Goal: Task Accomplishment & Management: Use online tool/utility

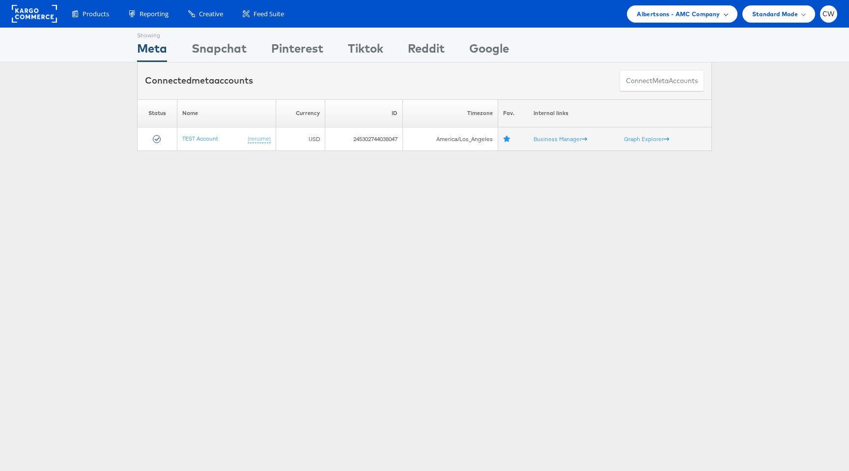
click at [691, 15] on span "Albertsons - AMC Company" at bounding box center [678, 14] width 83 height 10
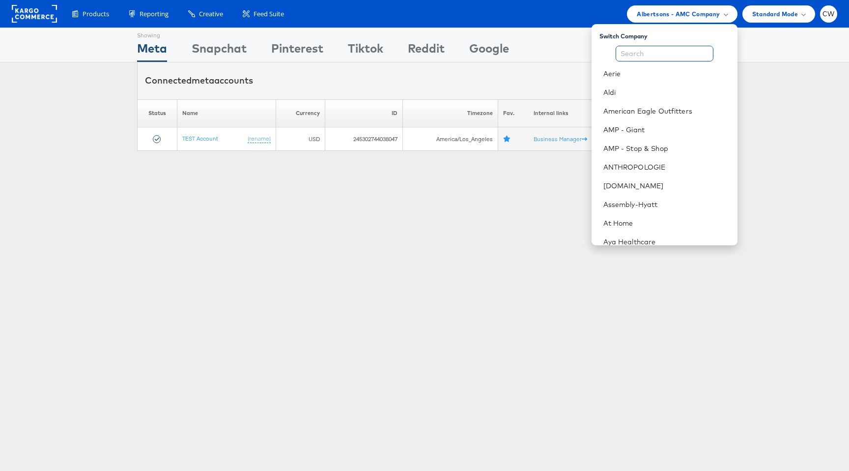
click at [651, 58] on input "text" at bounding box center [664, 54] width 98 height 16
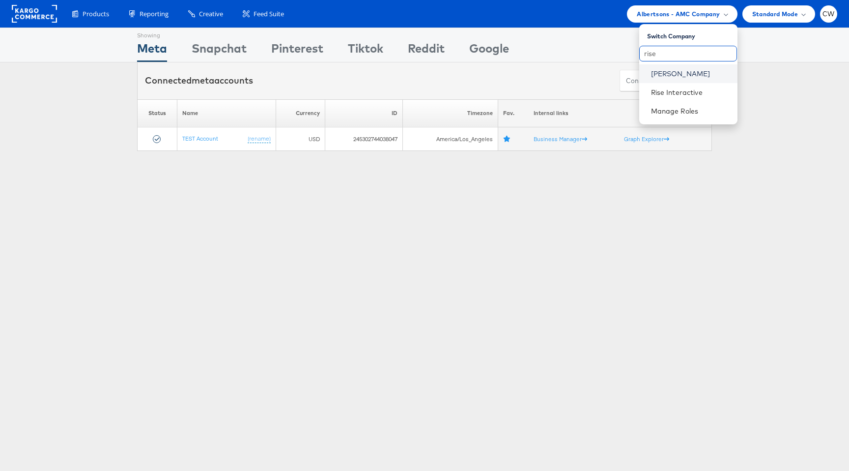
type input "rise"
click at [675, 71] on link "Mason - Risewell" at bounding box center [690, 74] width 79 height 10
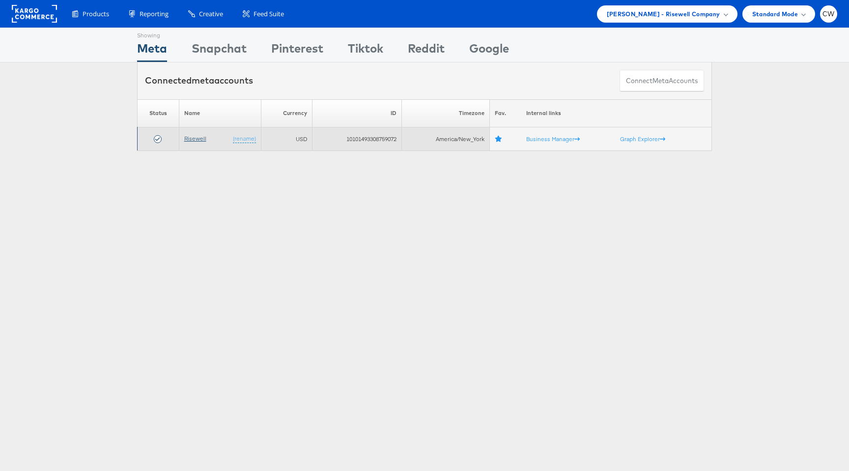
click at [194, 140] on link "Risewell" at bounding box center [195, 138] width 22 height 7
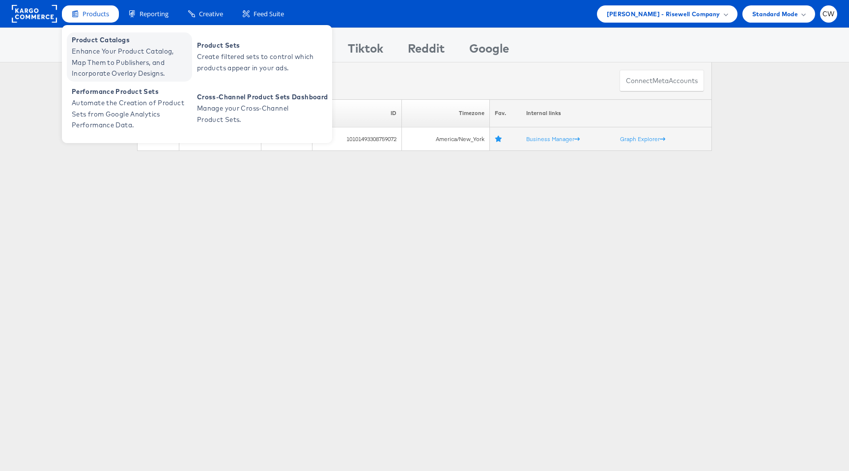
click at [121, 47] on span "Enhance Your Product Catalog, Map Them to Publishers, and Incorporate Overlay D…" at bounding box center [131, 62] width 118 height 33
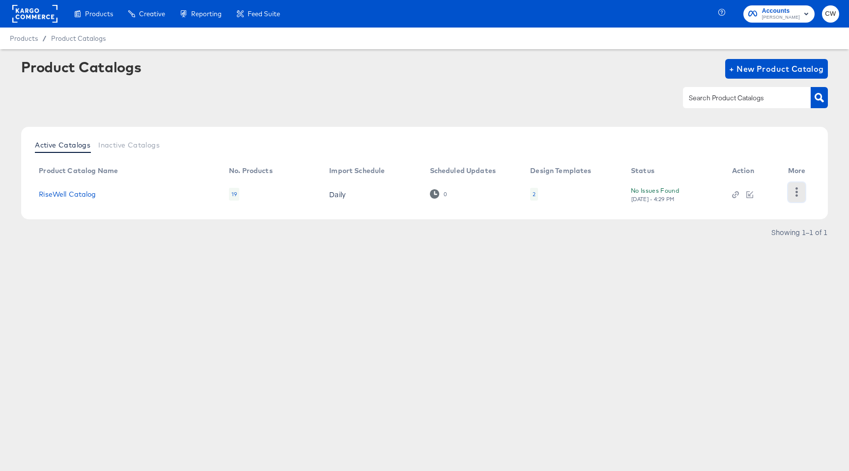
click at [802, 195] on button "button" at bounding box center [796, 192] width 17 height 20
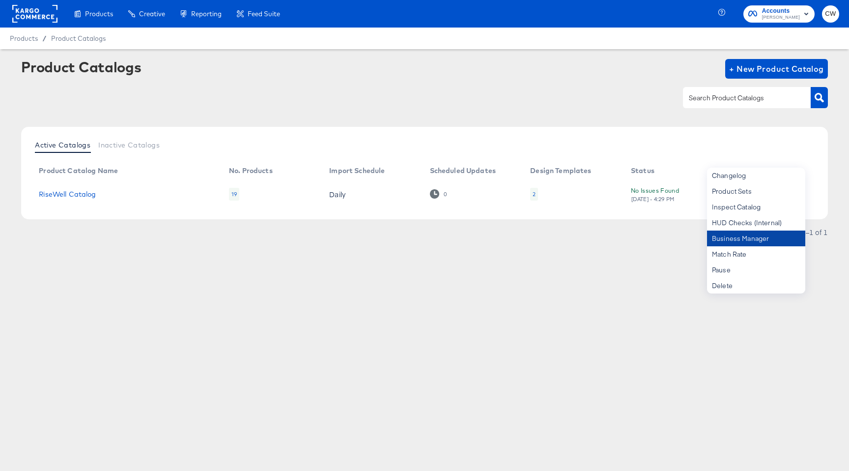
click at [761, 233] on div "Business Manager" at bounding box center [756, 238] width 98 height 16
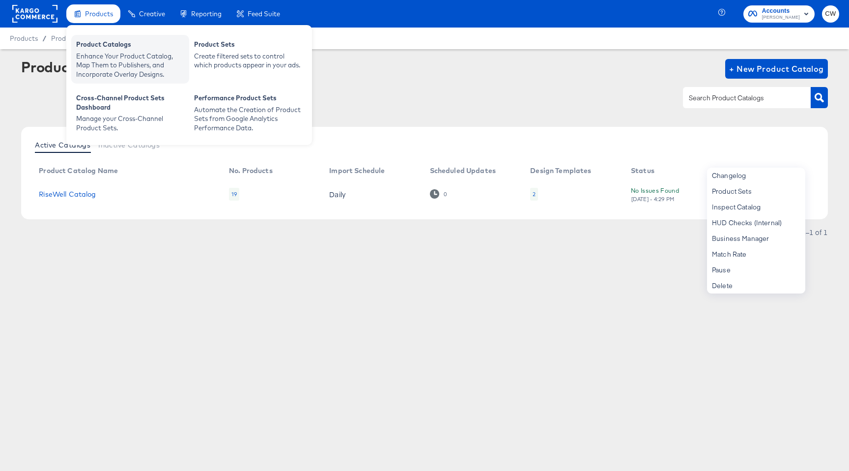
click at [117, 54] on div "Enhance Your Product Catalog, Map Them to Publishers, and Incorporate Overlay D…" at bounding box center [130, 66] width 108 height 28
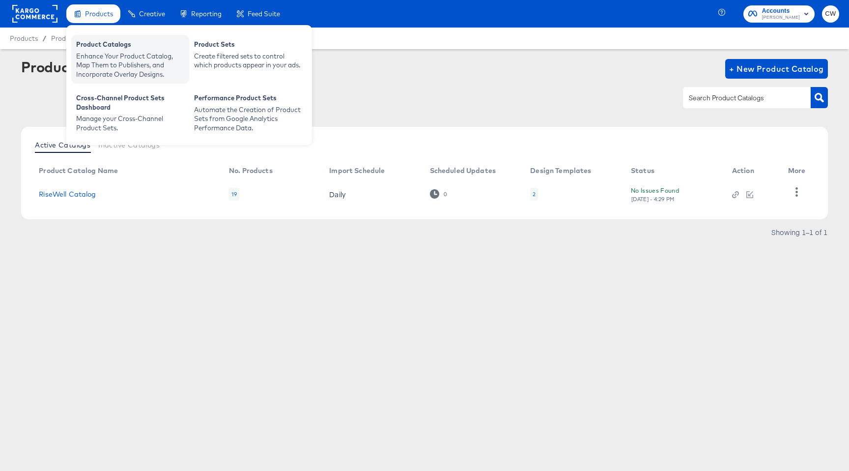
click at [111, 58] on div "Enhance Your Product Catalog, Map Them to Publishers, and Incorporate Overlay D…" at bounding box center [130, 66] width 108 height 28
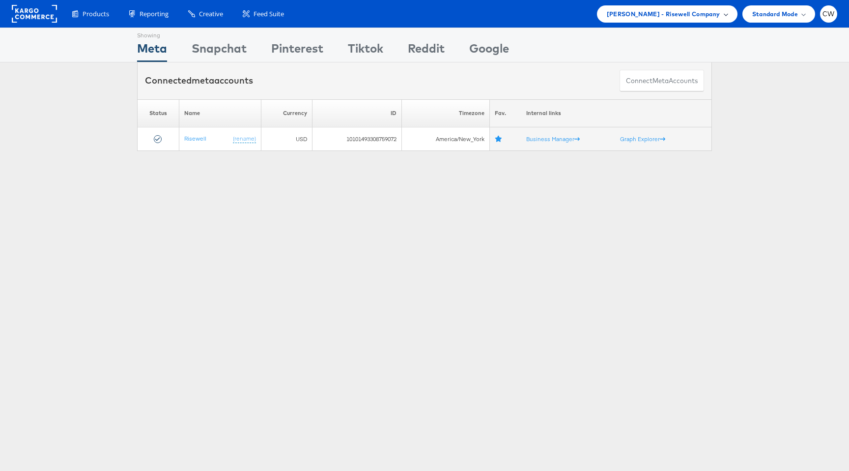
click at [688, 15] on span "[PERSON_NAME] - Risewell Company" at bounding box center [663, 14] width 113 height 10
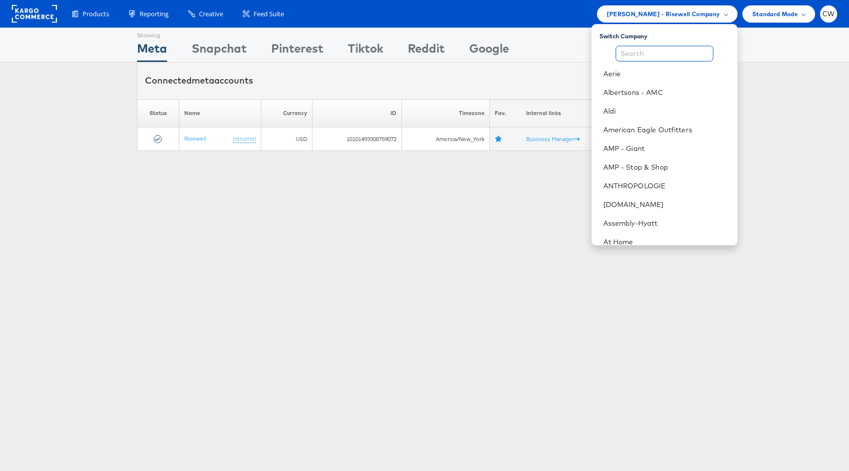
click at [663, 50] on input "text" at bounding box center [664, 54] width 98 height 16
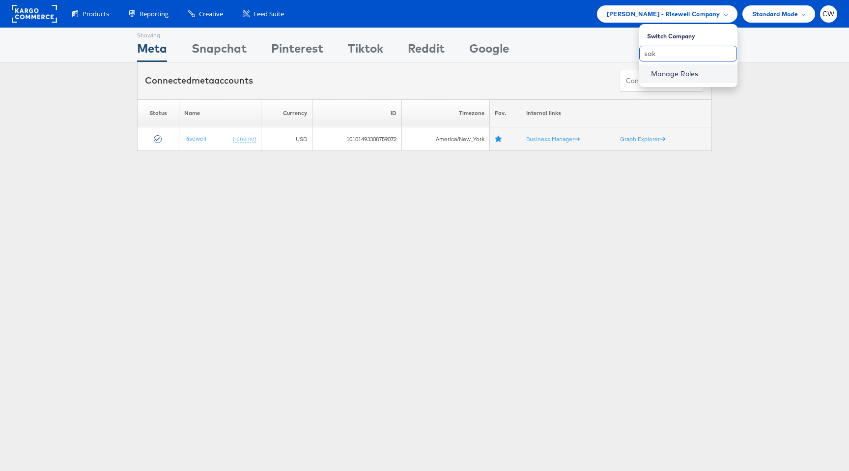
type input "sak"
click at [684, 72] on link "Manage Roles" at bounding box center [675, 73] width 48 height 9
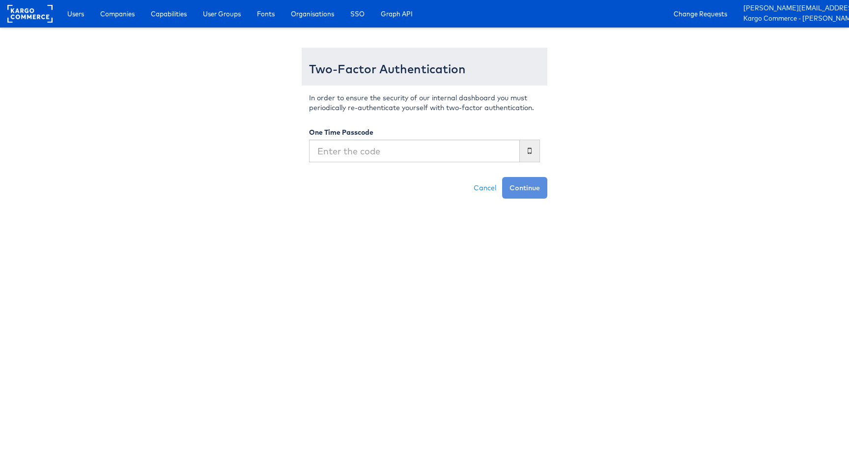
click at [378, 154] on input "text" at bounding box center [414, 151] width 211 height 23
type input "9"
type input "809278"
click at [529, 183] on button "Continue" at bounding box center [524, 188] width 45 height 22
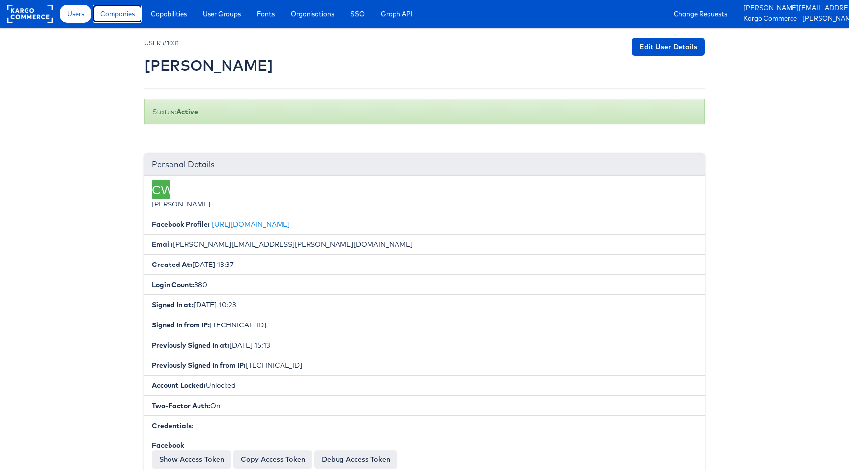
click at [114, 13] on span "Companies" at bounding box center [117, 14] width 34 height 10
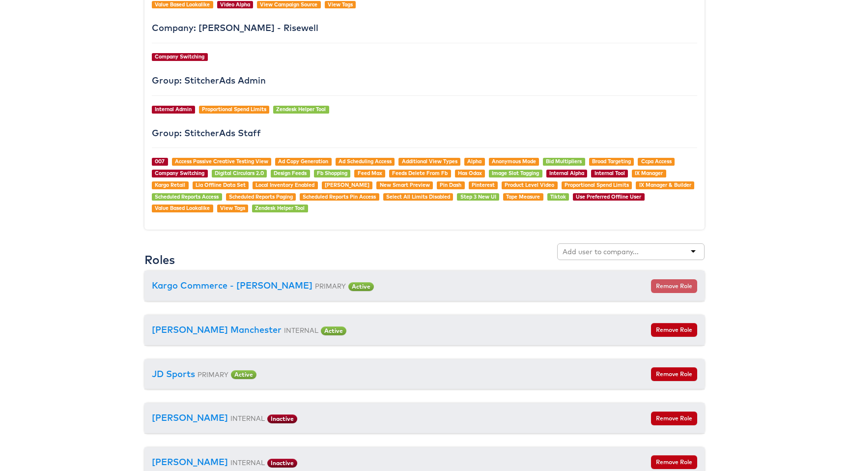
scroll to position [952, 0]
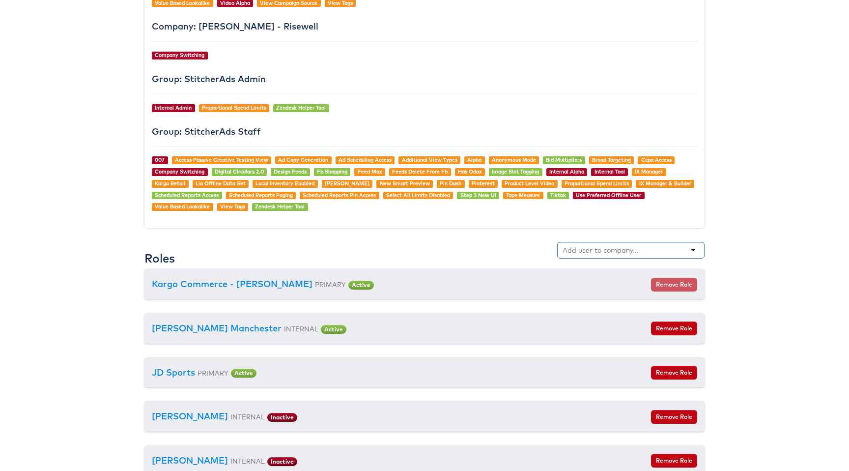
click at [615, 250] on input "text" at bounding box center [601, 250] width 78 height 10
type input "s"
type input "o"
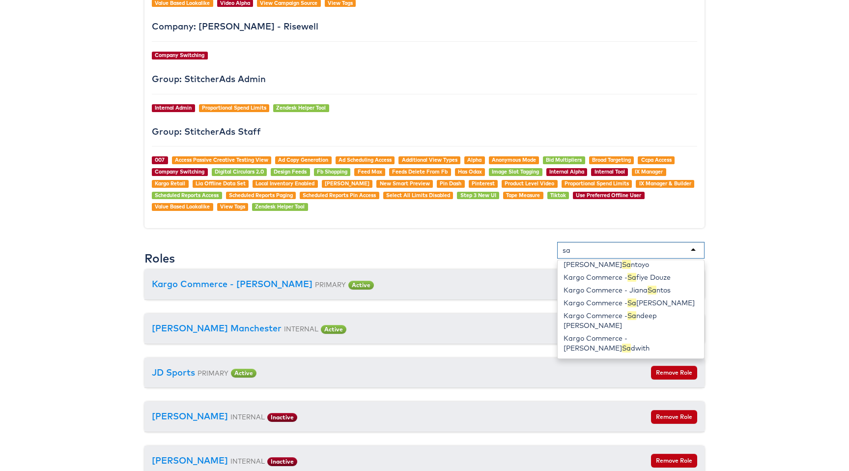
type input "s"
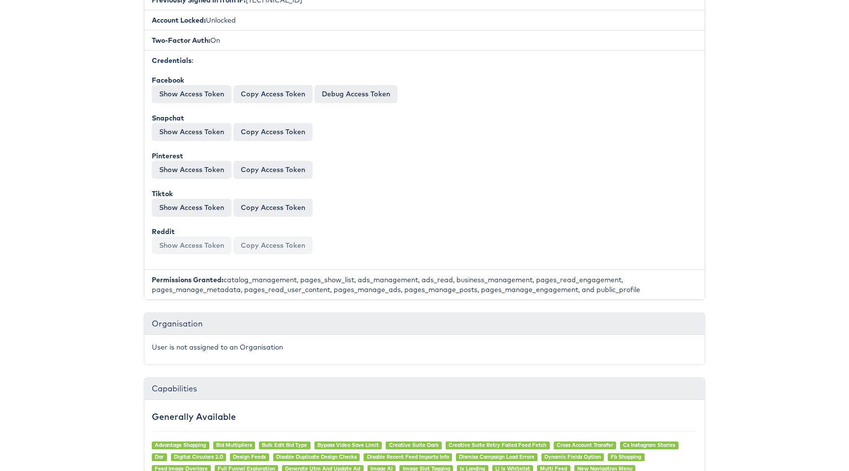
scroll to position [0, 0]
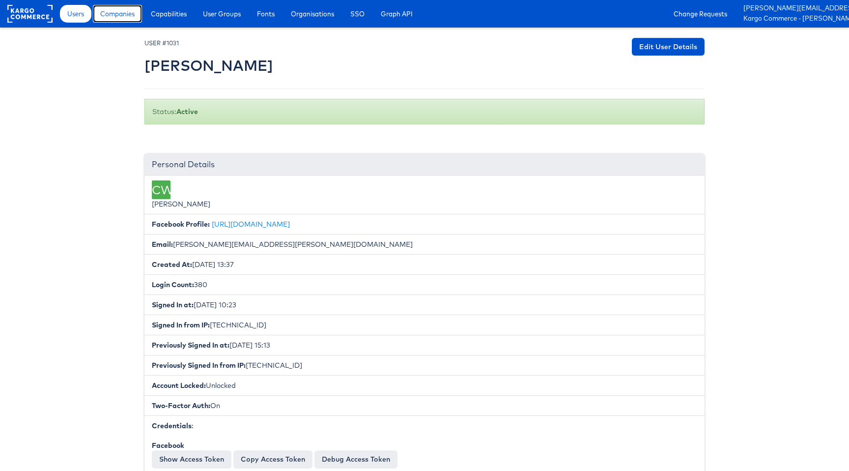
click at [132, 14] on span "Companies" at bounding box center [117, 14] width 34 height 10
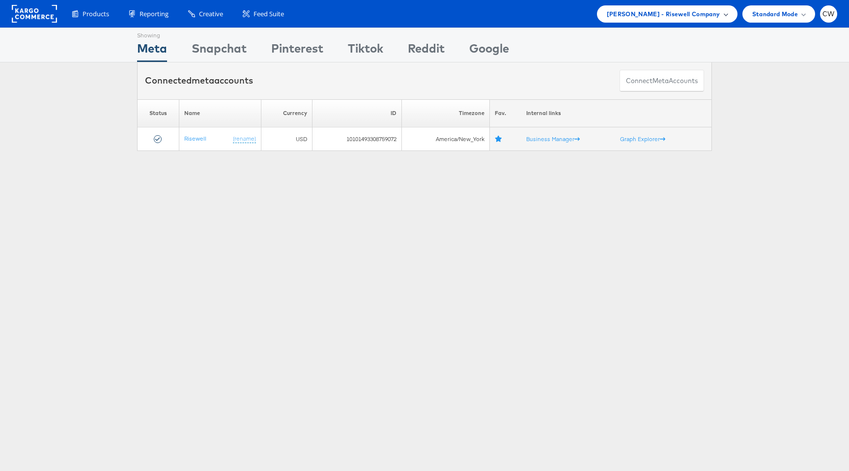
click at [698, 9] on span "Mason - Risewell Company" at bounding box center [663, 14] width 113 height 10
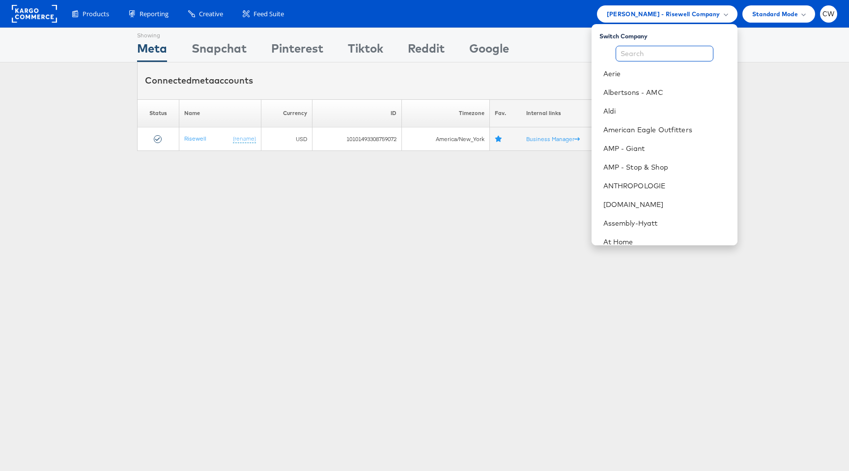
click at [690, 55] on input "text" at bounding box center [664, 54] width 98 height 16
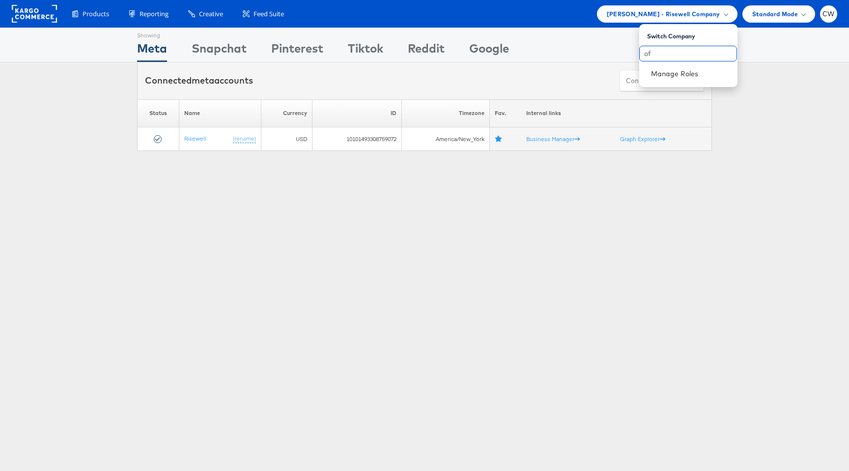
type input "o"
type input "s"
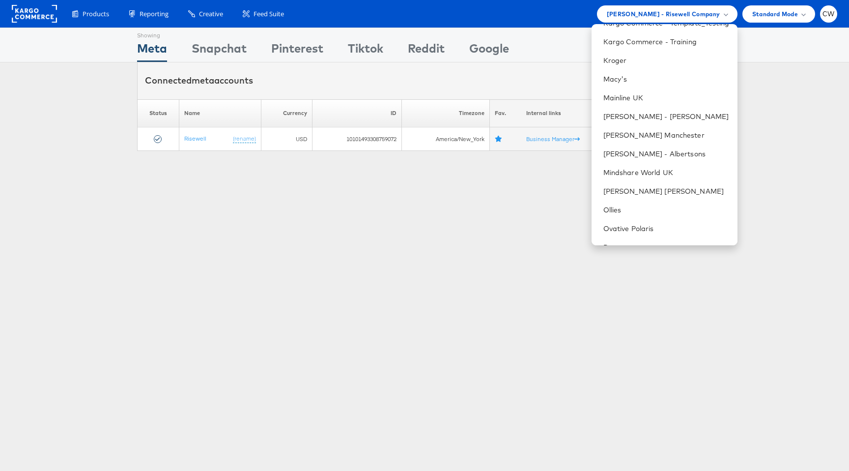
scroll to position [978, 0]
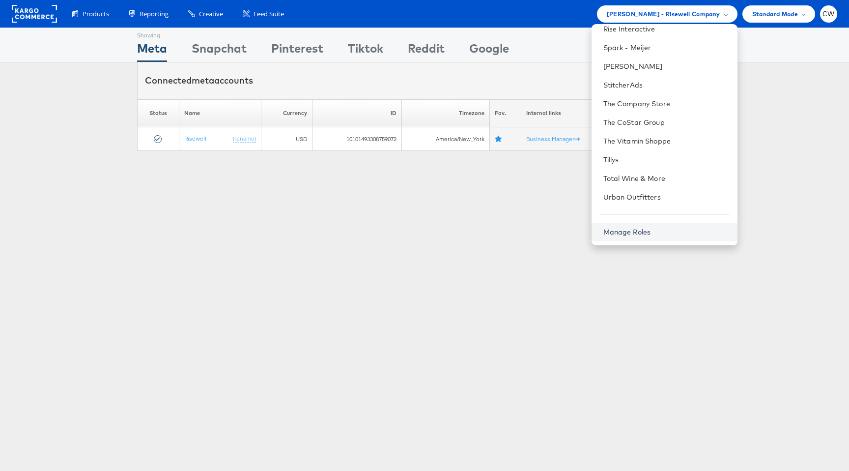
click at [634, 229] on link "Manage Roles" at bounding box center [627, 231] width 48 height 9
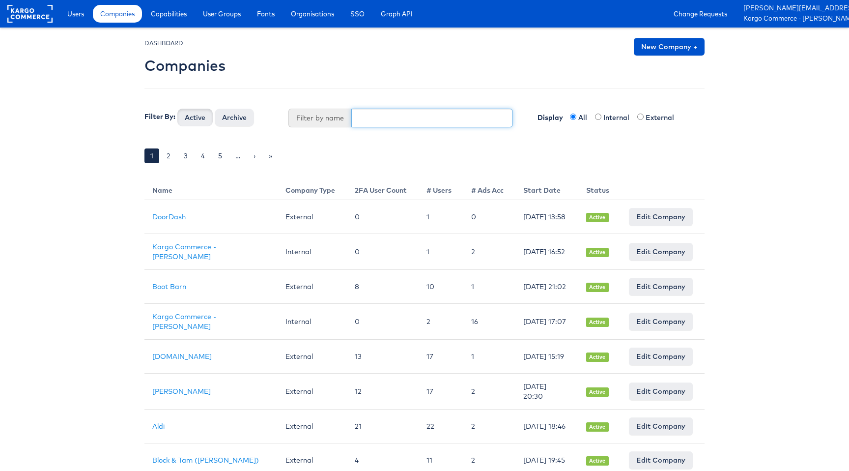
click at [371, 121] on input "text" at bounding box center [432, 118] width 162 height 19
click at [177, 109] on button "Active" at bounding box center [194, 118] width 35 height 18
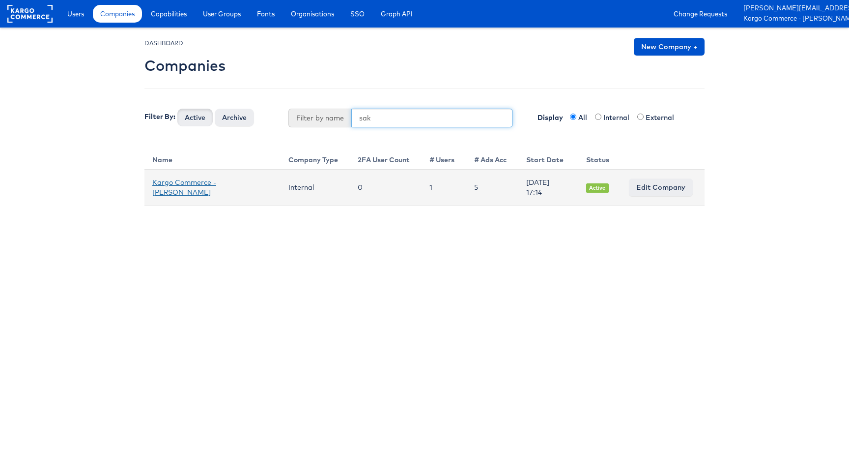
type input "sak"
click at [216, 178] on link "Kargo Commerce - [PERSON_NAME]" at bounding box center [184, 187] width 64 height 19
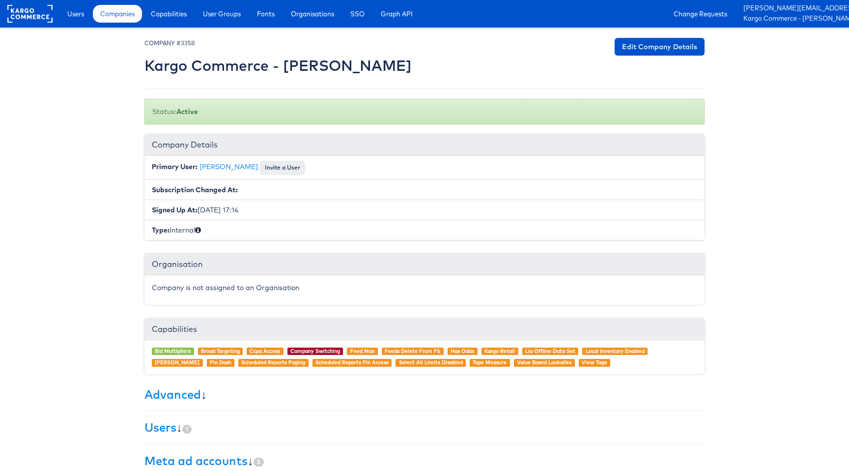
scroll to position [115, 0]
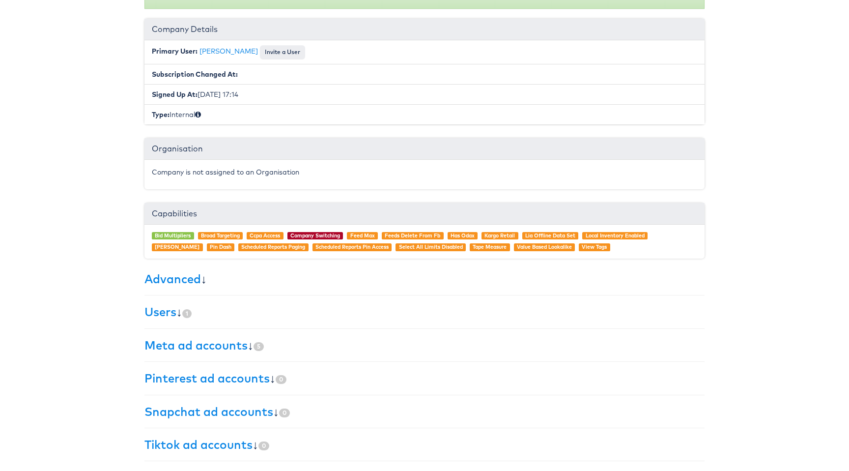
click at [235, 353] on div "× Set primary user The current primary user will be reverted back to their orig…" at bounding box center [424, 191] width 560 height 538
click at [236, 352] on div "× Set primary user The current primary user will be reverted back to their orig…" at bounding box center [424, 191] width 560 height 538
click at [240, 349] on link "Meta ad accounts" at bounding box center [195, 344] width 103 height 15
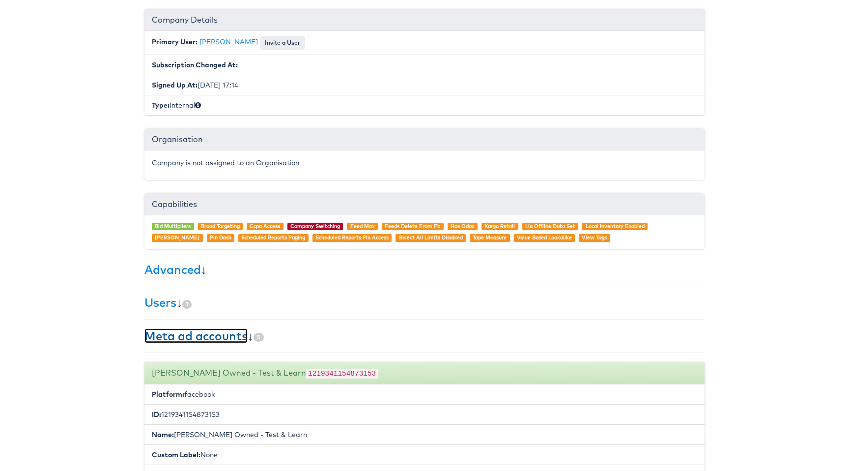
scroll to position [0, 0]
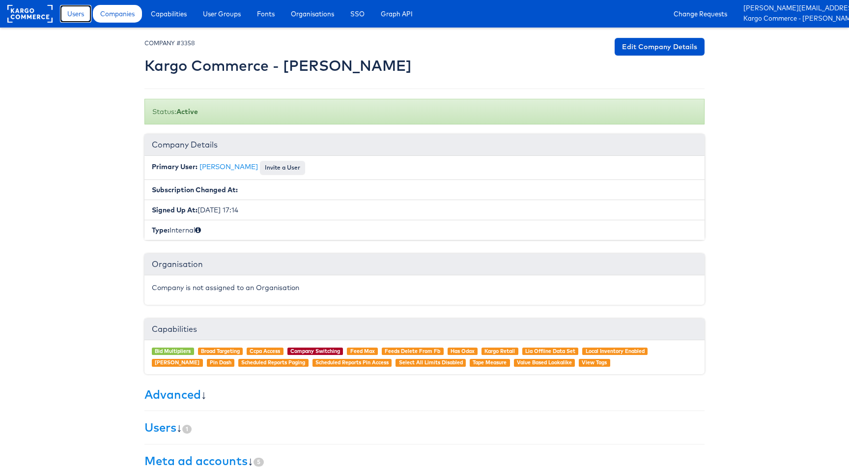
click at [86, 9] on link "Users" at bounding box center [75, 14] width 31 height 18
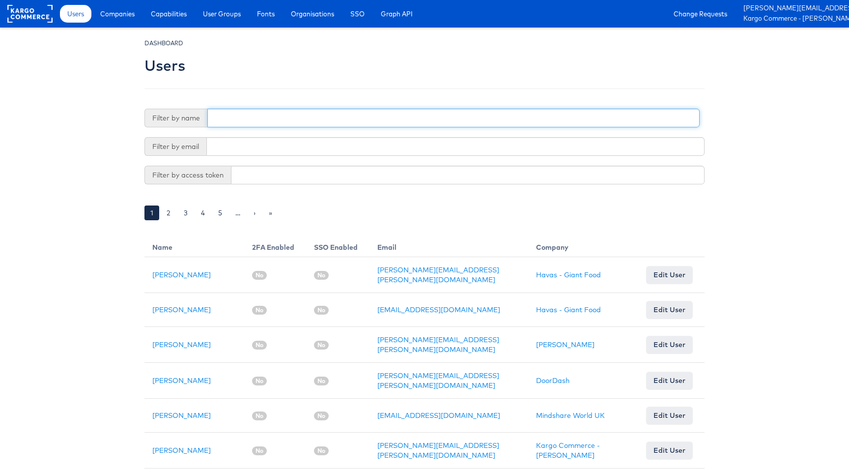
click at [298, 113] on input "text" at bounding box center [453, 118] width 492 height 19
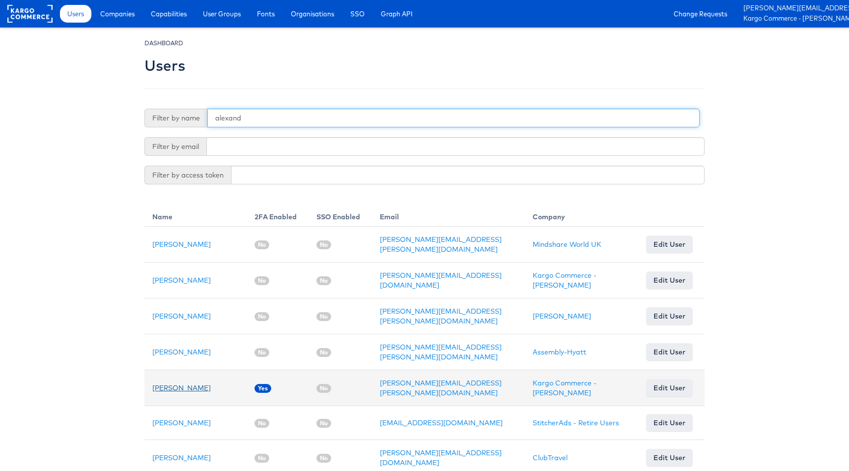
type input "alexand"
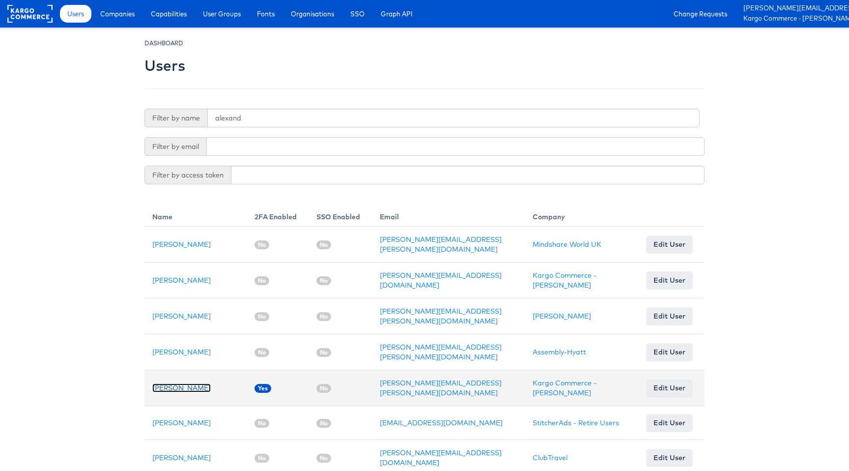
click at [196, 383] on link "[PERSON_NAME]" at bounding box center [181, 387] width 58 height 9
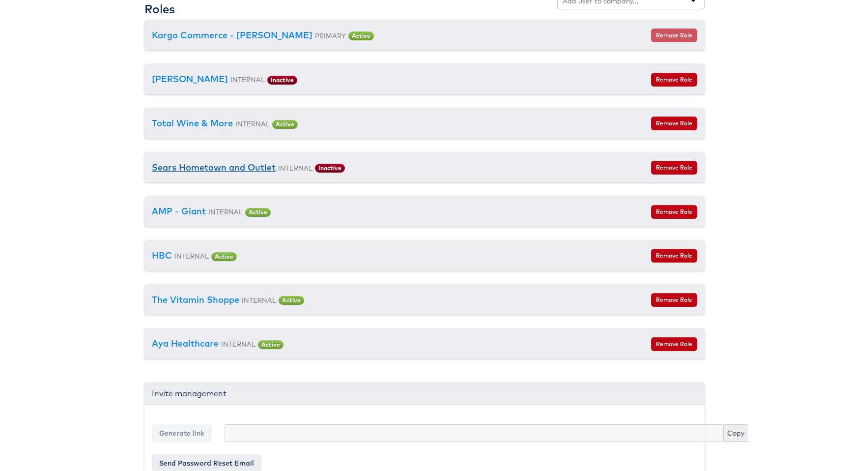
scroll to position [1175, 0]
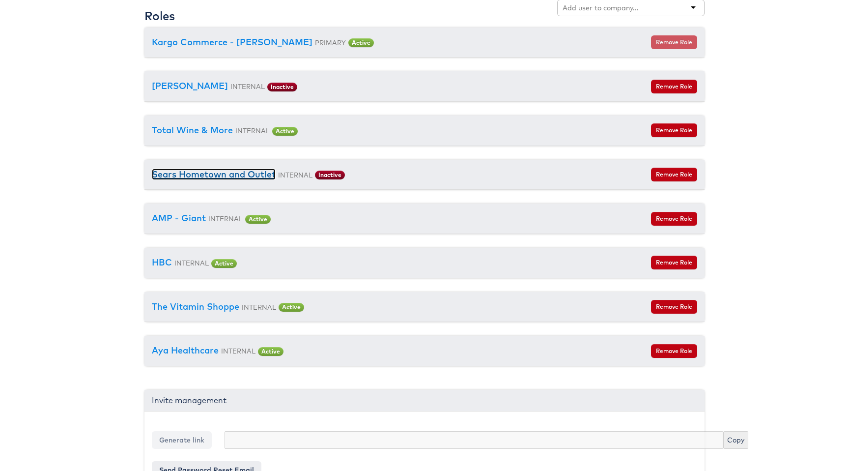
click at [208, 173] on link "Sears Hometown and Outlet" at bounding box center [214, 173] width 124 height 11
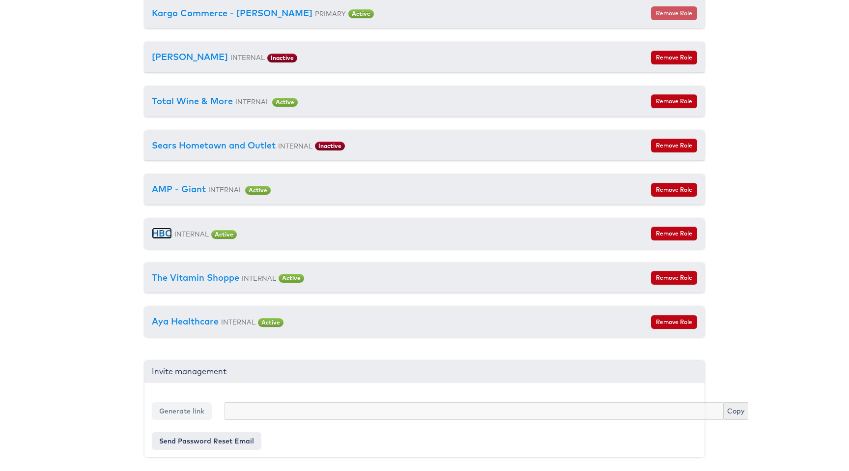
click at [163, 233] on link "HBC" at bounding box center [162, 232] width 20 height 11
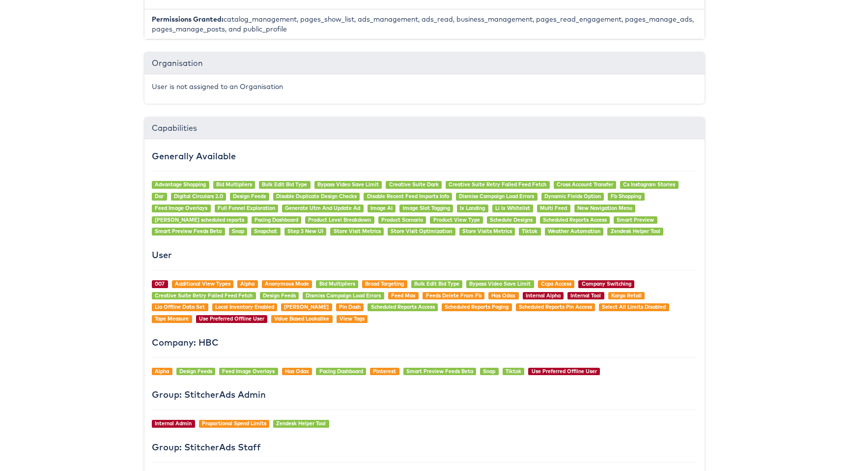
scroll to position [406, 0]
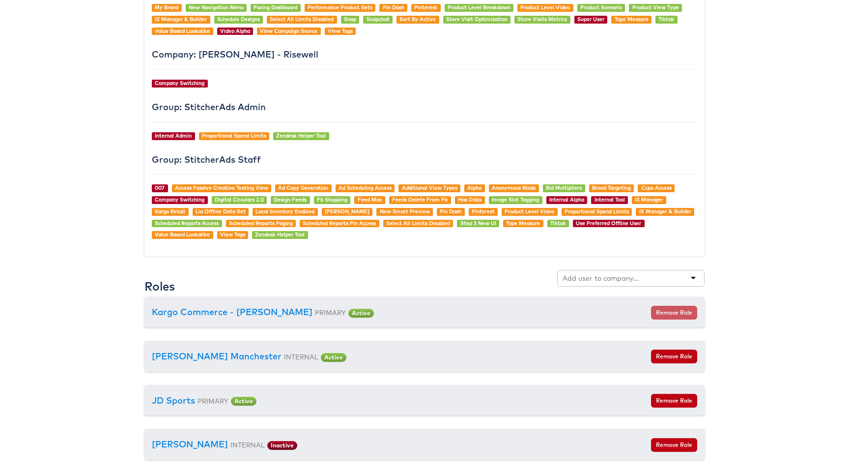
scroll to position [916, 0]
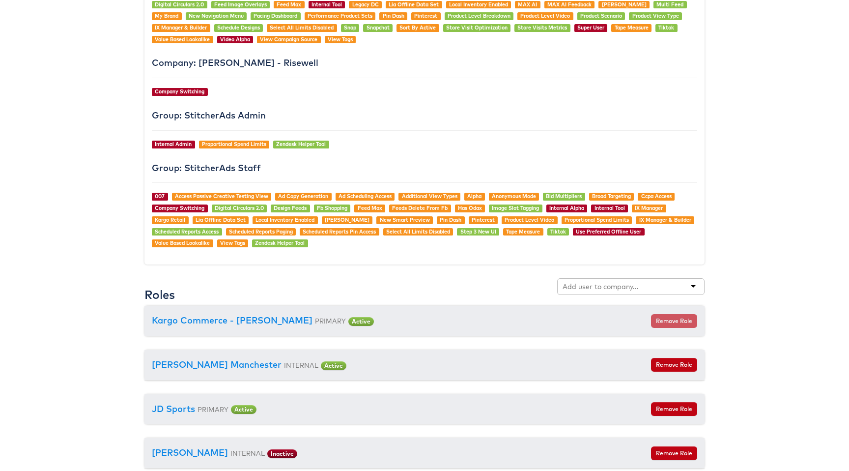
click at [613, 285] on input "text" at bounding box center [601, 286] width 78 height 10
type input "hbc"
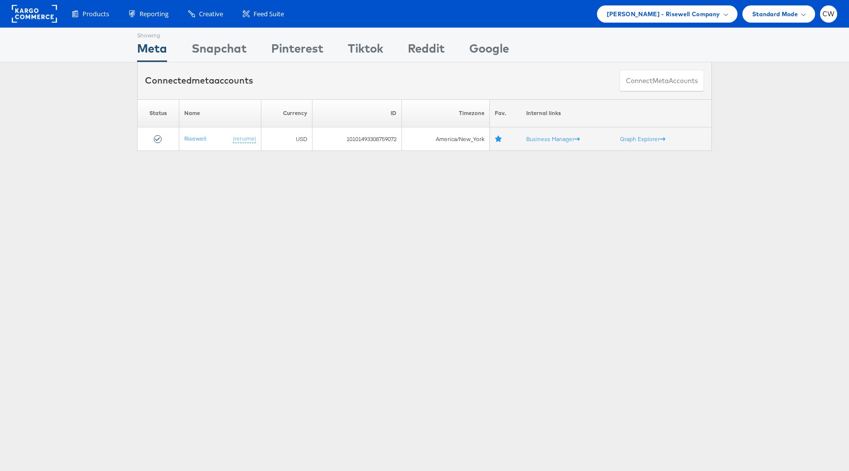
click at [697, 26] on div "Products Product Catalogs Enhance Your Product Catalog, Map Them to Publishers,…" at bounding box center [424, 14] width 849 height 28
click at [697, 22] on div "Mason - Risewell Company" at bounding box center [667, 13] width 140 height 17
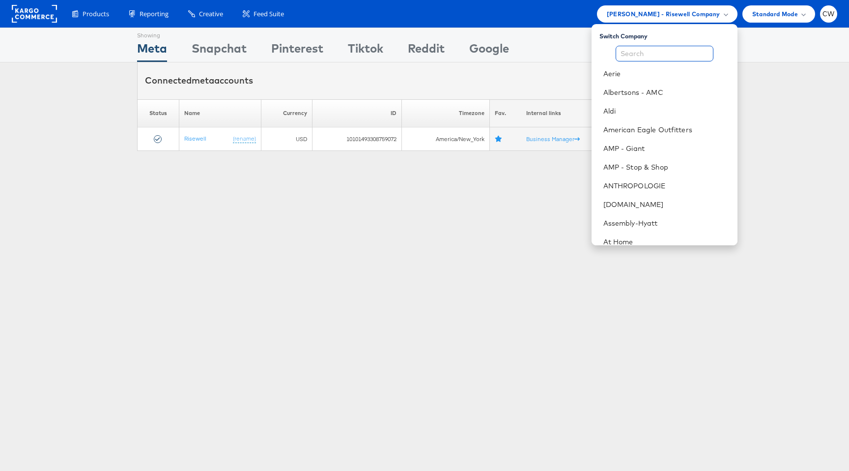
click at [668, 48] on input "text" at bounding box center [664, 54] width 98 height 16
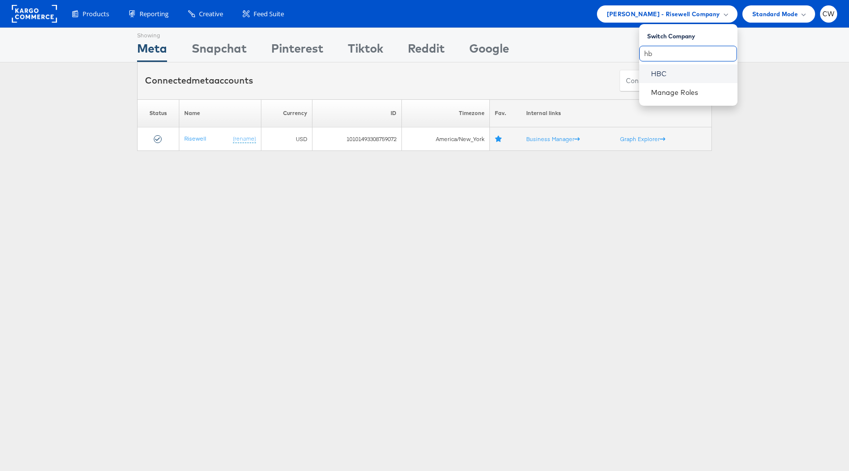
type input "hb"
click at [668, 70] on link "HBC" at bounding box center [690, 74] width 79 height 10
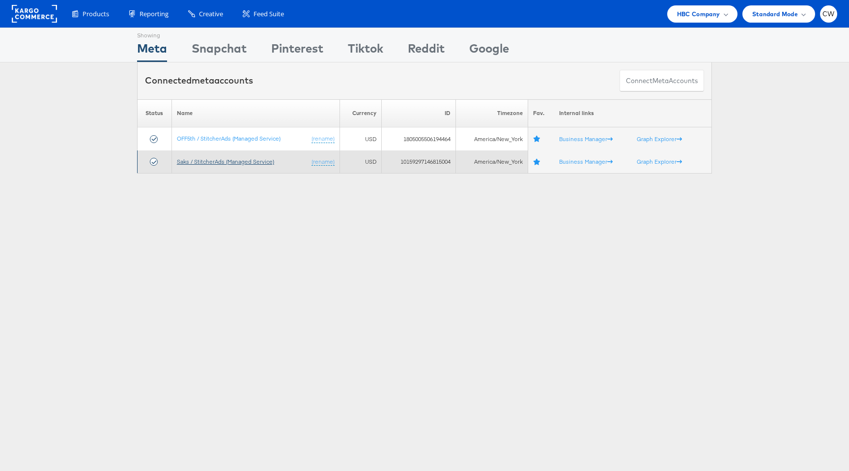
click at [219, 162] on link "Saks / StitcherAds (Managed Service)" at bounding box center [225, 161] width 97 height 7
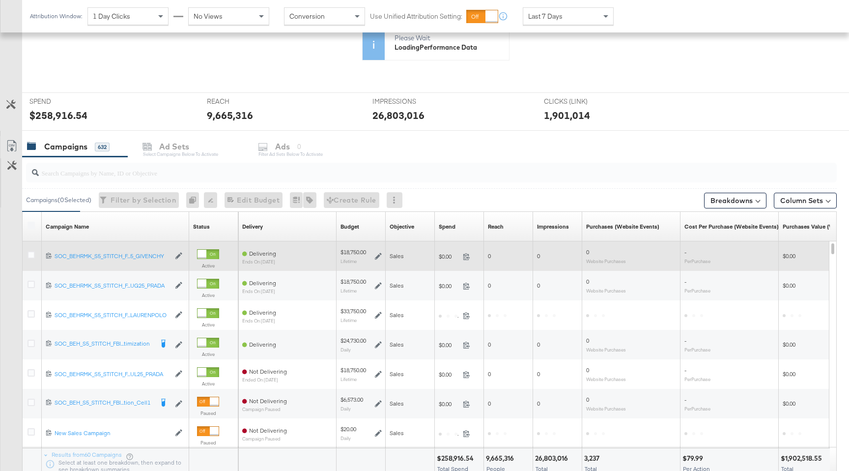
scroll to position [314, 0]
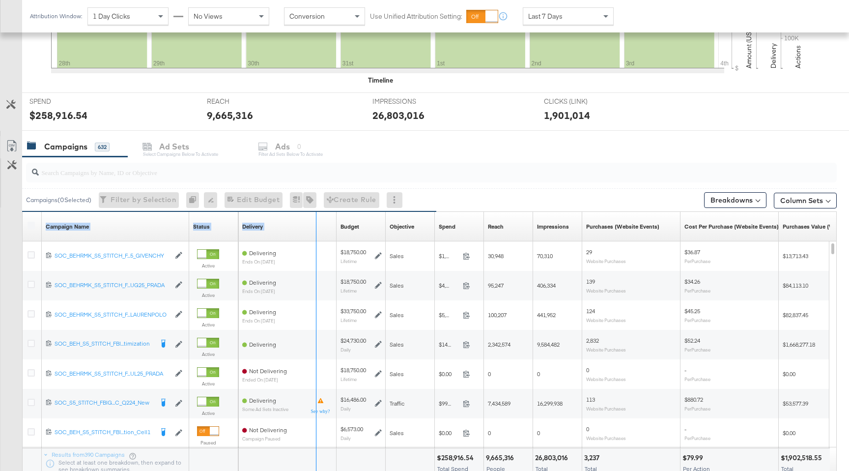
drag, startPoint x: 186, startPoint y: 220, endPoint x: 348, endPoint y: 220, distance: 162.1
click at [23, 212] on div "Campaign Name Sorting Unavailable Status Sorting Unavailable Delivery Sorting U…" at bounding box center [23, 212] width 0 height 0
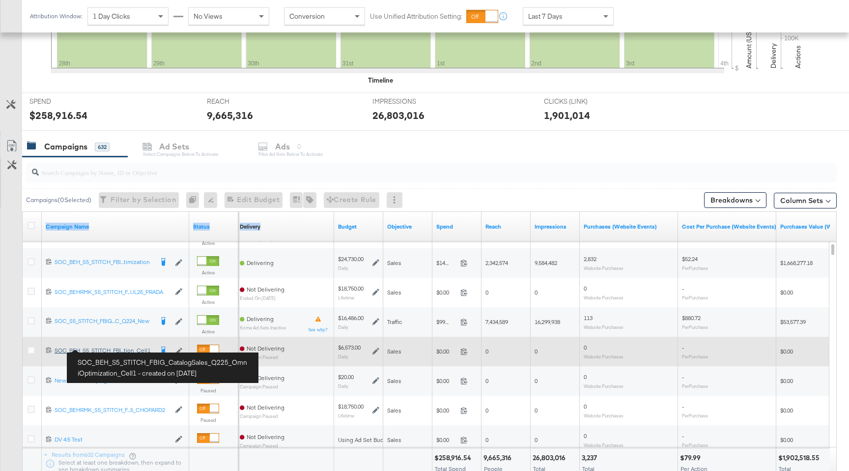
click at [126, 349] on div "SOC_BEH_S5_STITCH_FBIG_CatalogSales_Q225_OmniOptimization_Cell1 SOC_BEH_S5_STIT…" at bounding box center [104, 350] width 98 height 8
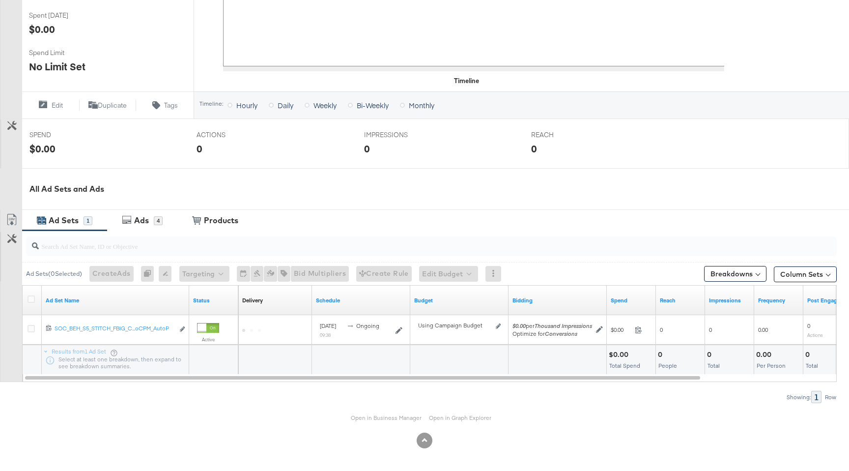
scroll to position [279, 0]
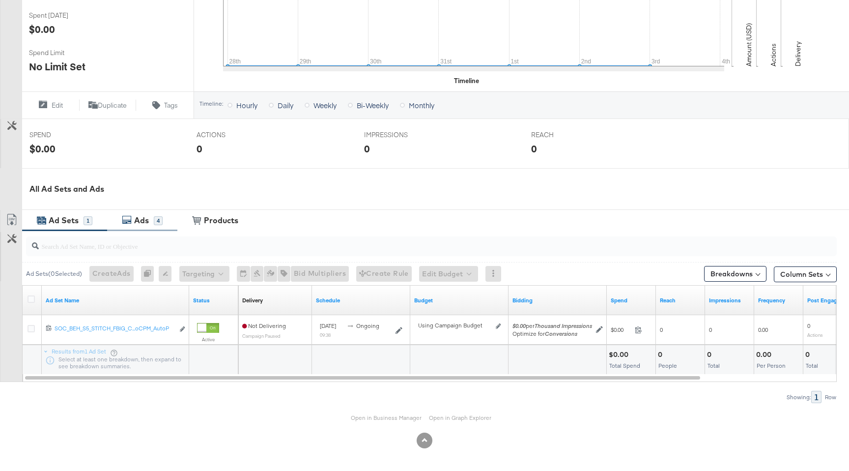
click at [156, 217] on div "4" at bounding box center [158, 220] width 9 height 9
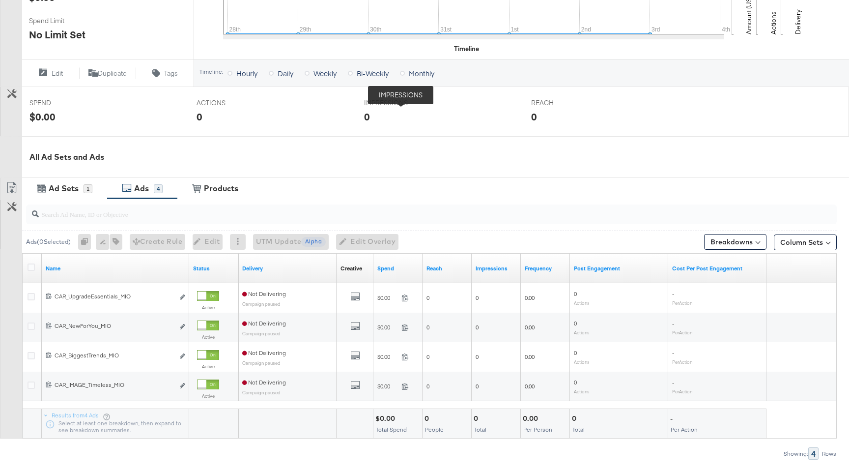
scroll to position [0, 0]
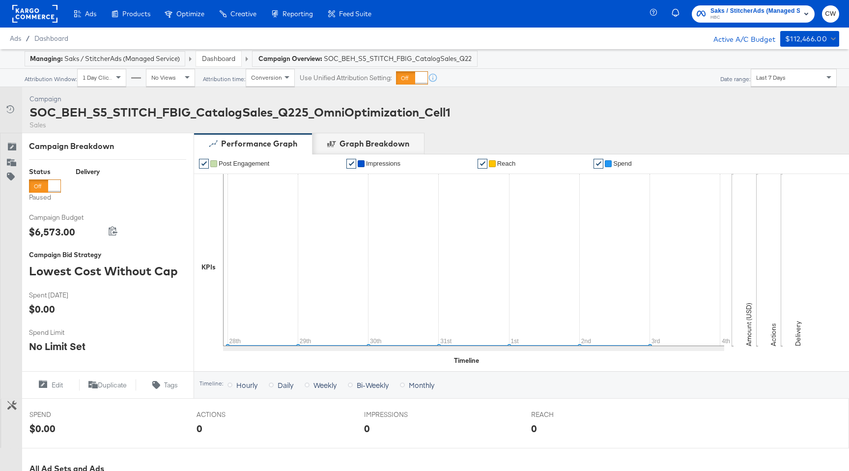
click at [212, 60] on link "Dashboard" at bounding box center [218, 58] width 33 height 9
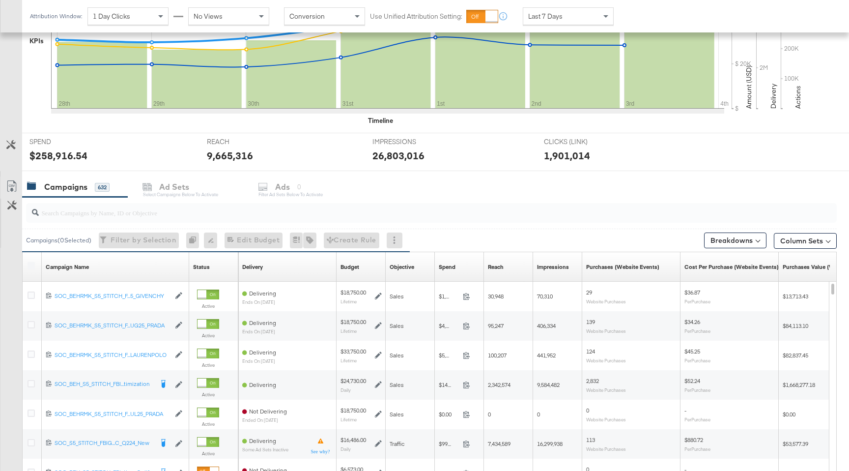
scroll to position [267, 0]
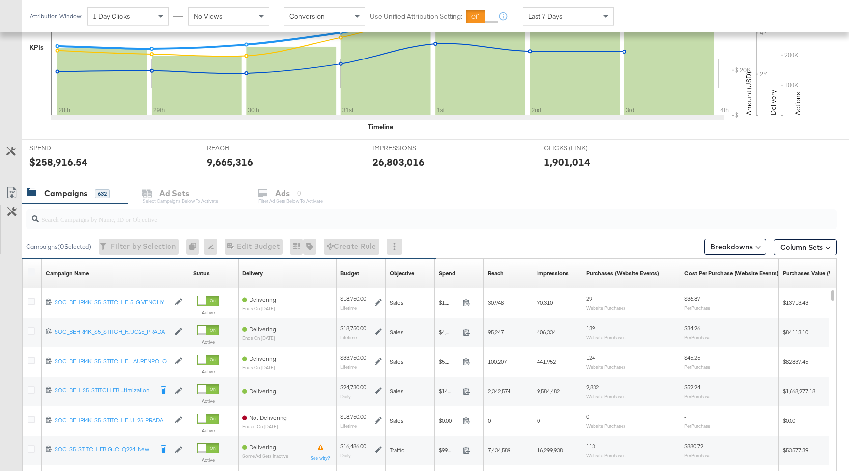
click at [29, 270] on label at bounding box center [31, 271] width 7 height 7
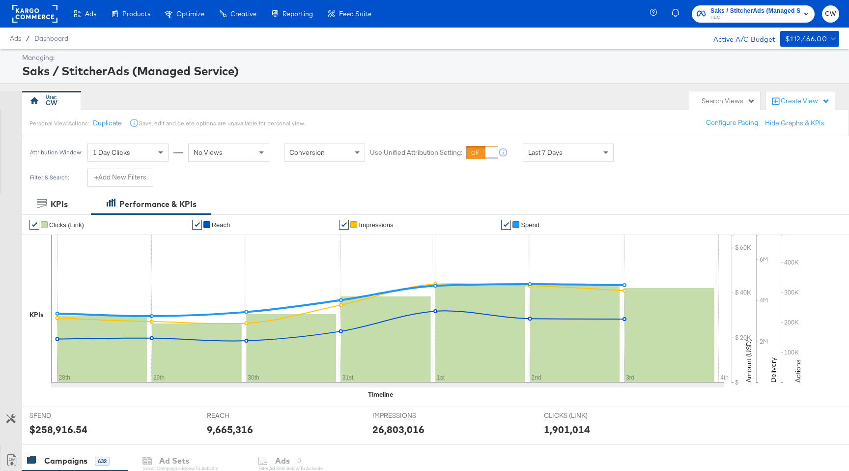
click at [114, 188] on div "Filter & Search: + Add New Filters" at bounding box center [91, 180] width 139 height 25
click at [127, 178] on button "+ Add New Filters" at bounding box center [120, 177] width 66 height 18
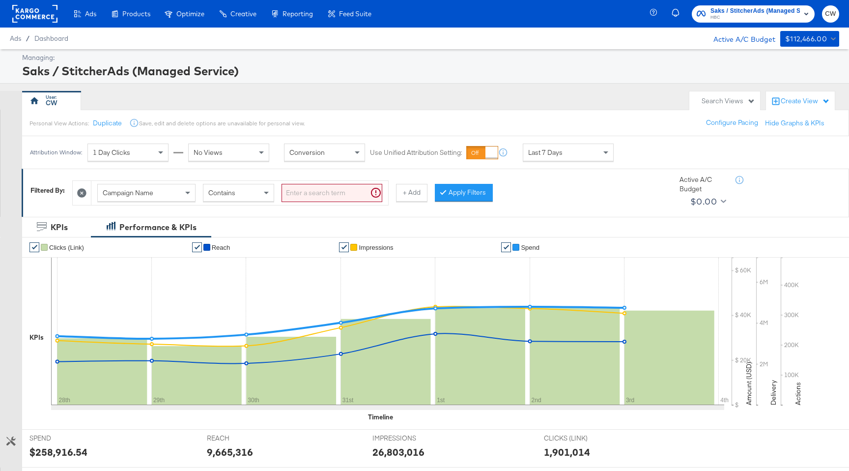
click at [129, 195] on span "Campaign Name" at bounding box center [128, 192] width 51 height 9
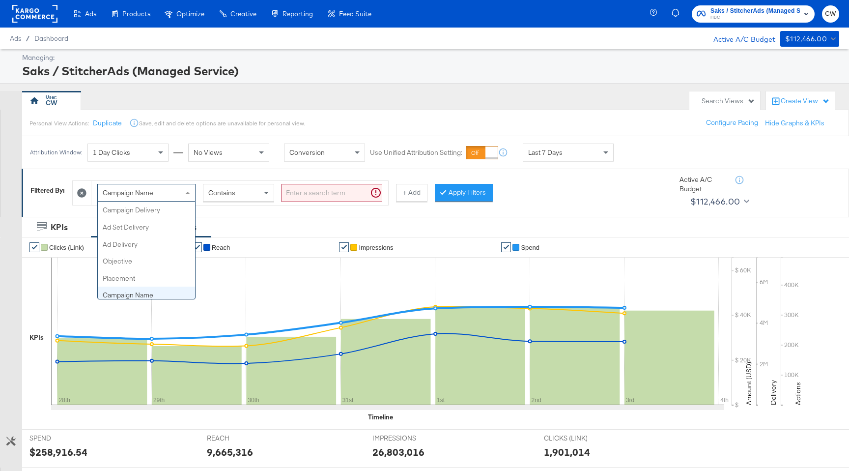
scroll to position [85, 0]
type input "ad"
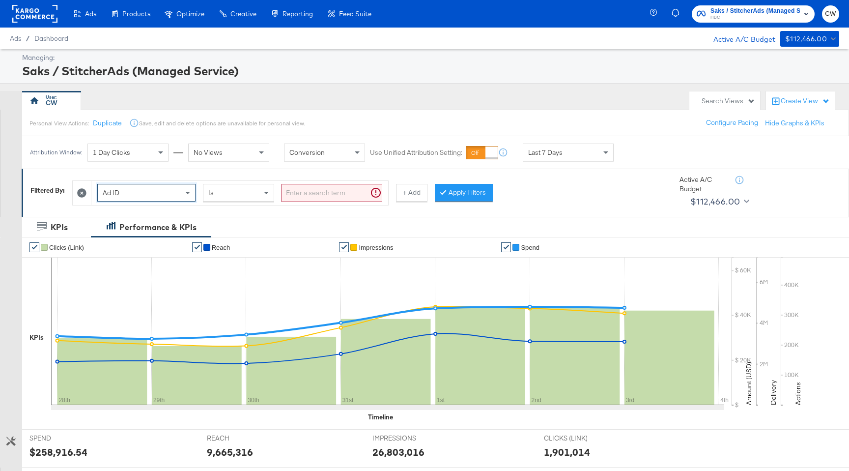
click at [330, 185] on input "search" at bounding box center [331, 193] width 101 height 18
paste input "120233929716180612"
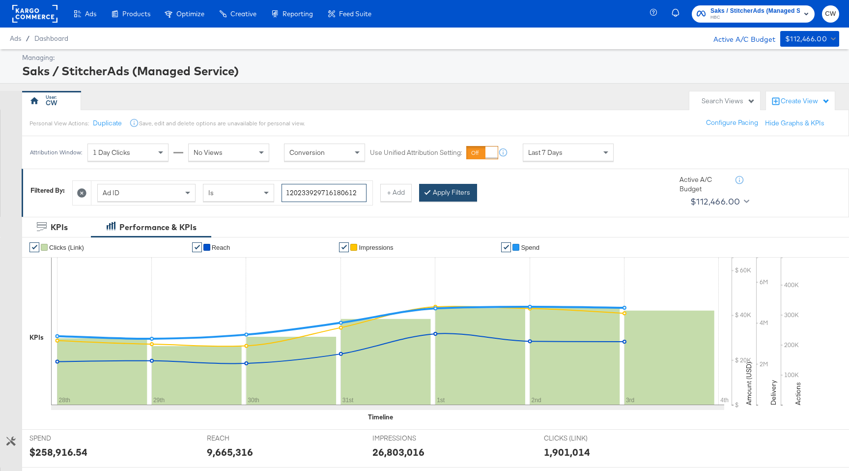
type input "120233929716180612"
click at [441, 189] on button "Apply Filters" at bounding box center [448, 193] width 58 height 18
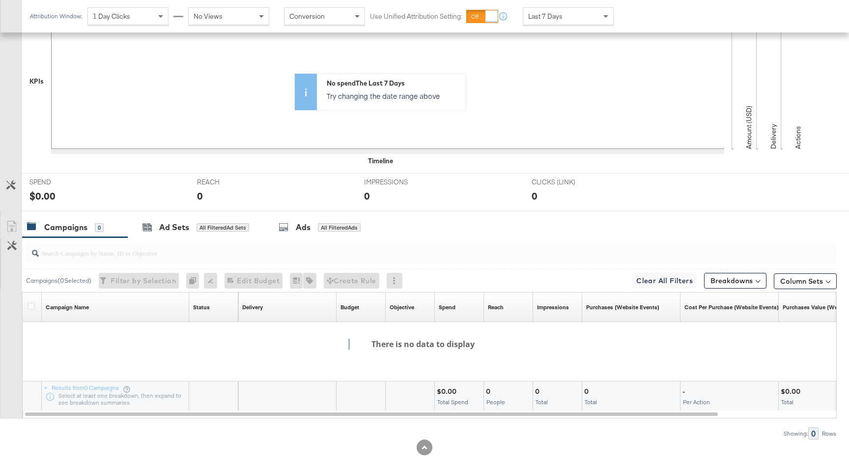
scroll to position [0, 0]
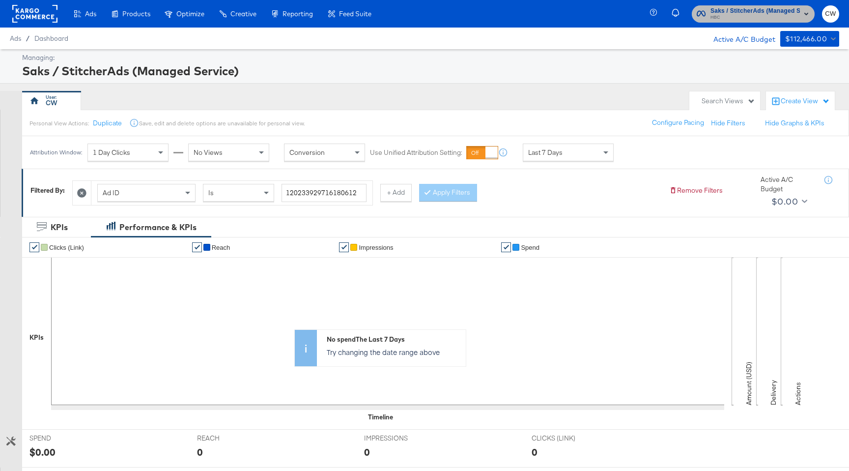
click at [730, 8] on span "Saks / StitcherAds (Managed Service)" at bounding box center [754, 11] width 89 height 10
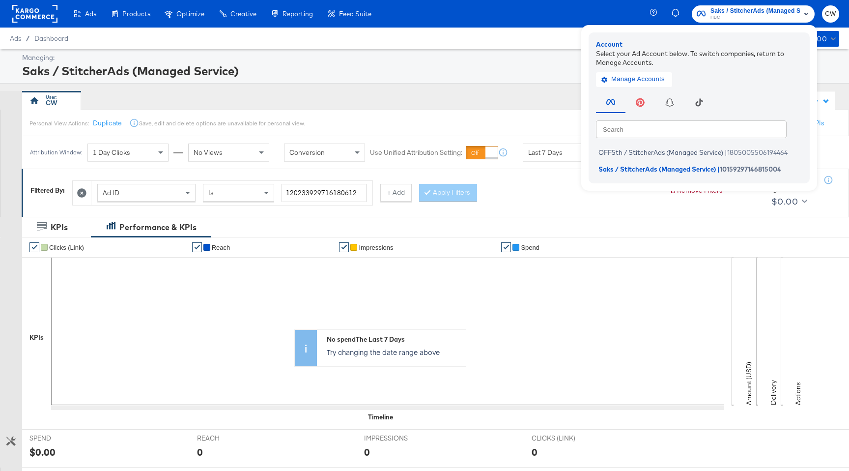
click at [419, 26] on div "Ads Ads Dashboard Main dashboard for Media Buying. New Campaign Create a new ca…" at bounding box center [424, 14] width 849 height 28
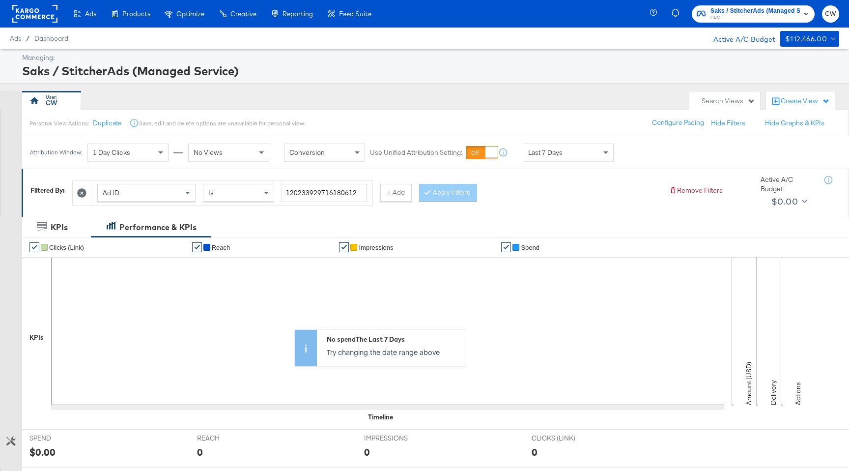
click at [40, 19] on rect at bounding box center [34, 14] width 45 height 18
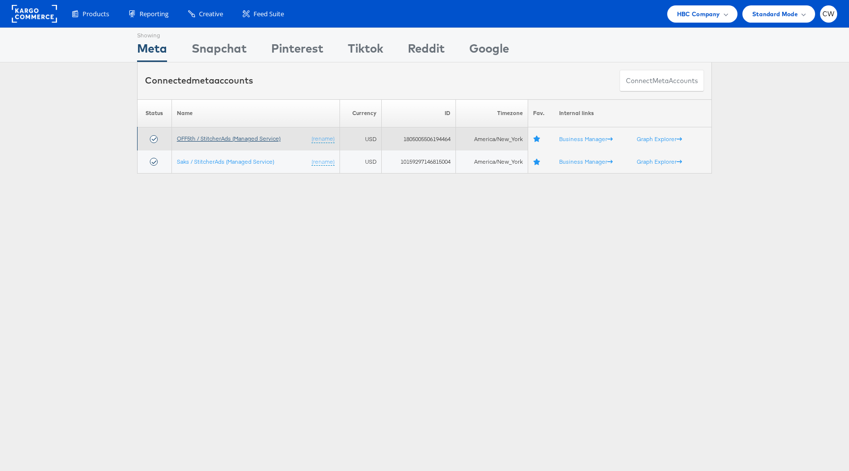
click at [261, 138] on link "OFF5th / StitcherAds (Managed Service)" at bounding box center [229, 138] width 104 height 7
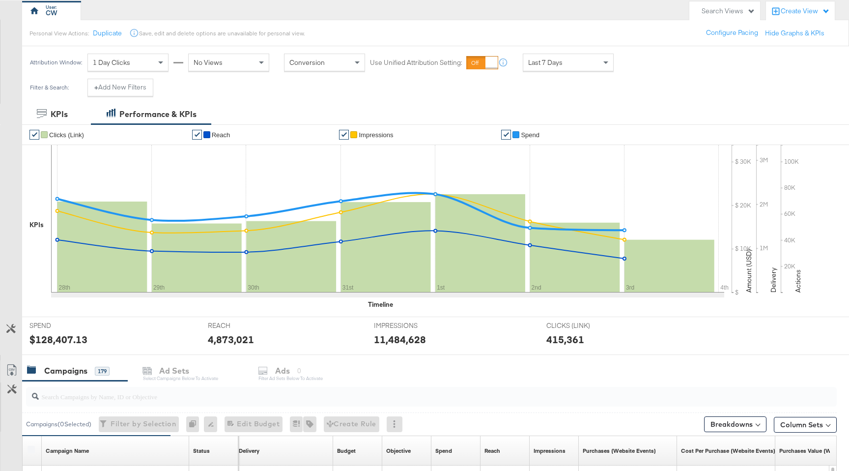
scroll to position [3, 0]
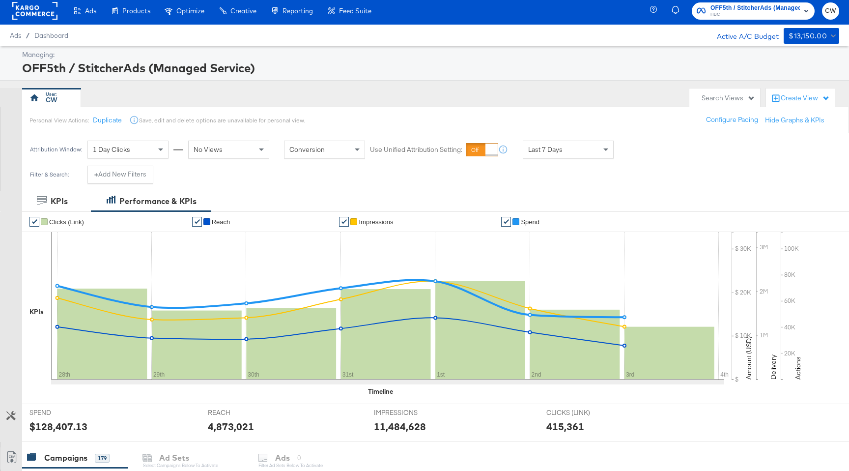
click at [117, 154] on div "1 Day Clicks" at bounding box center [128, 149] width 80 height 17
click at [216, 170] on div "Filter & Search: + Add New Filters" at bounding box center [424, 178] width 849 height 25
click at [136, 167] on button "+ Add New Filters" at bounding box center [120, 175] width 66 height 18
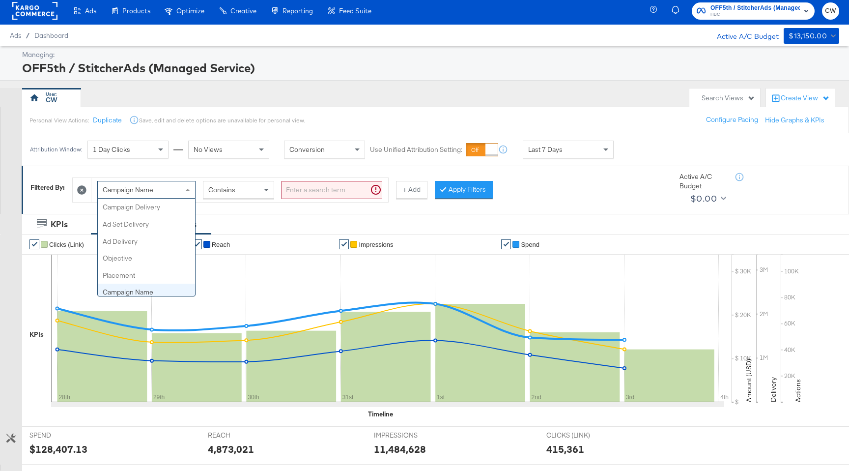
click at [195, 186] on span at bounding box center [189, 189] width 12 height 17
type input "ad"
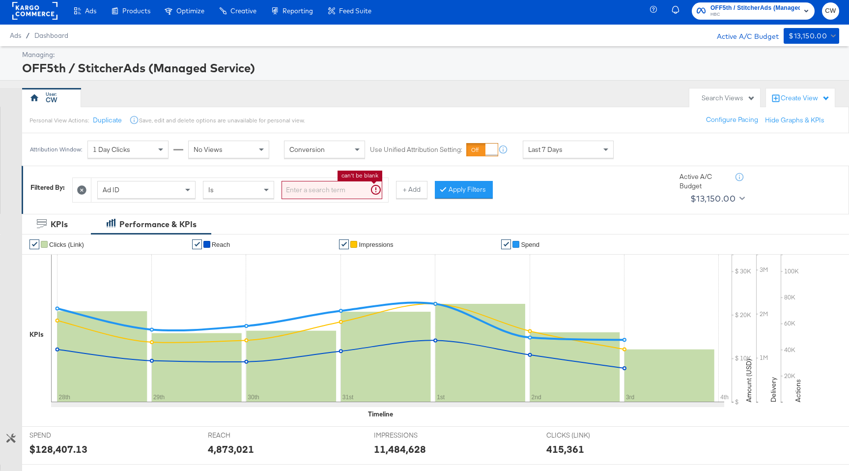
click at [321, 186] on input "search" at bounding box center [331, 190] width 101 height 18
paste input "120233929716180612"
type input "120233929716180612"
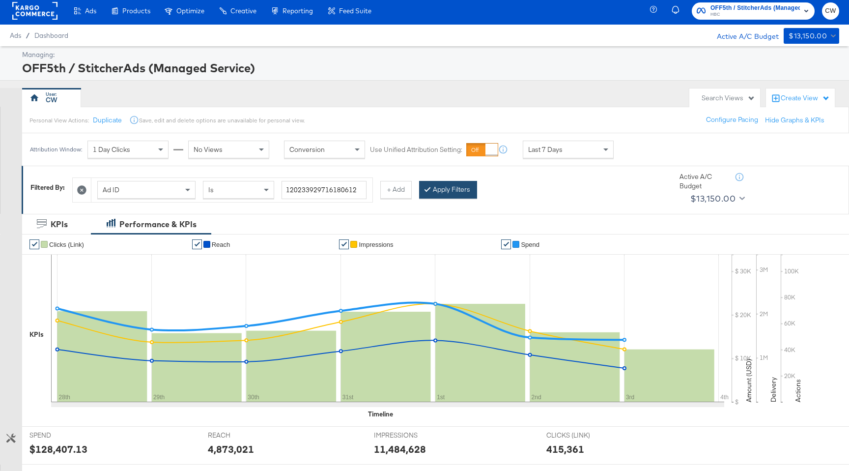
click at [468, 194] on button "Apply Filters" at bounding box center [448, 190] width 58 height 18
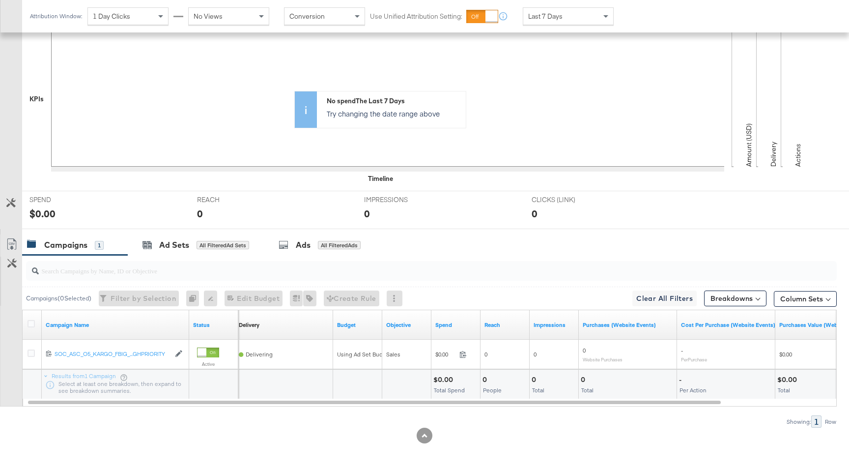
scroll to position [238, 0]
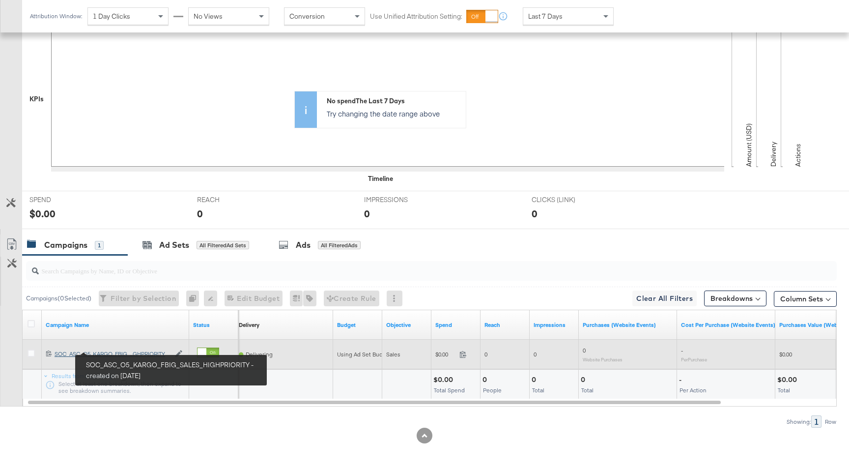
click at [101, 352] on div "SOC_ASC_O5_KARGO_FBIG_SALES_HIGHPRIORITY SOC_ASC_O5_KARGO_FBIG_...GHPRIORITY" at bounding box center [112, 354] width 115 height 8
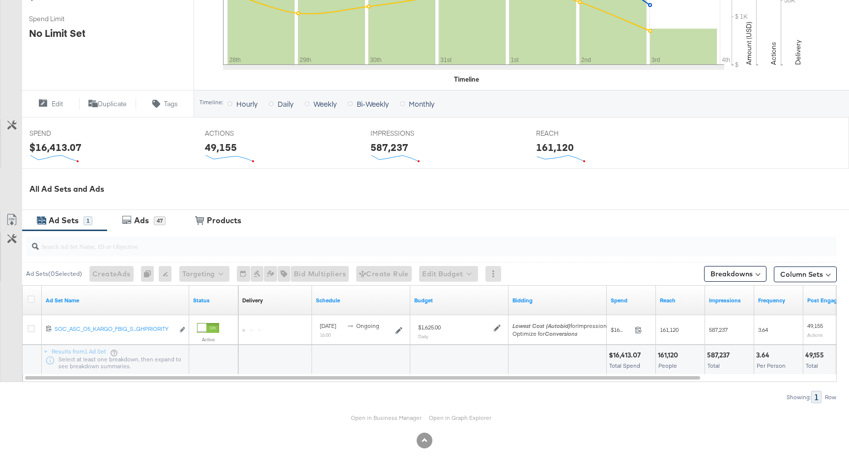
scroll to position [280, 0]
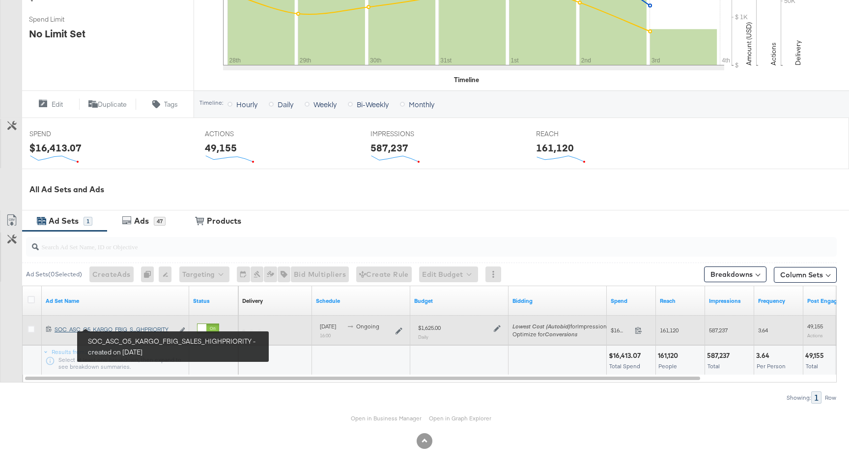
click at [105, 331] on div "SOC_ASC_O5_KARGO_FBIG_SALES_HIGHPRIORITY SOC_ASC_O5_KARGO_FBIG_S...GHPRIORITY" at bounding box center [114, 329] width 119 height 8
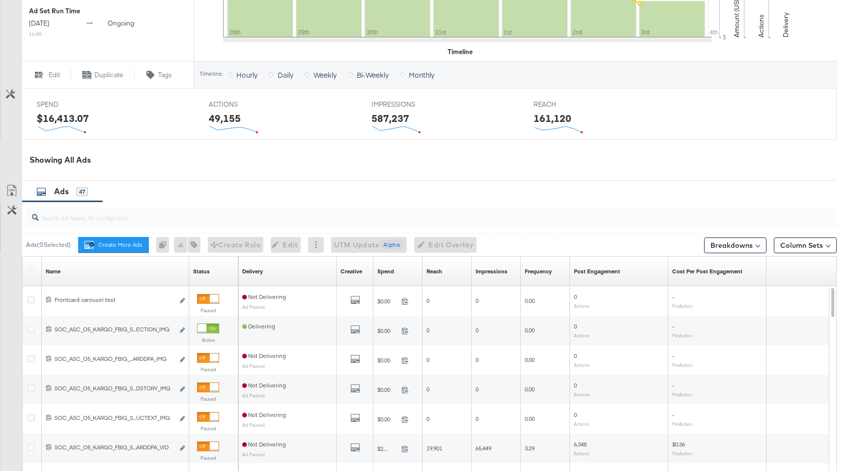
scroll to position [361, 0]
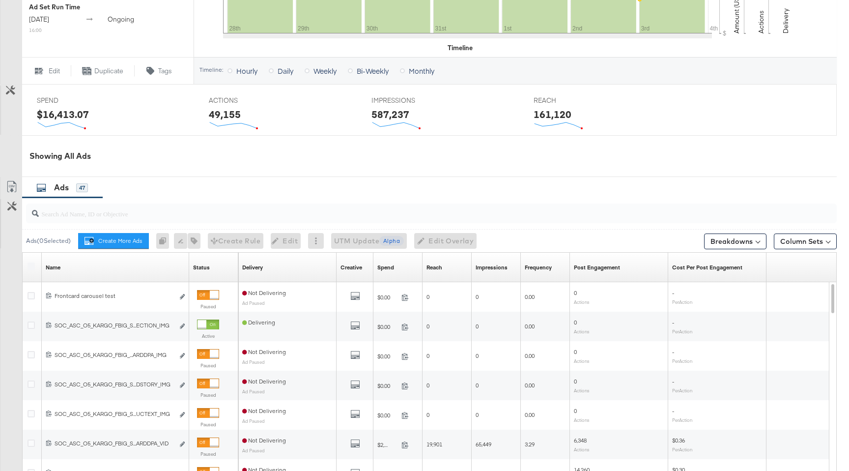
click at [149, 216] on input "search" at bounding box center [401, 209] width 724 height 19
paste input "120233929716180612"
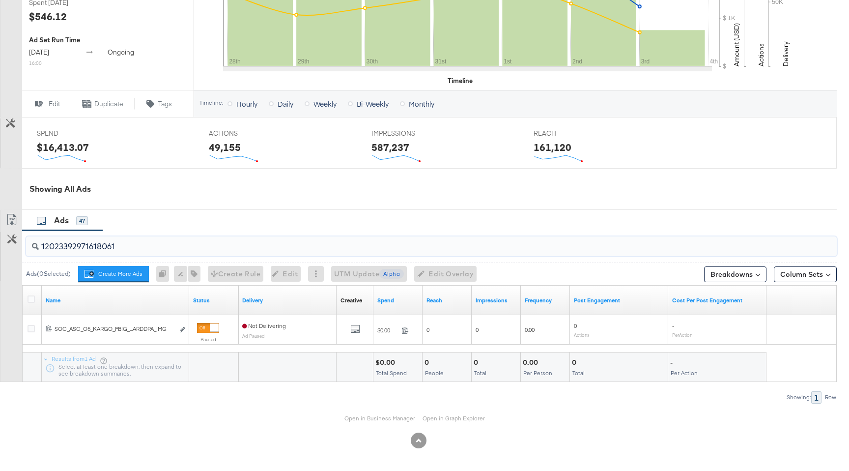
scroll to position [328, 0]
type input "12023392971618061"
click at [384, 418] on link "Open in Business Manager" at bounding box center [379, 419] width 71 height 8
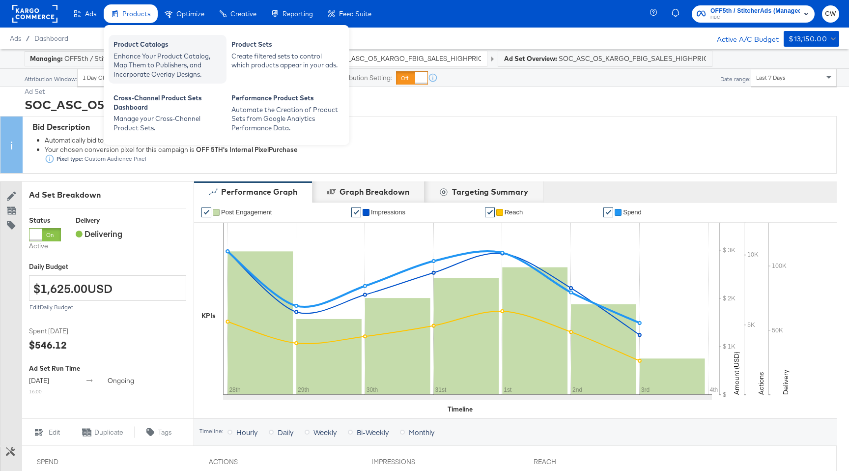
click at [144, 54] on div "Enhance Your Product Catalog, Map Them to Publishers, and Incorporate Overlay D…" at bounding box center [167, 66] width 108 height 28
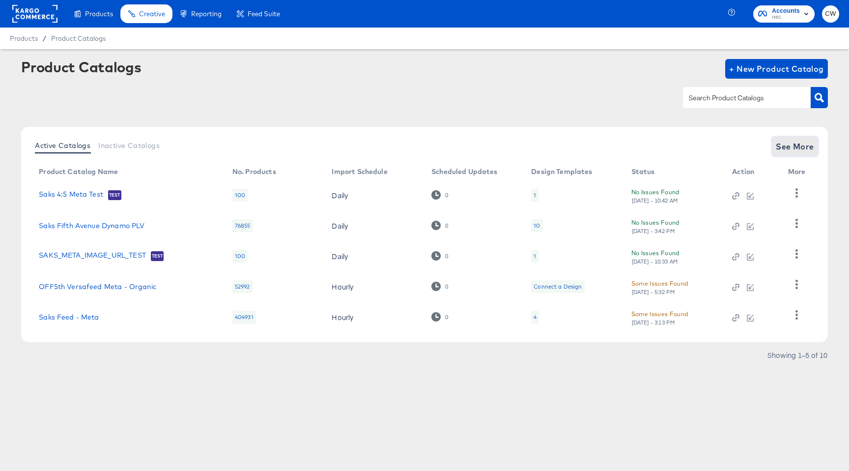
click at [775, 147] on button "See More" at bounding box center [795, 147] width 46 height 20
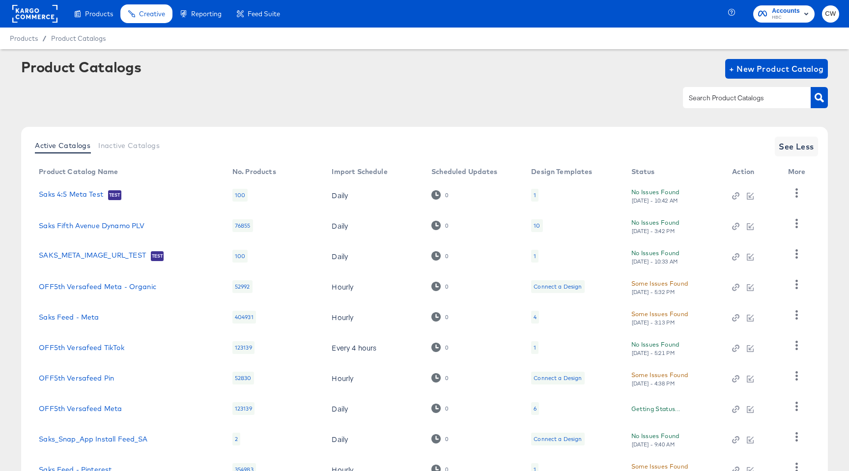
scroll to position [79, 0]
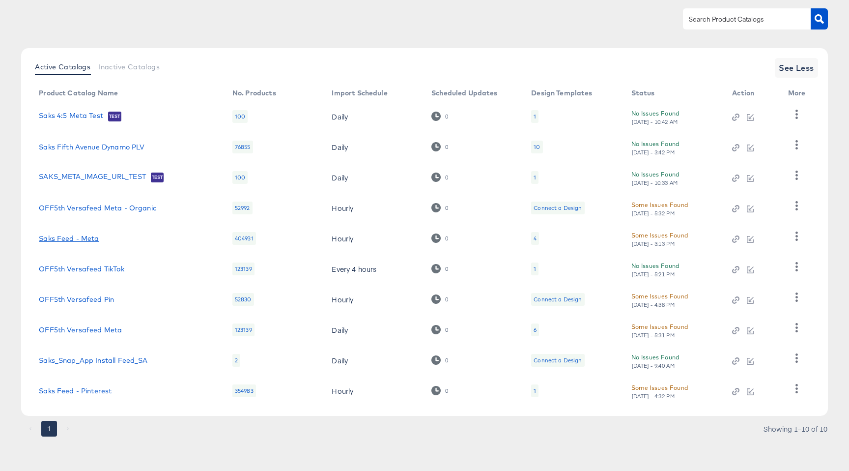
click at [84, 239] on link "Saks Feed - Meta" at bounding box center [69, 238] width 60 height 8
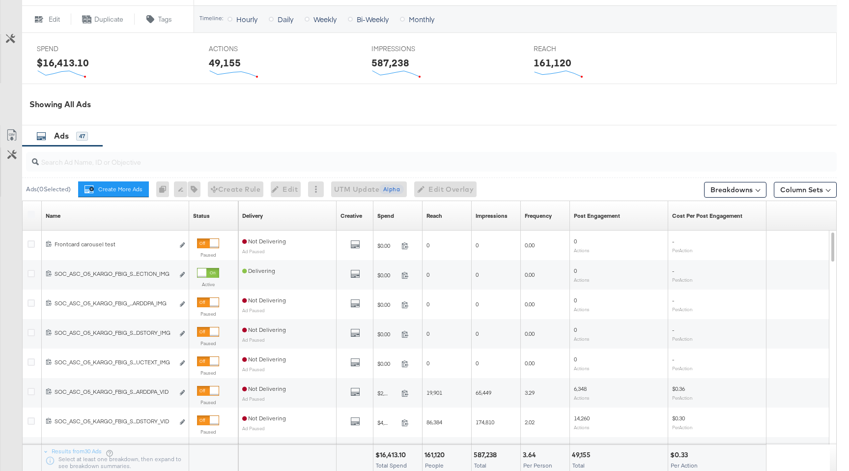
scroll to position [504, 0]
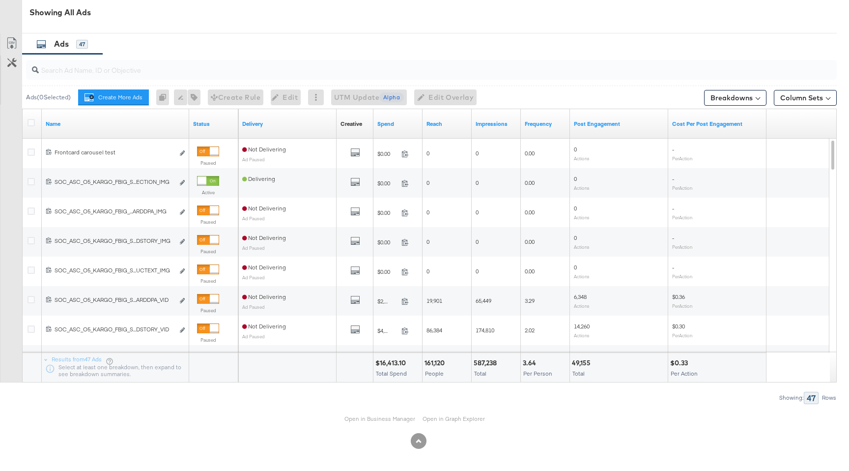
click at [171, 72] on input "search" at bounding box center [401, 65] width 724 height 19
paste input "959457925079606"
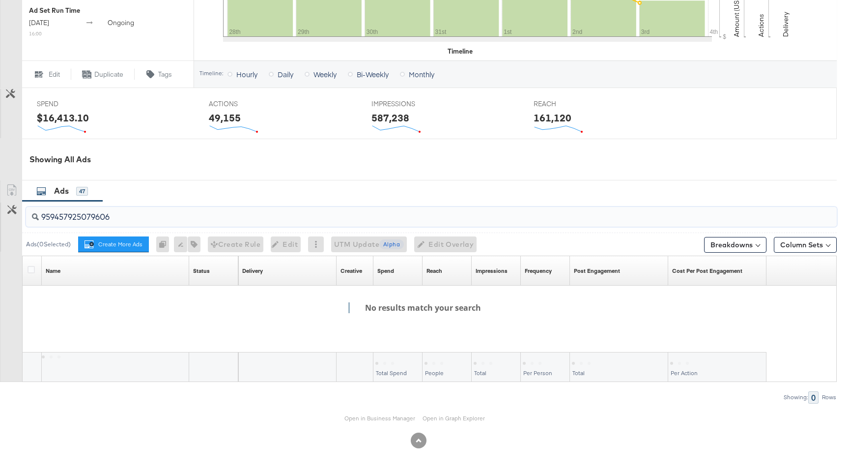
scroll to position [357, 0]
type input "9594579250796"
click at [173, 217] on input "9594579250796" at bounding box center [401, 213] width 724 height 19
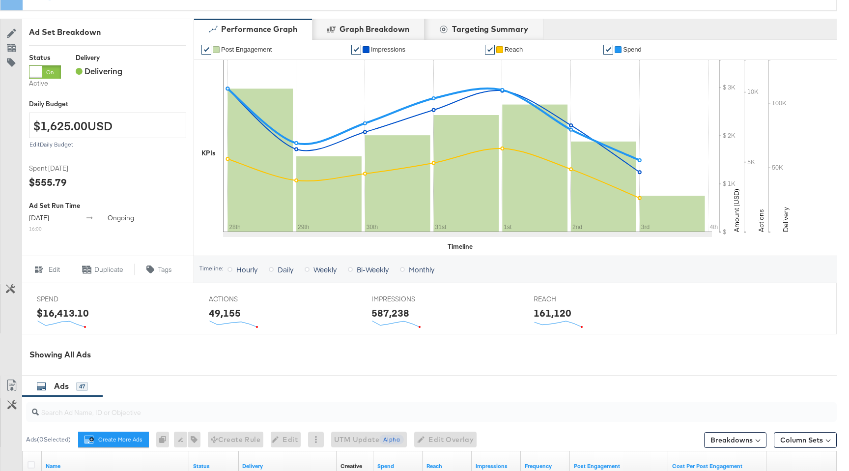
scroll to position [0, 0]
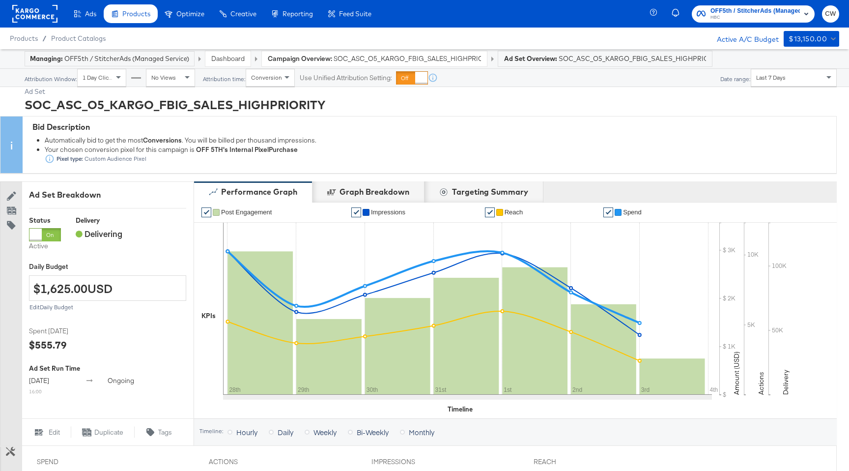
click at [48, 18] on rect at bounding box center [34, 14] width 45 height 18
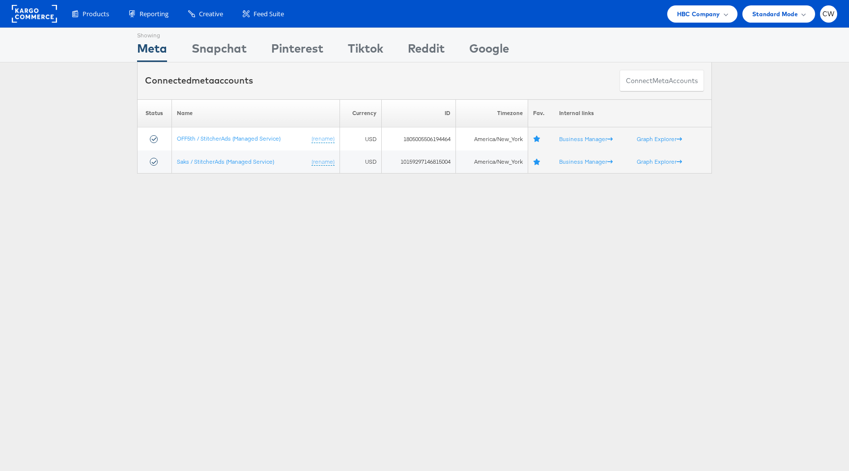
click at [29, 5] on rect at bounding box center [34, 14] width 45 height 18
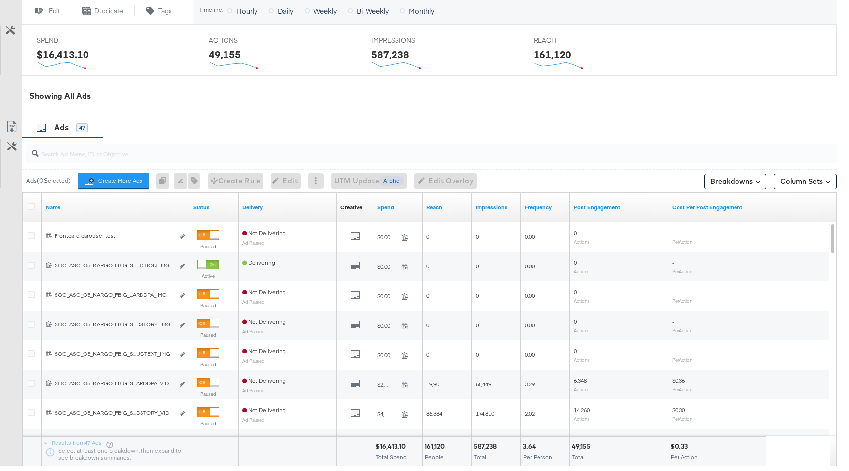
scroll to position [453, 0]
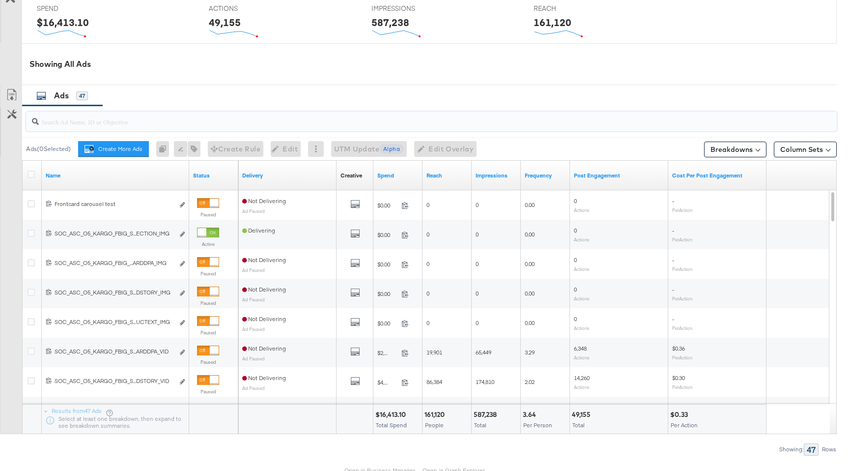
click at [164, 117] on input "search" at bounding box center [401, 117] width 724 height 19
type input "v"
paste input "120233929716180612"
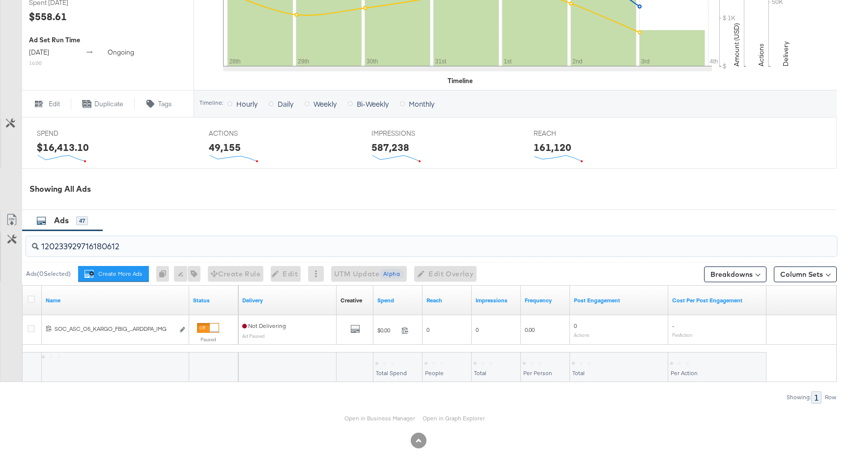
scroll to position [328, 0]
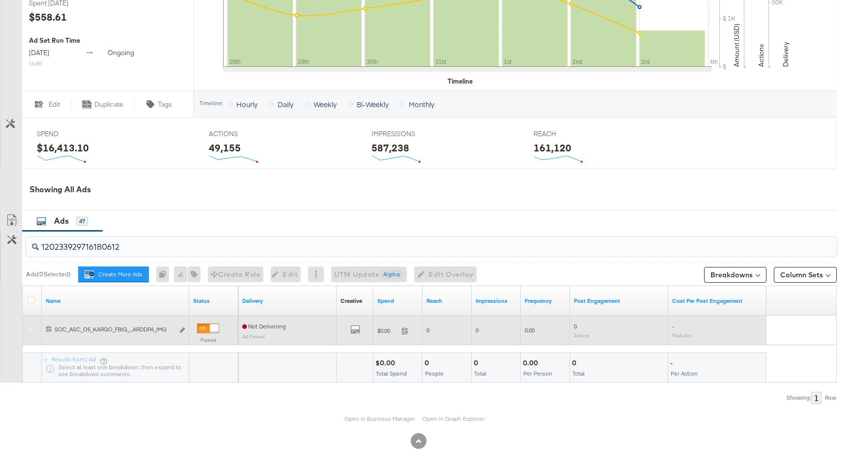
type input "120233929716180612"
click at [32, 331] on icon at bounding box center [31, 328] width 7 height 7
click at [0, 0] on input "checkbox" at bounding box center [0, 0] width 0 height 0
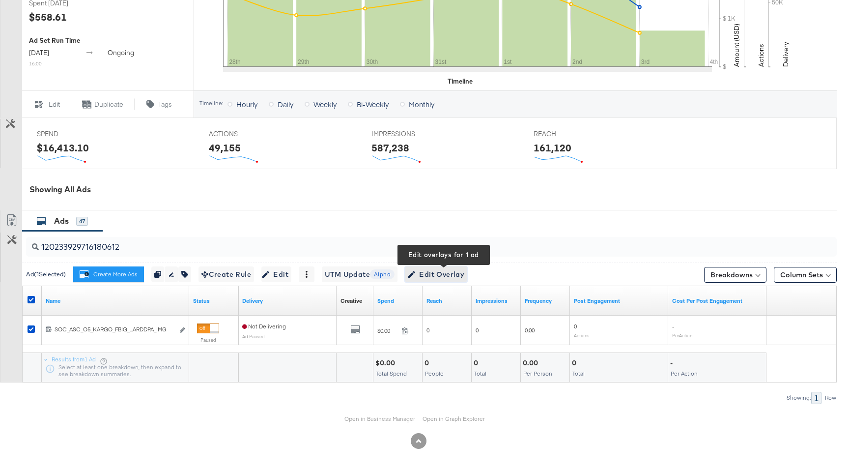
click at [440, 271] on span "Edit Overlay Edit overlays for 1 ad" at bounding box center [436, 274] width 56 height 12
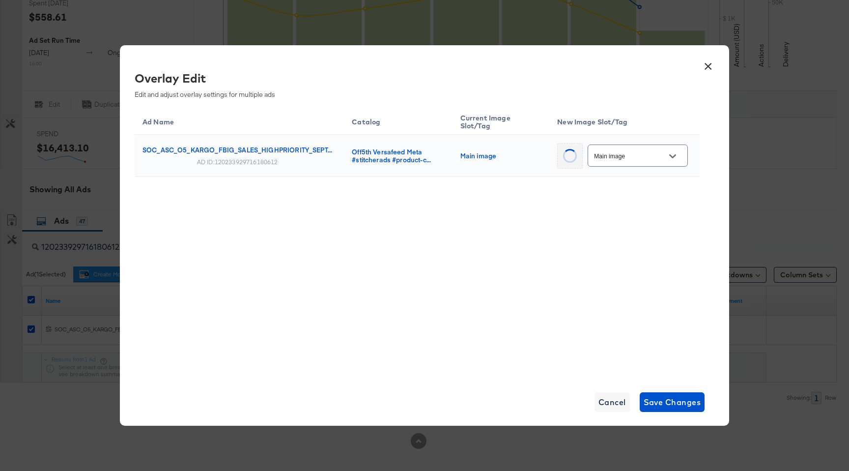
click at [627, 153] on input "Main image" at bounding box center [630, 155] width 76 height 11
click at [712, 70] on button "×" at bounding box center [708, 64] width 18 height 18
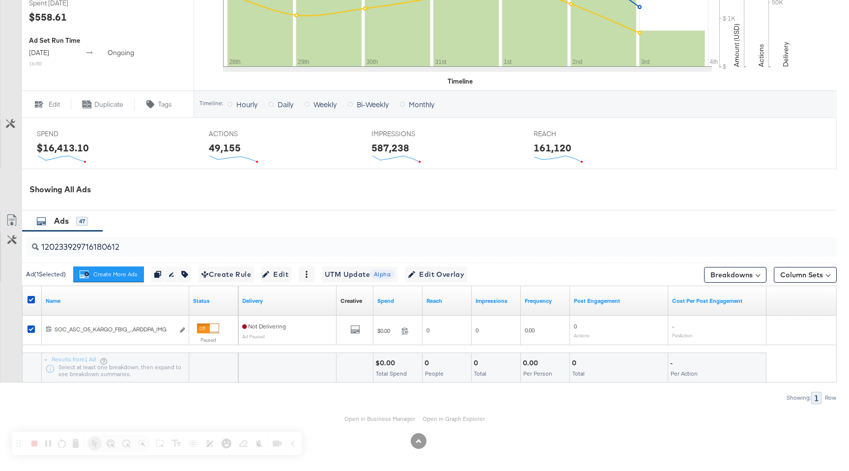
click at [151, 243] on input "120233929716180612" at bounding box center [401, 242] width 724 height 19
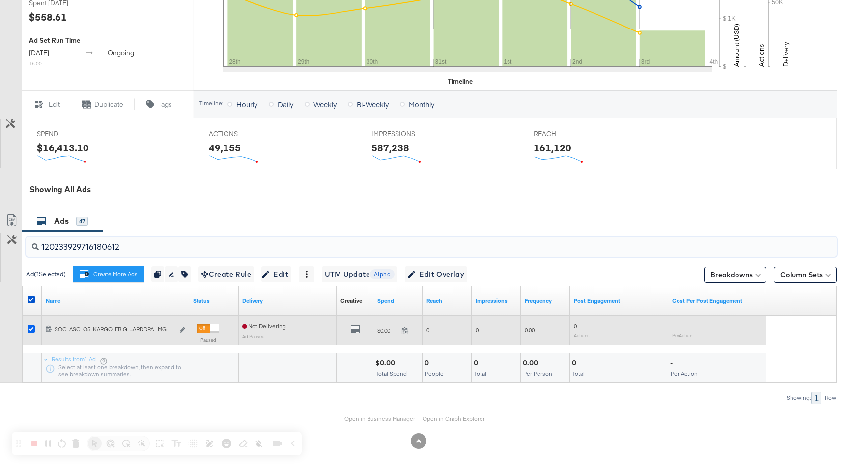
click at [30, 328] on icon at bounding box center [31, 328] width 7 height 7
click at [0, 0] on input "checkbox" at bounding box center [0, 0] width 0 height 0
click at [30, 328] on icon at bounding box center [31, 328] width 7 height 7
click at [0, 0] on input "checkbox" at bounding box center [0, 0] width 0 height 0
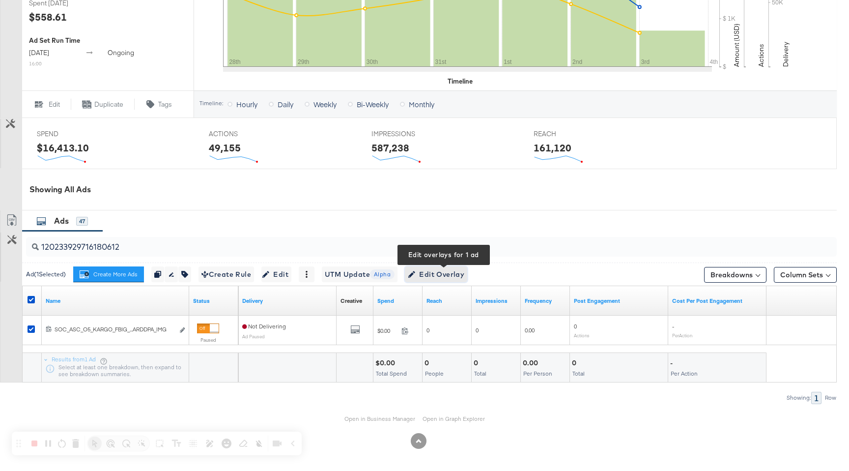
click at [438, 275] on span "Edit Overlay Edit overlays for 1 ad" at bounding box center [436, 274] width 56 height 12
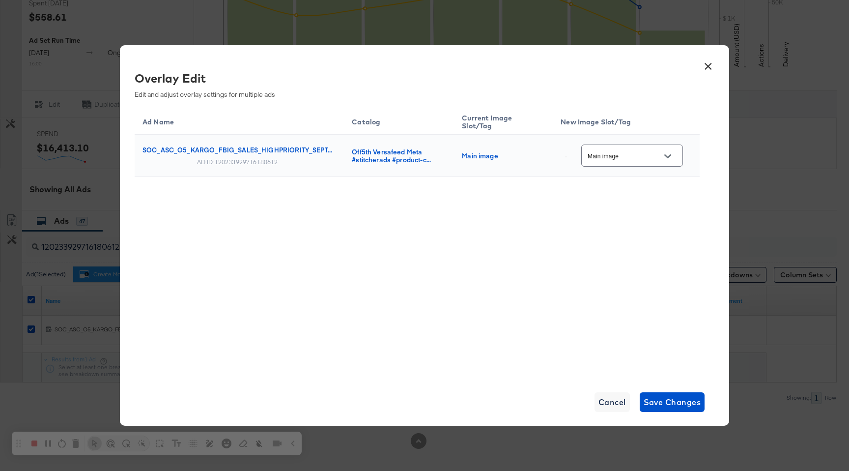
click at [635, 149] on div "Main image" at bounding box center [632, 155] width 102 height 22
click at [647, 153] on input "Main image" at bounding box center [625, 155] width 78 height 11
click at [710, 70] on button "×" at bounding box center [708, 64] width 18 height 18
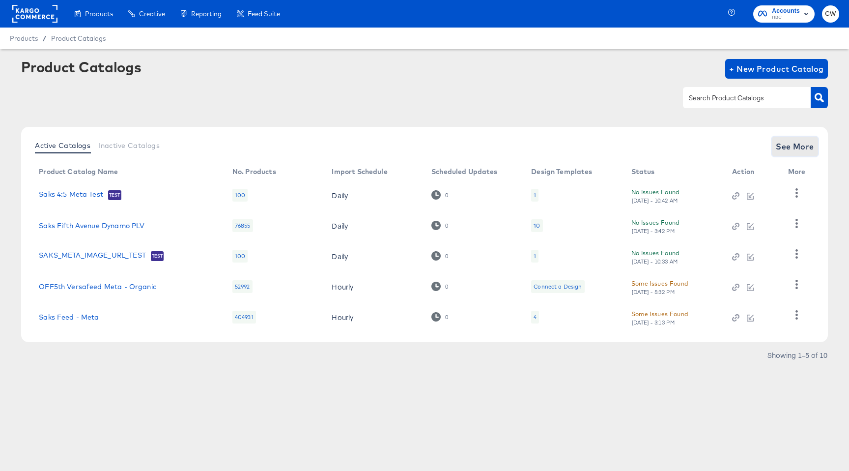
click at [791, 148] on span "See More" at bounding box center [795, 147] width 38 height 14
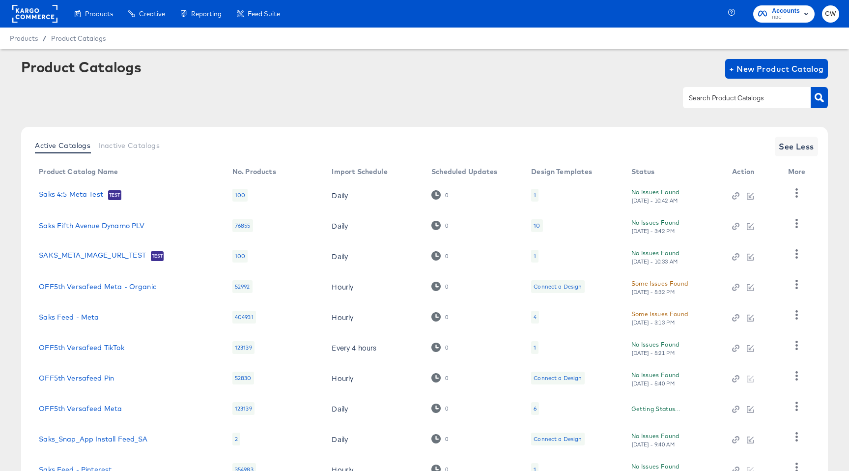
scroll to position [79, 0]
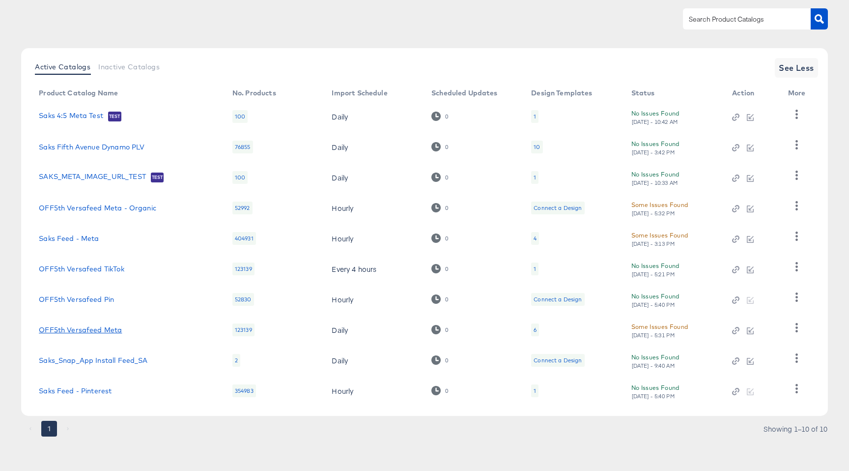
click at [99, 331] on link "OFF5th Versafeed Meta" at bounding box center [80, 330] width 83 height 8
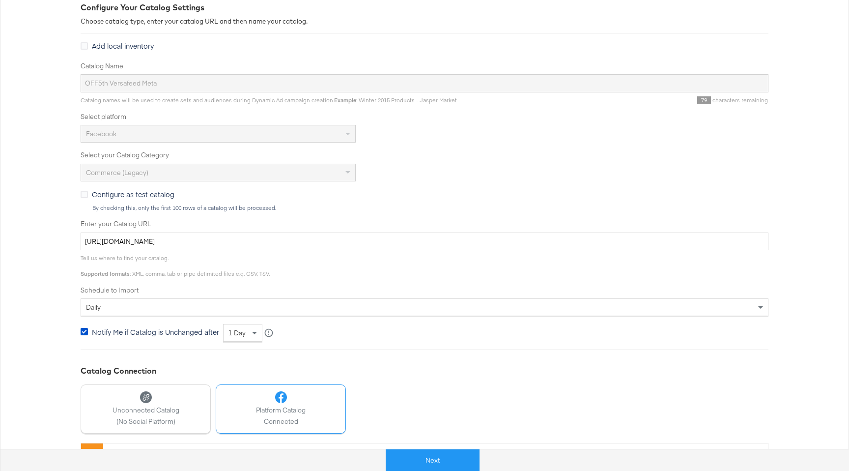
scroll to position [145, 0]
click at [429, 457] on button "Next" at bounding box center [433, 460] width 94 height 22
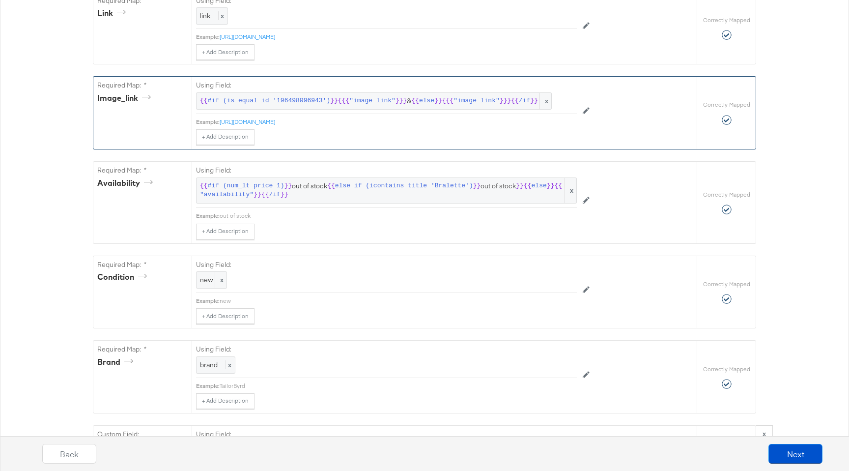
scroll to position [0, 0]
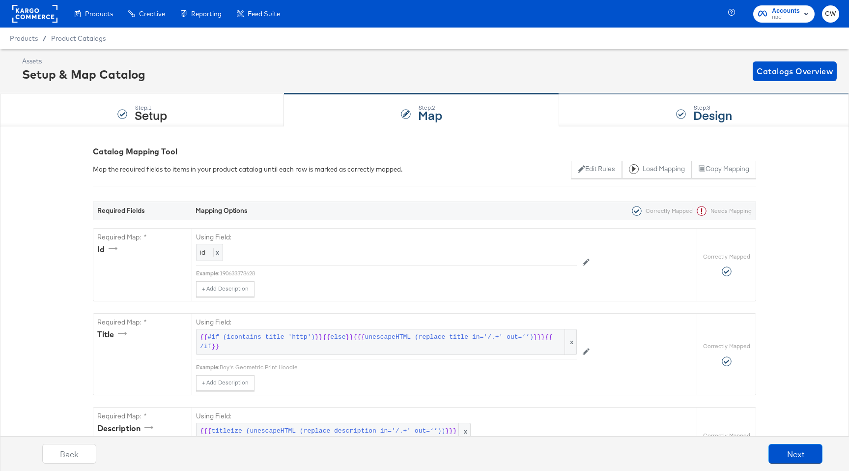
click at [654, 120] on div "Step: 3 Design" at bounding box center [704, 110] width 290 height 32
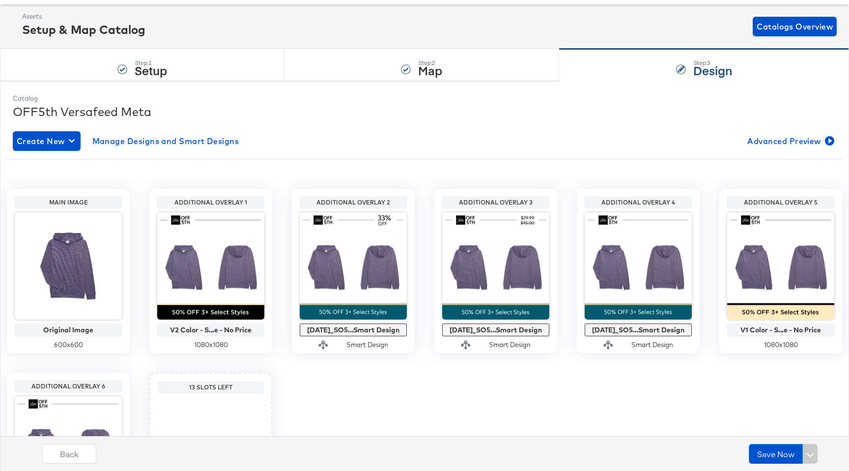
scroll to position [43, 0]
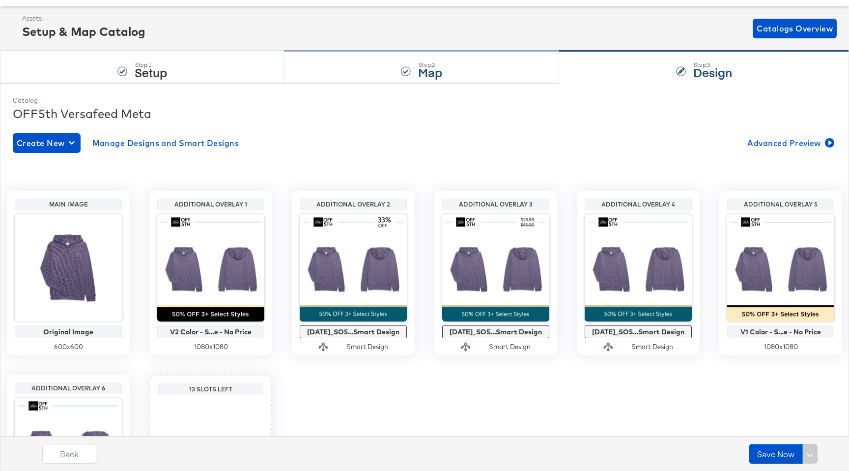
click at [413, 65] on div "Step: 2 Map" at bounding box center [421, 67] width 275 height 32
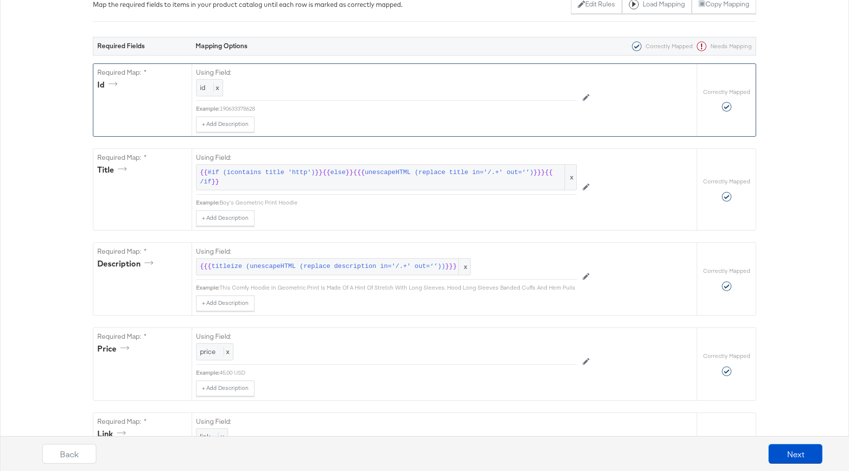
scroll to position [0, 0]
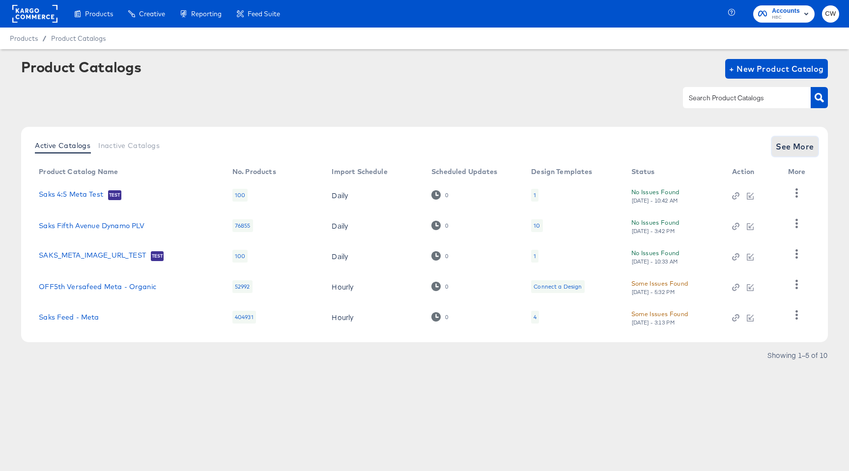
click at [802, 152] on span "See More" at bounding box center [795, 147] width 38 height 14
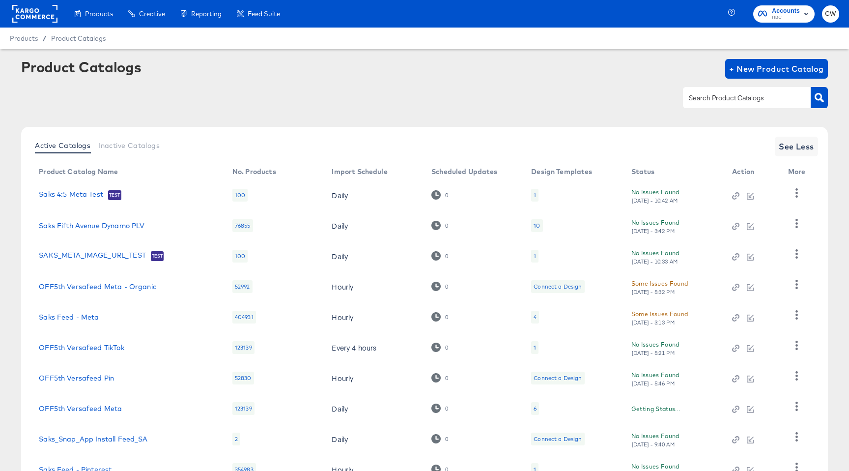
scroll to position [79, 0]
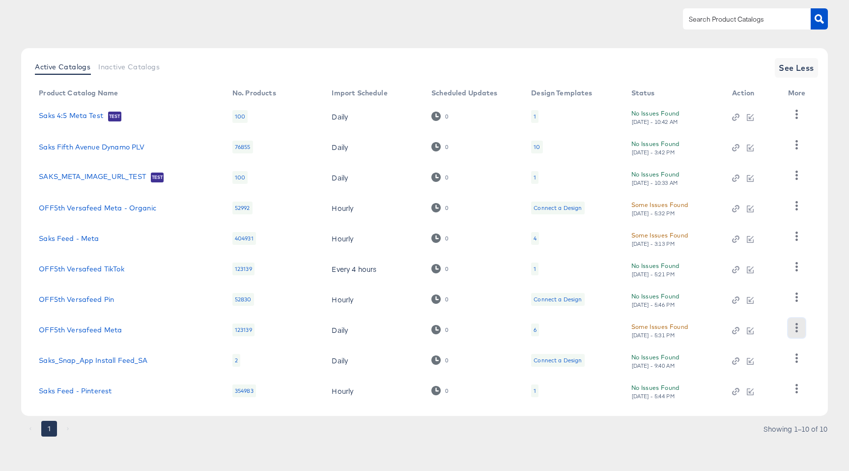
click at [795, 329] on icon "button" at bounding box center [796, 327] width 9 height 9
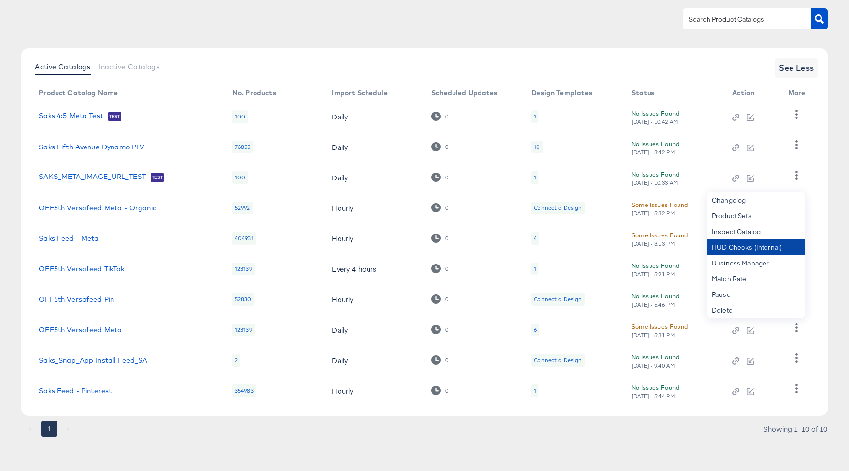
click at [758, 248] on div "HUD Checks (Internal)" at bounding box center [756, 247] width 98 height 16
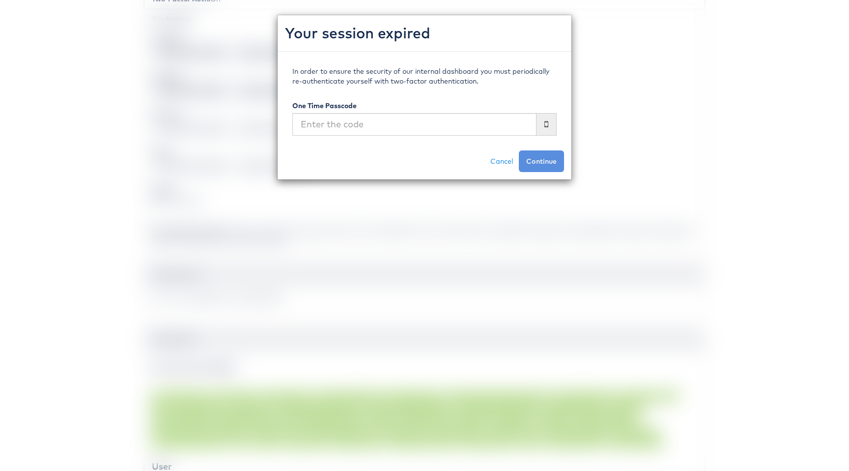
scroll to position [406, 0]
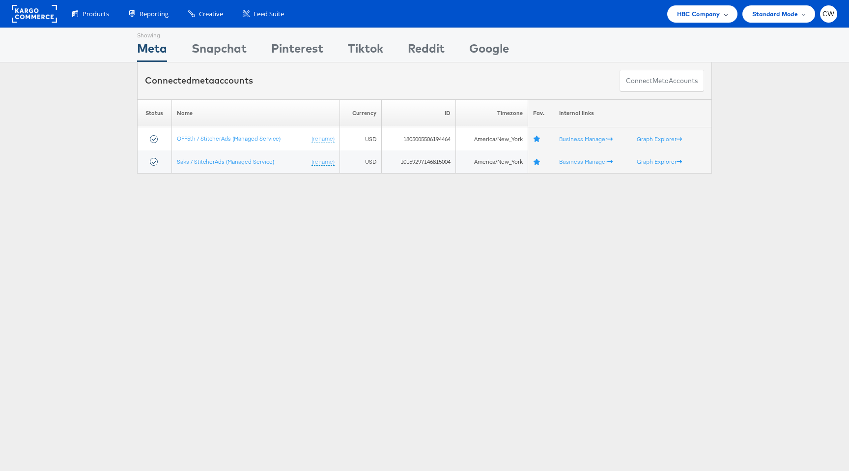
click at [690, 16] on span "HBC Company" at bounding box center [698, 14] width 43 height 10
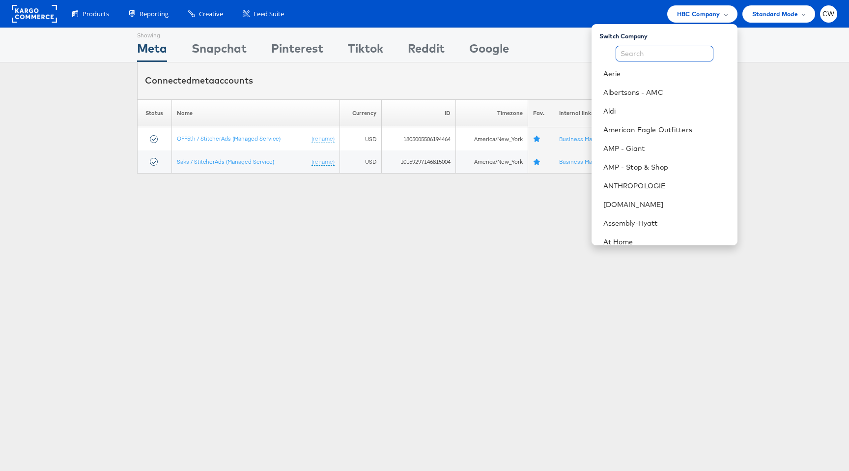
click at [673, 51] on input "text" at bounding box center [664, 54] width 98 height 16
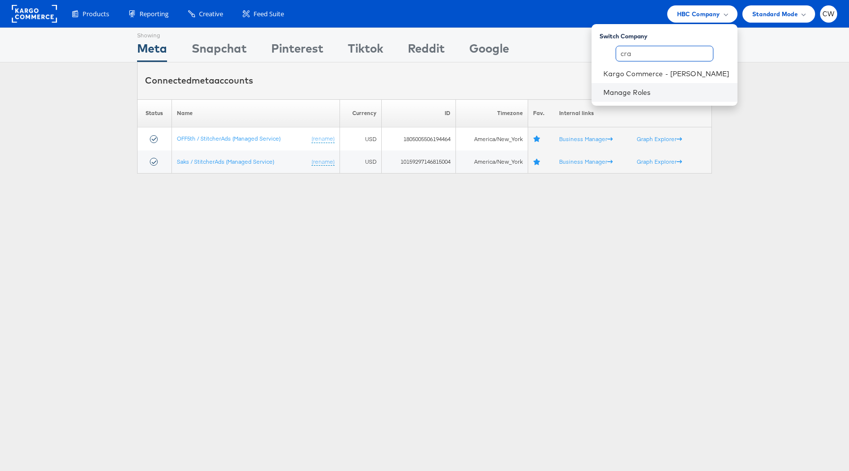
type input "cra"
click at [690, 84] on div "Manage Roles" at bounding box center [664, 92] width 146 height 19
click at [671, 88] on div "Manage Roles" at bounding box center [664, 92] width 146 height 19
click at [690, 77] on link "Kargo Commerce - [PERSON_NAME]" at bounding box center [666, 74] width 126 height 10
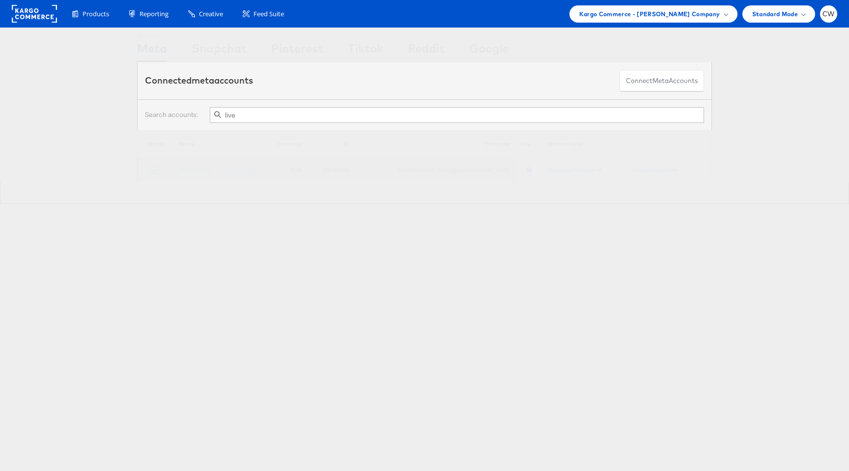
type input "live"
click at [189, 165] on td "Stitcher Live (rename)" at bounding box center [217, 170] width 87 height 24
click at [196, 171] on link "Stitcher Live" at bounding box center [195, 169] width 33 height 7
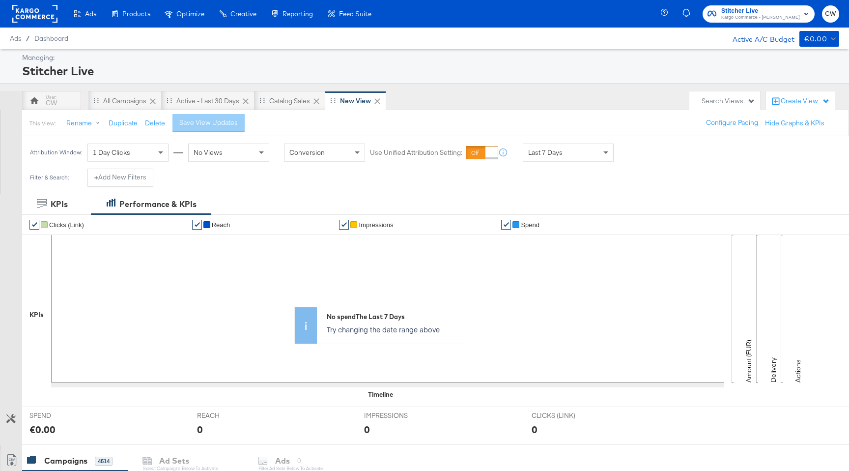
scroll to position [392, 0]
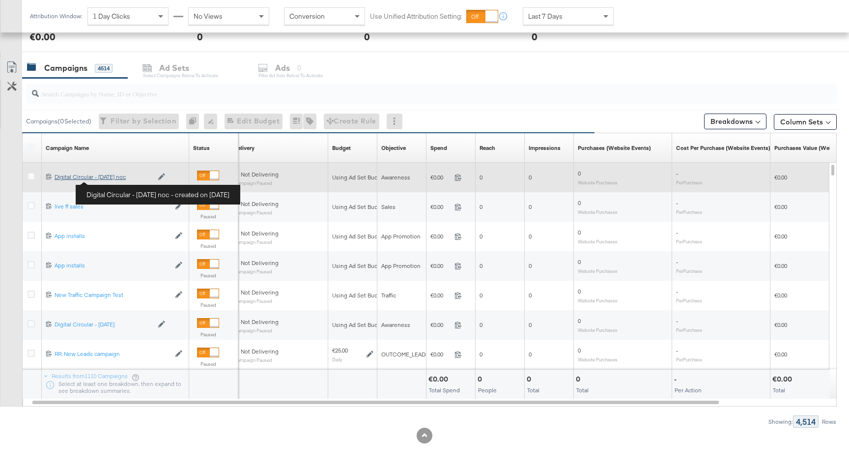
click at [112, 180] on div "Digital Circular - 04 Sep noc Digital Circular - 04 Sep noc" at bounding box center [104, 177] width 98 height 8
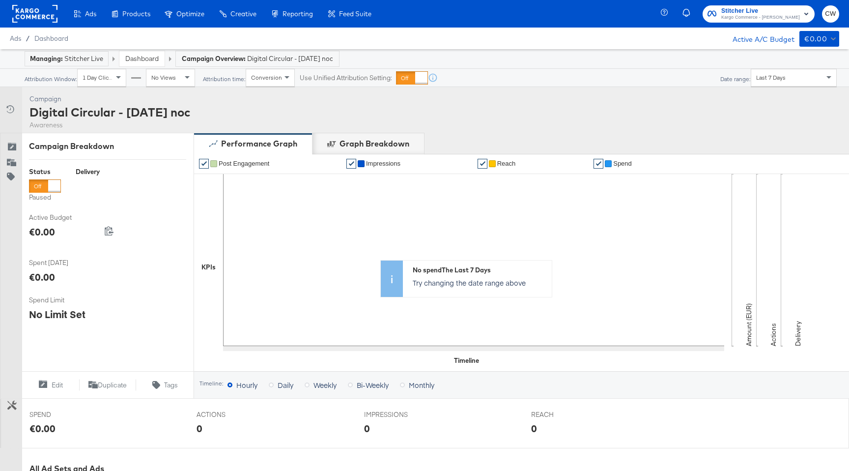
scroll to position [279, 0]
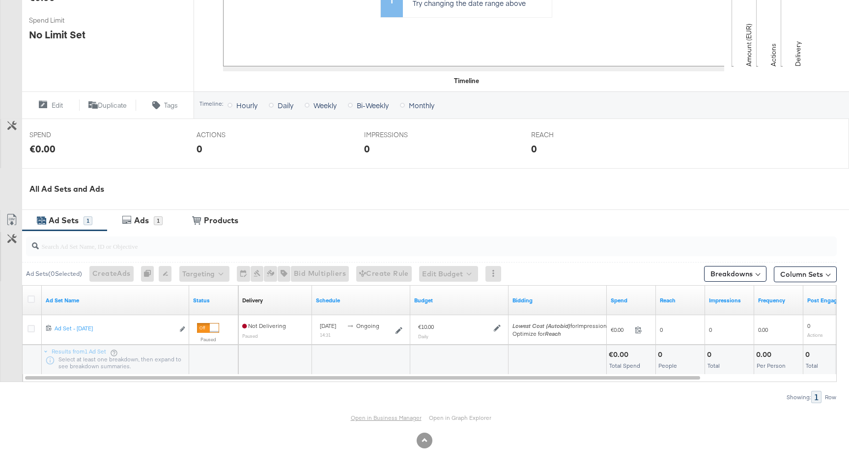
click at [379, 415] on link "Open in Business Manager" at bounding box center [386, 417] width 71 height 7
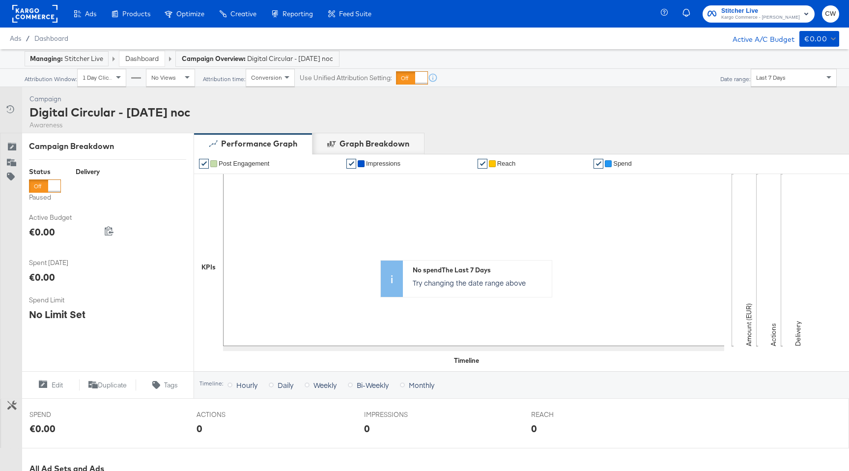
click at [157, 58] on link "Dashboard" at bounding box center [141, 58] width 33 height 9
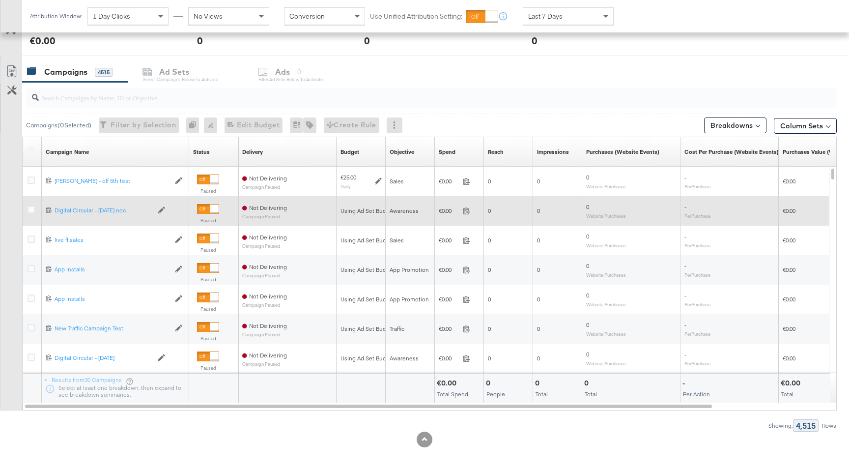
scroll to position [392, 0]
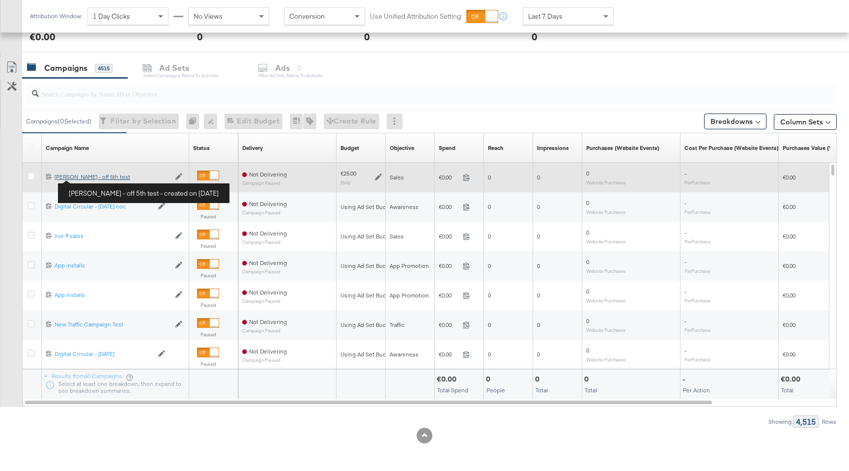
click at [87, 179] on div "Craig - off 5th test Craig - off 5th test" at bounding box center [112, 177] width 115 height 8
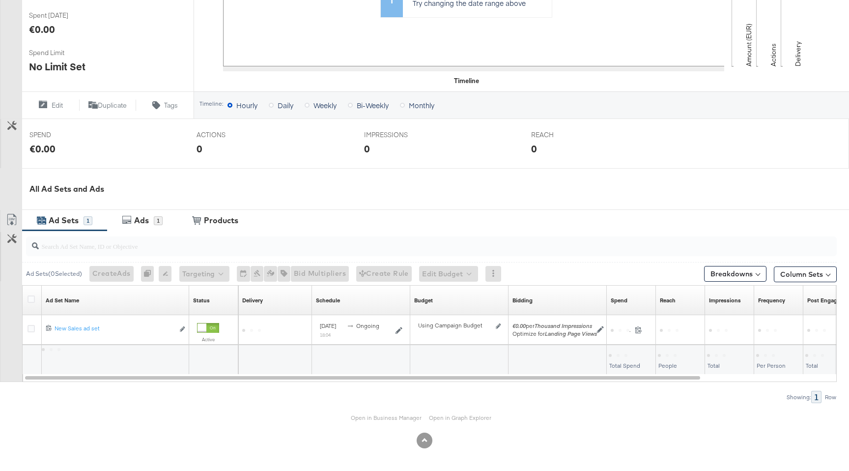
scroll to position [279, 0]
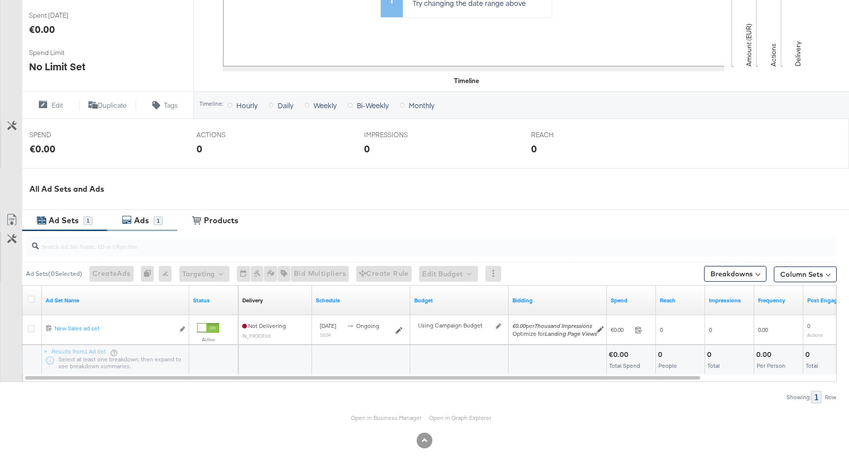
click at [160, 222] on div "1" at bounding box center [158, 220] width 9 height 9
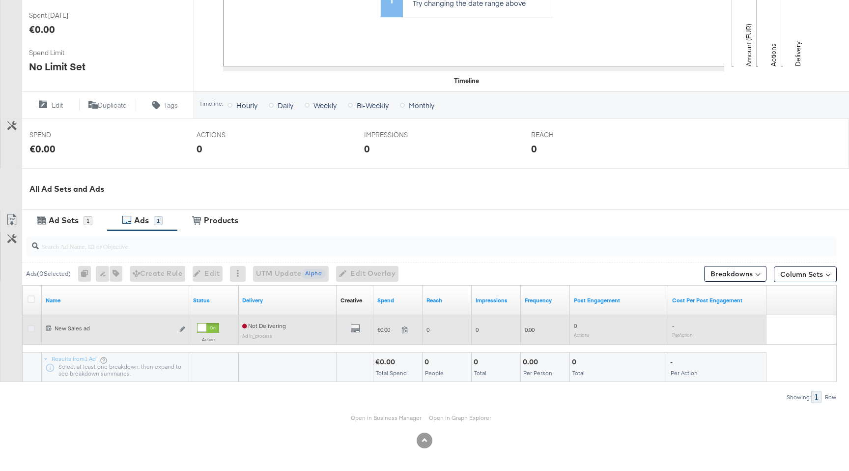
click at [29, 326] on icon at bounding box center [31, 328] width 7 height 7
click at [0, 0] on input "checkbox" at bounding box center [0, 0] width 0 height 0
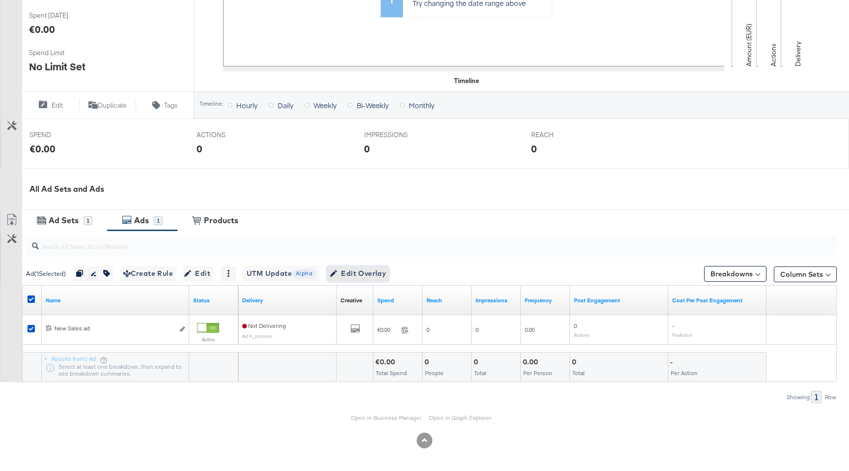
click at [366, 274] on span "Edit Overlay Edit overlays for 1 ad" at bounding box center [358, 273] width 56 height 12
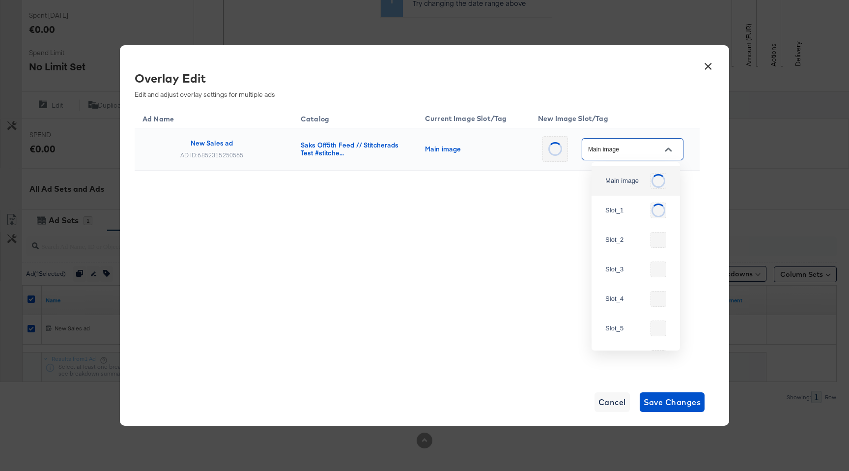
click at [639, 150] on input "Main image" at bounding box center [625, 149] width 78 height 11
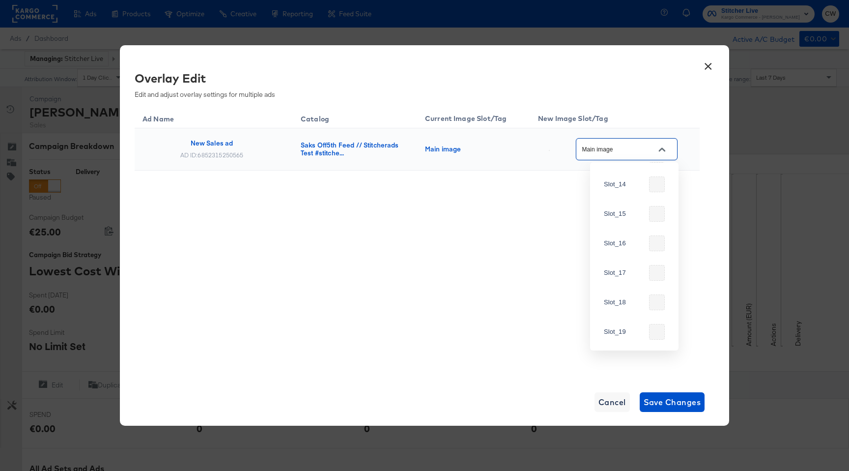
scroll to position [0, 0]
click at [709, 63] on button "×" at bounding box center [708, 64] width 18 height 18
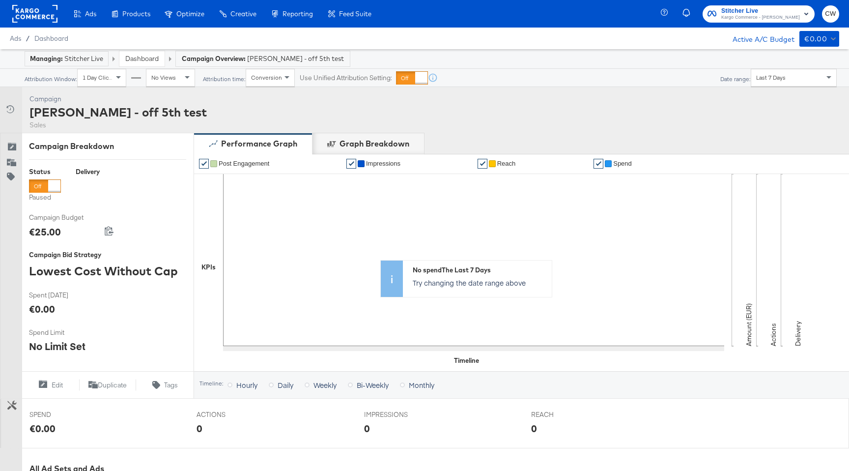
scroll to position [279, 0]
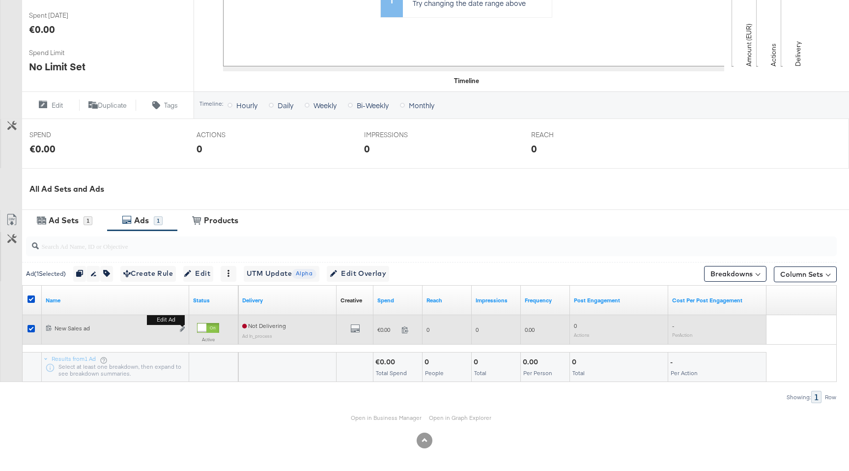
click at [179, 331] on button "Edit ad" at bounding box center [182, 329] width 6 height 10
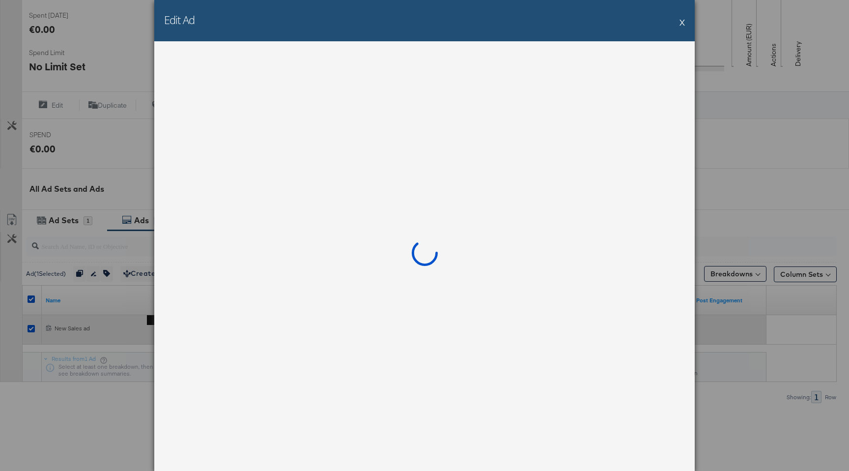
click at [184, 330] on div at bounding box center [424, 255] width 540 height 429
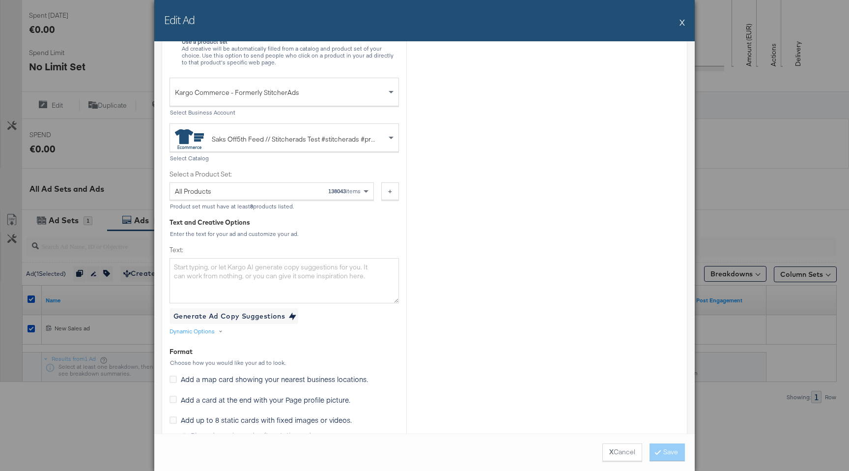
scroll to position [302, 0]
click at [343, 143] on div "Saks Off5th Feed // Stitcherads Test #stitcherads #product-catalog #keep" at bounding box center [277, 138] width 204 height 20
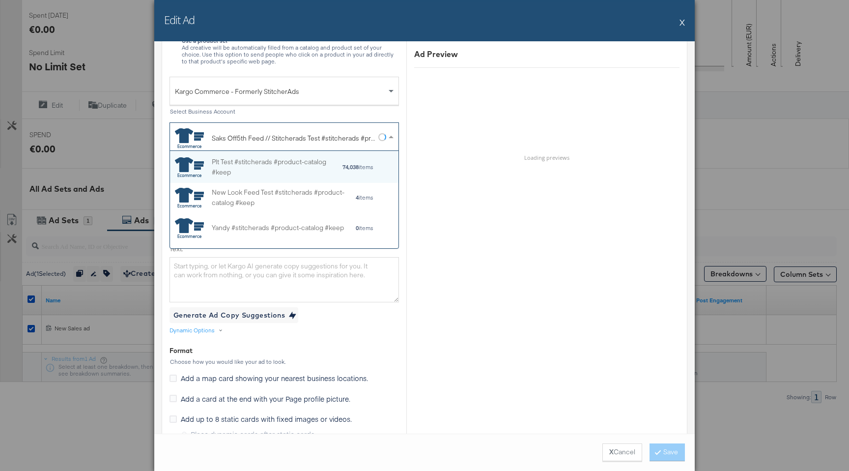
scroll to position [97, 228]
click at [424, 117] on div "Ad Preview Preview is not available Pending: A live preview for your catalog pr…" at bounding box center [547, 106] width 280 height 114
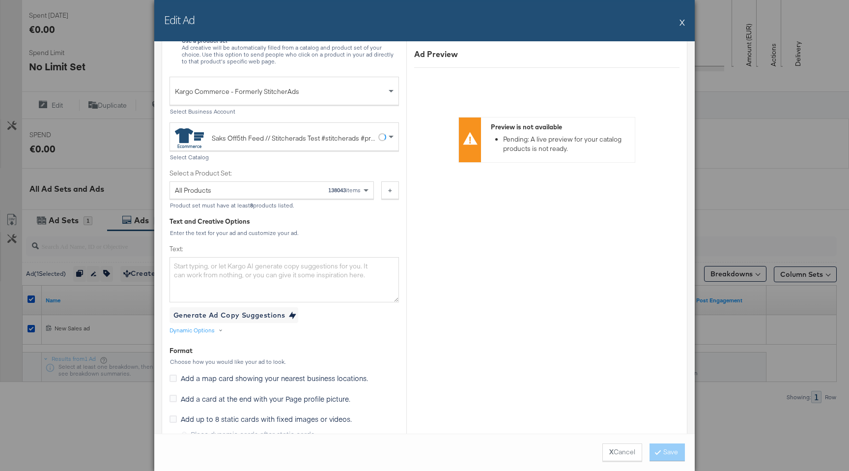
click at [318, 141] on div "Saks Off5th Feed // Stitcherads Test #stitcherads #product-catalog #keep" at bounding box center [294, 138] width 165 height 10
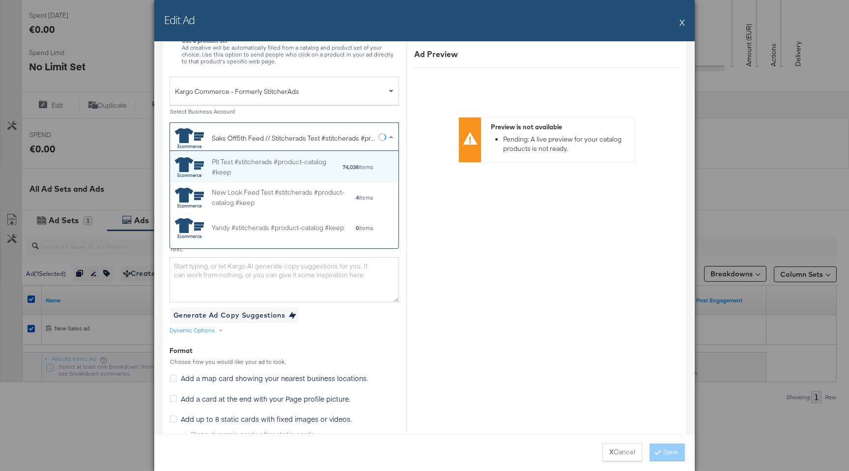
click at [268, 146] on div "Saks Off5th Feed // Stitcherads Test #stitcherads #product-catalog #keep" at bounding box center [277, 138] width 204 height 20
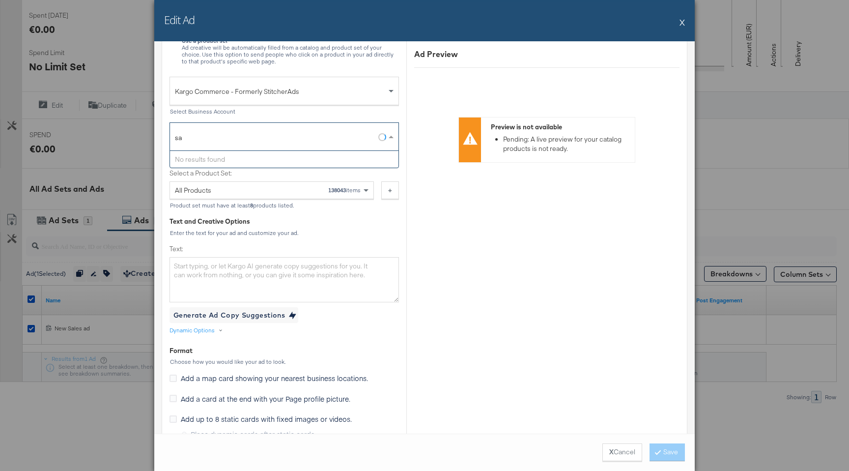
type input "s"
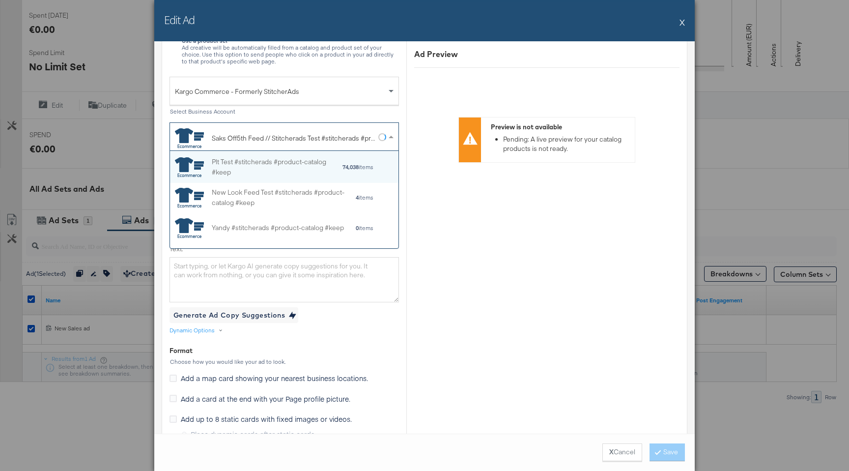
click at [682, 21] on button "X" at bounding box center [681, 22] width 5 height 20
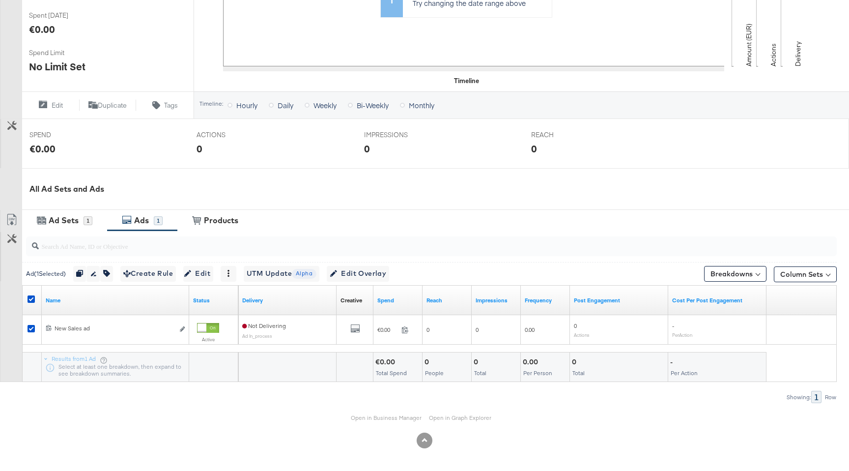
click at [373, 413] on div "Open in Business Manager Open in Graph Explorer" at bounding box center [424, 417] width 849 height 29
click at [373, 416] on link "Open in Business Manager" at bounding box center [386, 417] width 71 height 7
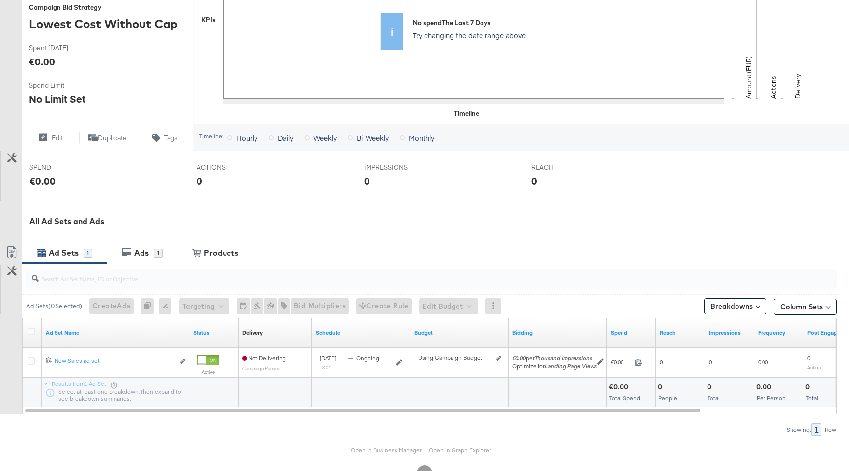
scroll to position [279, 0]
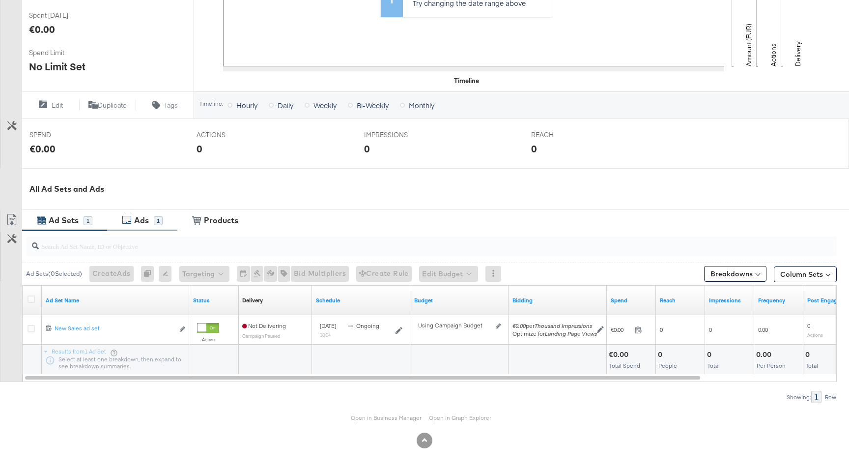
click at [160, 224] on div "1" at bounding box center [158, 220] width 9 height 9
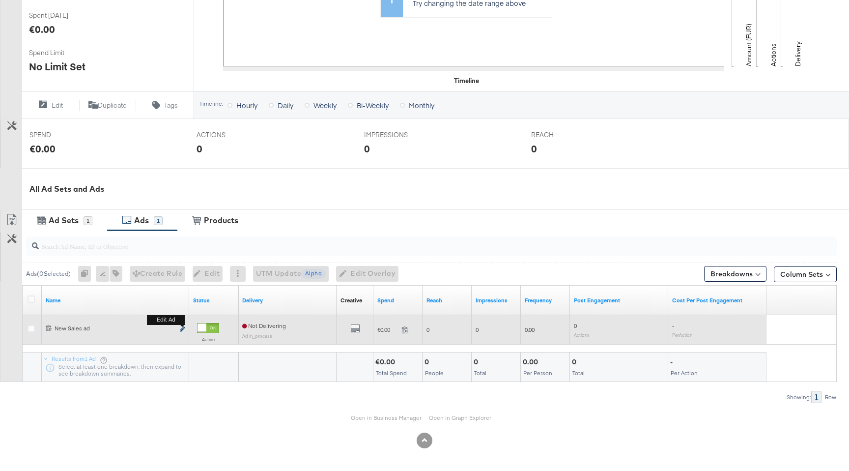
click at [182, 328] on icon "link" at bounding box center [182, 328] width 5 height 5
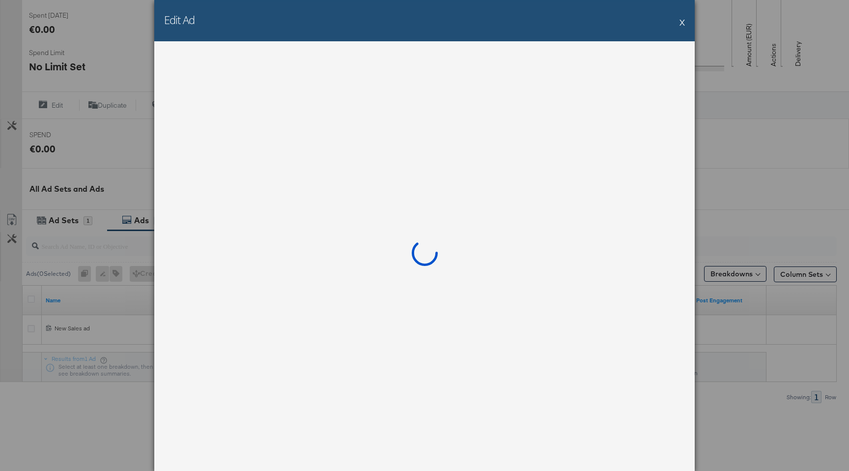
click at [681, 21] on button "X" at bounding box center [681, 22] width 5 height 20
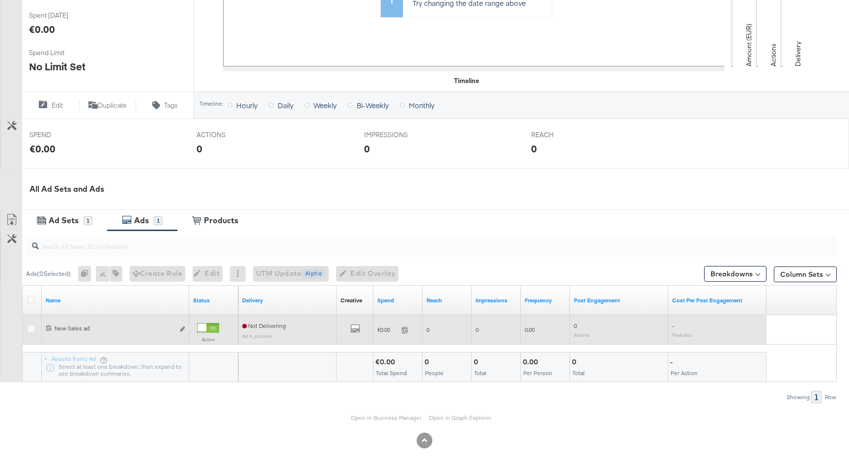
click at [31, 332] on div at bounding box center [33, 330] width 10 height 10
click at [31, 332] on icon at bounding box center [31, 328] width 7 height 7
click at [0, 0] on input "checkbox" at bounding box center [0, 0] width 0 height 0
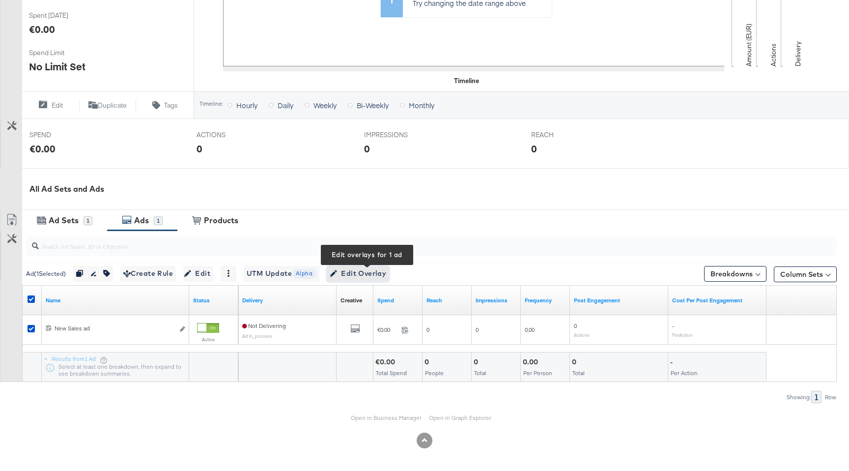
click at [376, 272] on span "Edit Overlay Edit overlays for 1 ad" at bounding box center [358, 273] width 56 height 12
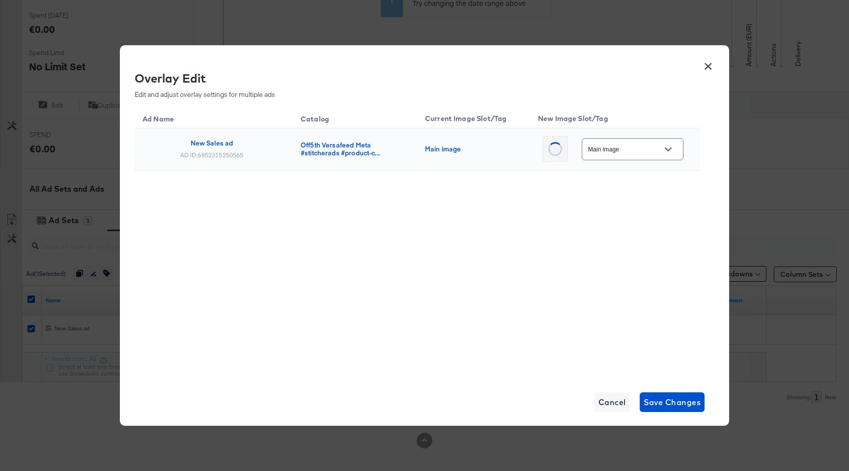
click at [628, 149] on input "Main image" at bounding box center [625, 149] width 78 height 11
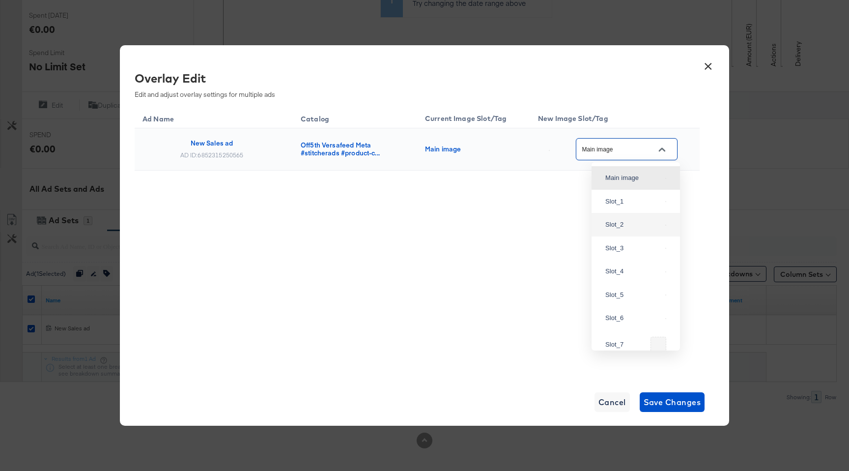
click at [638, 229] on div "Slot_2" at bounding box center [633, 225] width 56 height 10
type input "Slot_2"
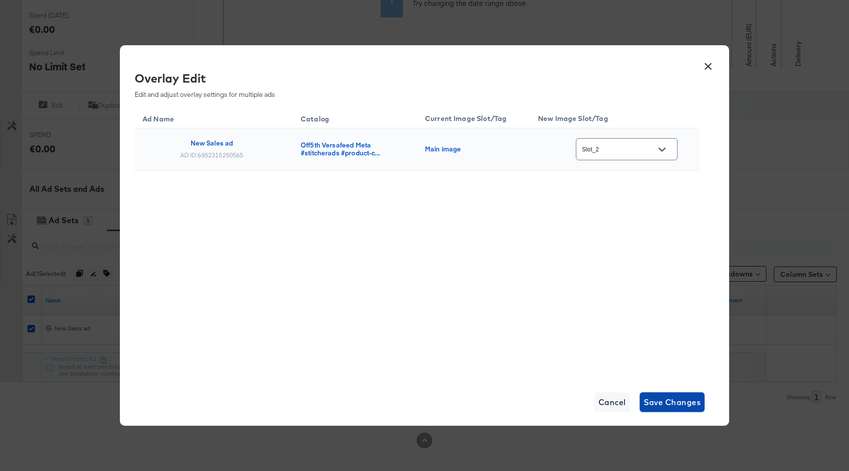
click at [658, 402] on span "Save Changes" at bounding box center [671, 402] width 57 height 14
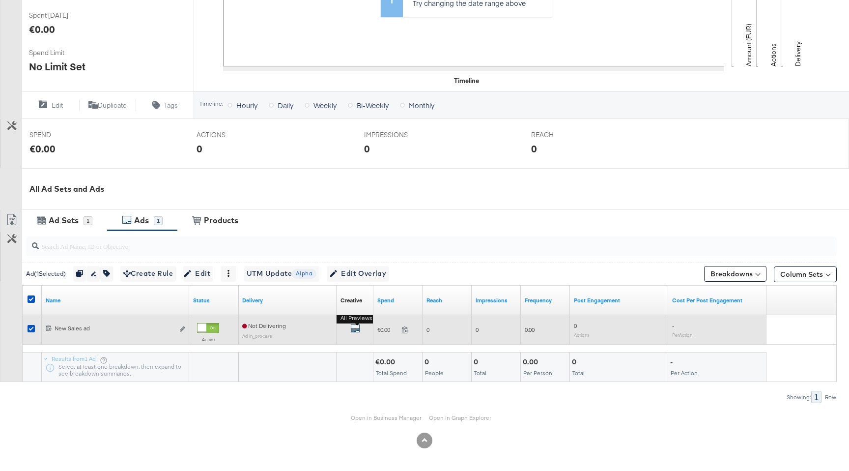
click at [352, 332] on icon "default" at bounding box center [355, 328] width 10 height 10
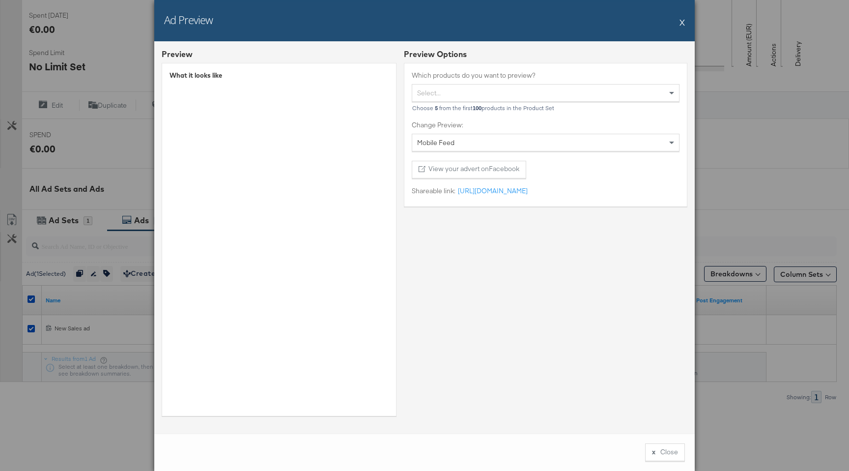
click at [681, 21] on button "X" at bounding box center [681, 22] width 5 height 20
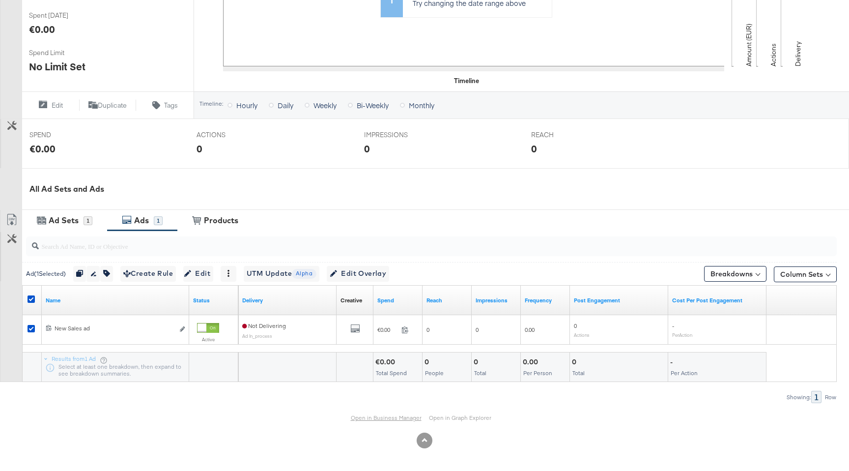
click at [391, 417] on link "Open in Business Manager" at bounding box center [386, 417] width 71 height 7
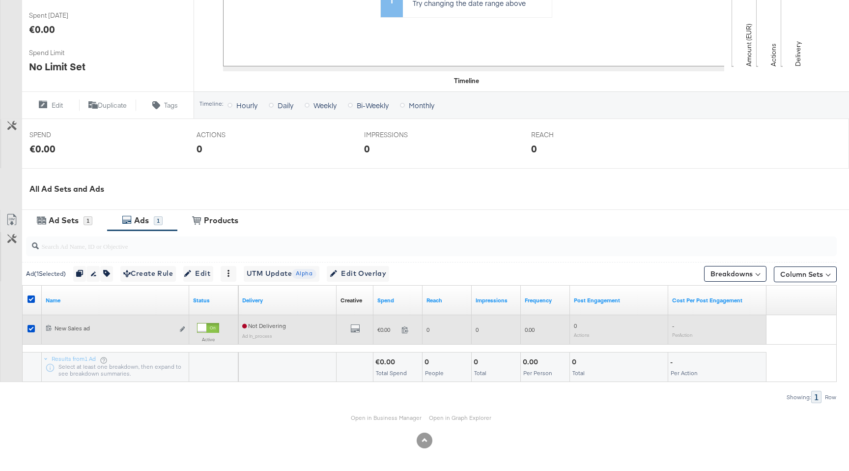
click at [362, 333] on div "All Previews" at bounding box center [354, 329] width 29 height 12
click at [359, 332] on icon "default" at bounding box center [355, 328] width 10 height 10
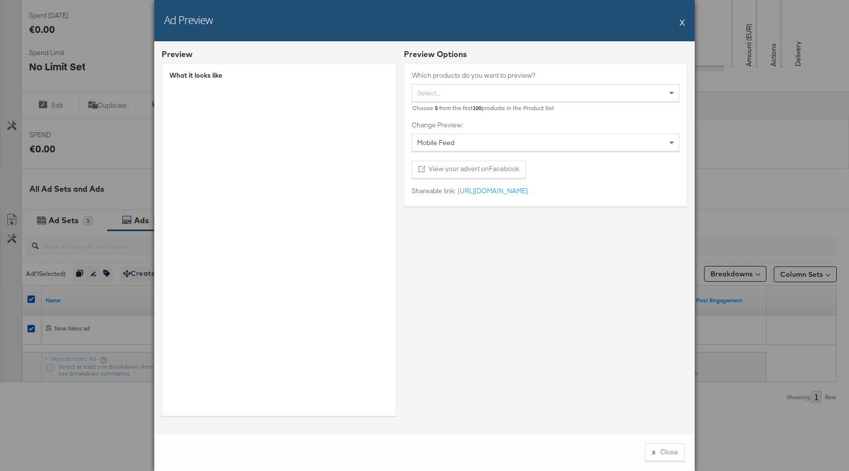
click at [676, 23] on div "Ad Preview X" at bounding box center [424, 20] width 540 height 41
click at [684, 26] on button "X" at bounding box center [681, 22] width 5 height 20
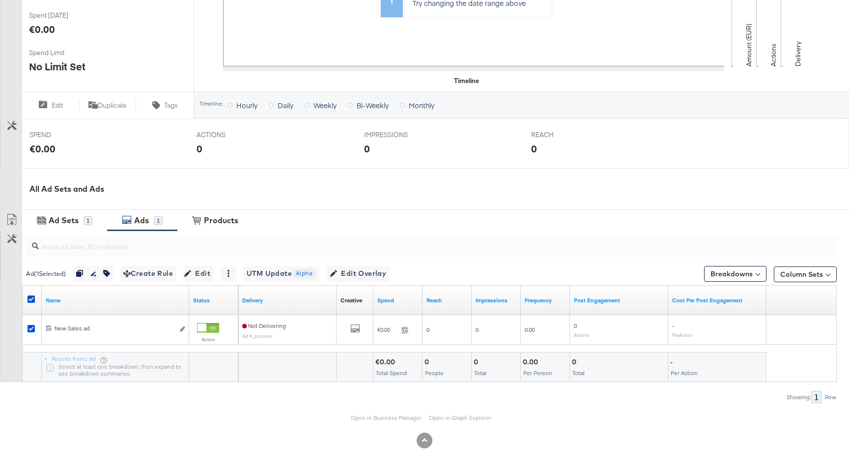
click at [406, 421] on div "Open in Business Manager Open in Graph Explorer" at bounding box center [424, 417] width 849 height 29
click at [411, 416] on link "Open in Business Manager" at bounding box center [386, 417] width 71 height 7
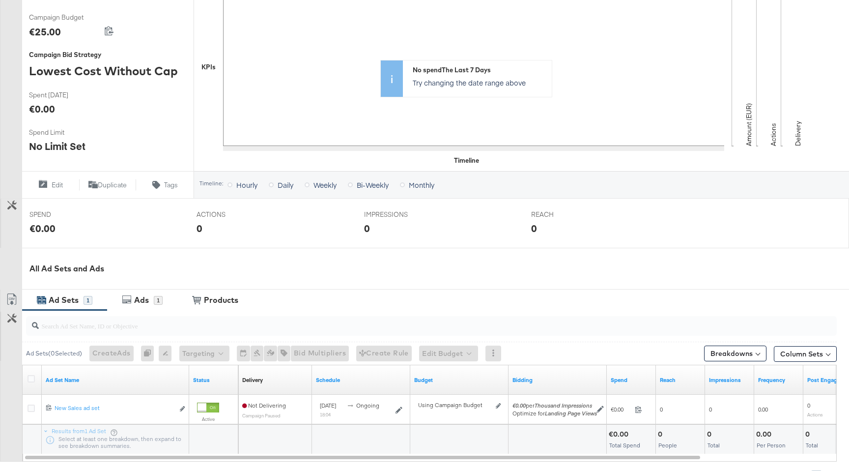
scroll to position [279, 0]
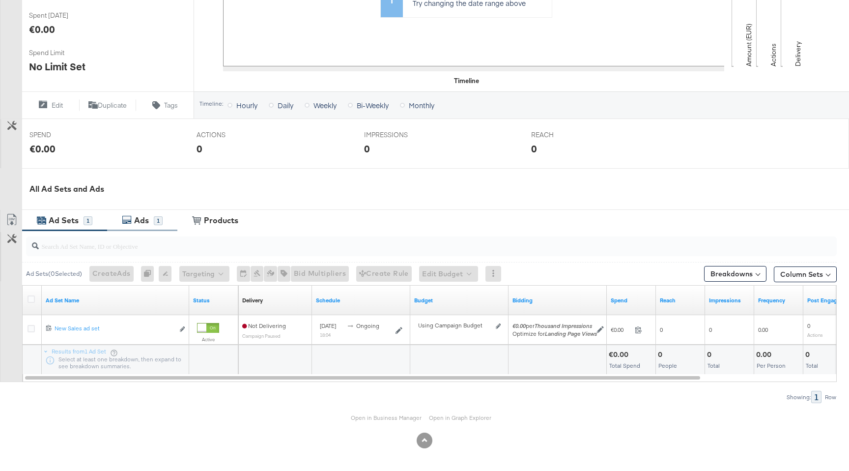
click at [157, 216] on div "1" at bounding box center [158, 220] width 9 height 9
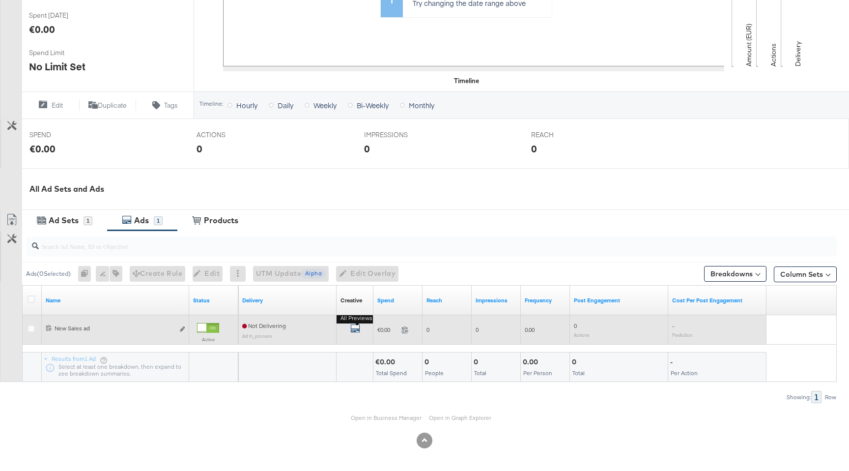
click at [352, 330] on icon "default" at bounding box center [355, 328] width 10 height 10
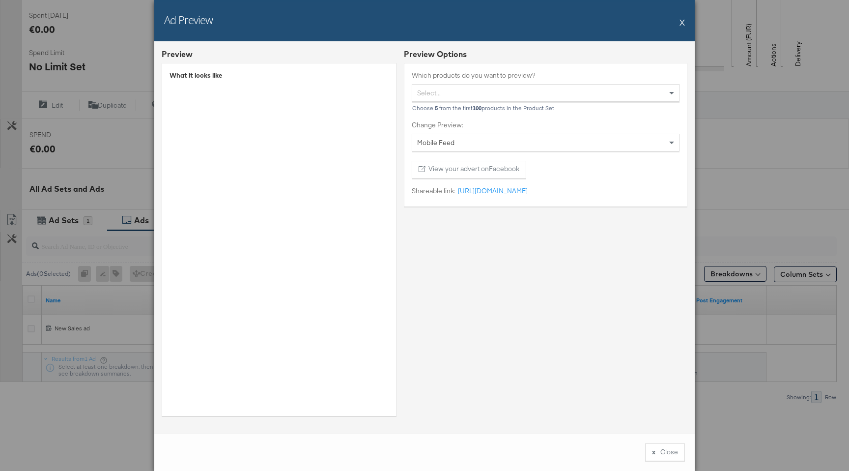
click at [689, 23] on div "Ad Preview X" at bounding box center [424, 20] width 540 height 41
click at [684, 23] on div "Ad Preview X" at bounding box center [424, 20] width 540 height 41
click at [683, 21] on button "X" at bounding box center [681, 22] width 5 height 20
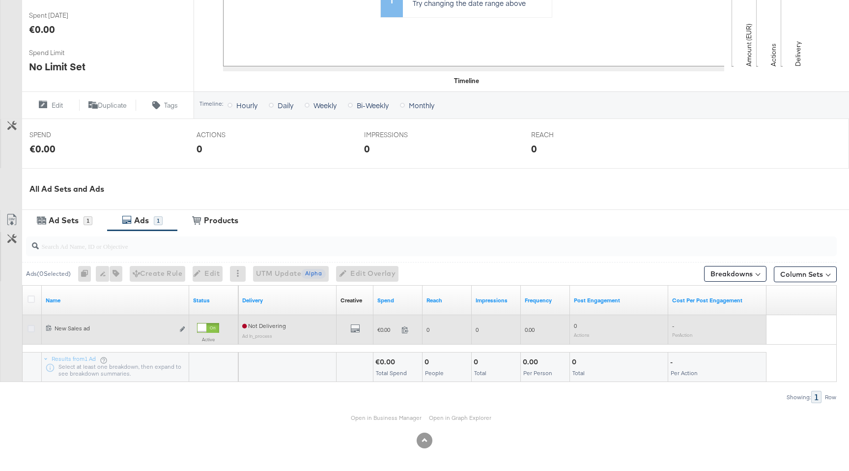
click at [31, 329] on icon at bounding box center [31, 328] width 7 height 7
click at [0, 0] on input "checkbox" at bounding box center [0, 0] width 0 height 0
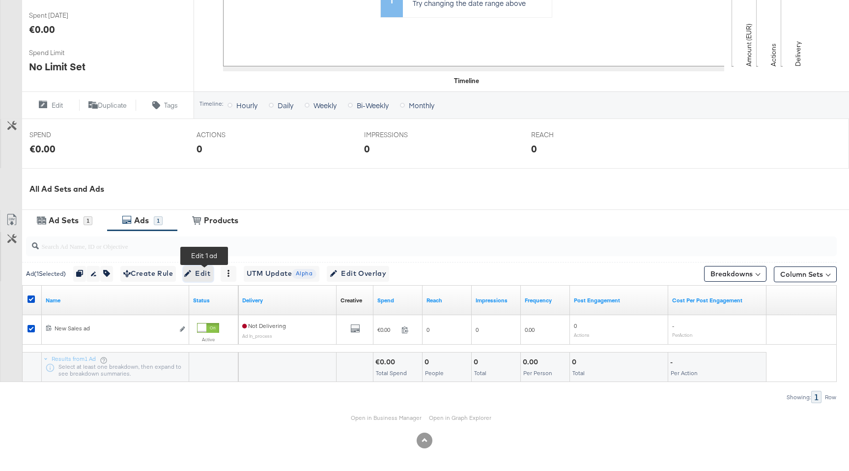
click at [203, 274] on span "Edit" at bounding box center [198, 273] width 24 height 12
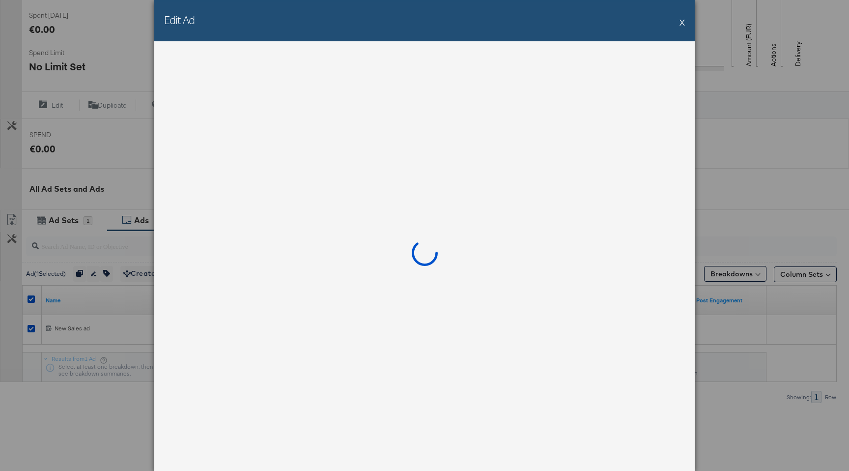
click at [683, 21] on button "X" at bounding box center [681, 22] width 5 height 20
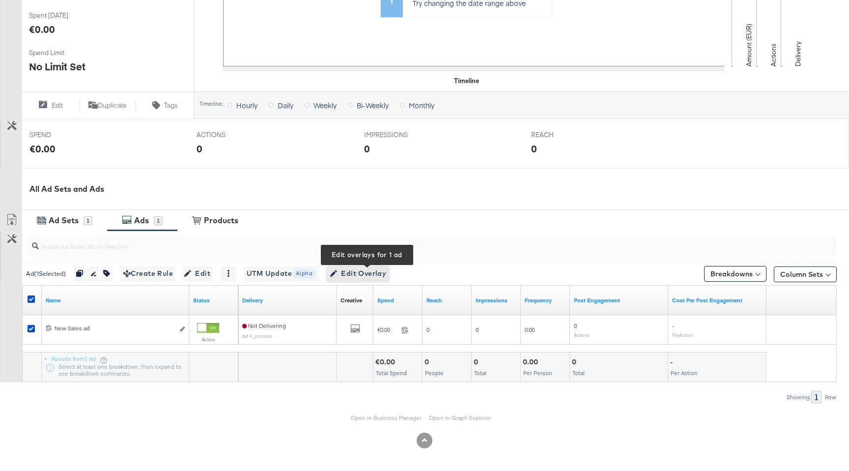
click at [365, 273] on span "Edit Overlay Edit overlays for 1 ad" at bounding box center [358, 273] width 56 height 12
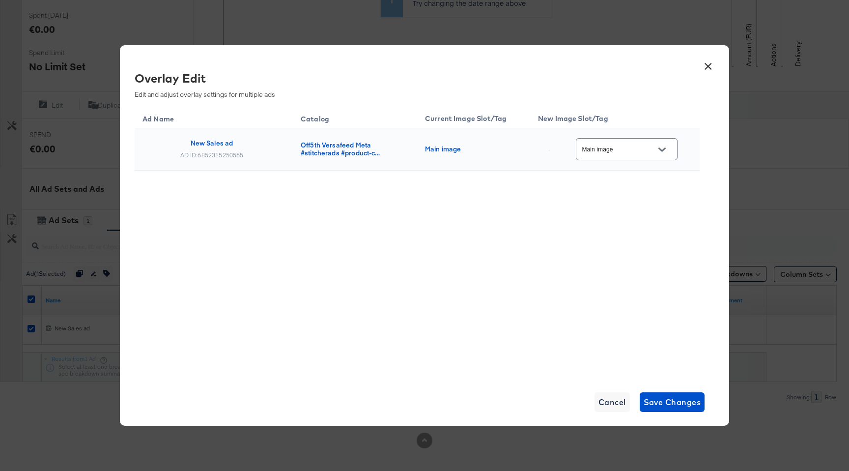
click at [627, 147] on input "Main image" at bounding box center [619, 149] width 78 height 11
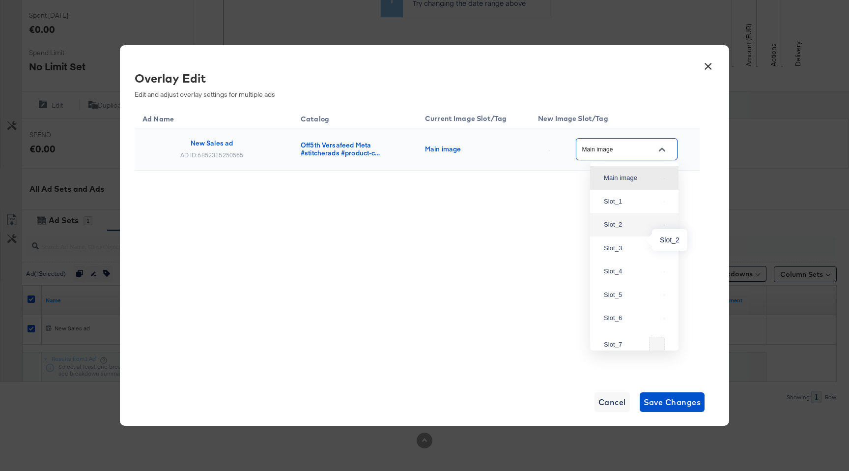
click at [628, 229] on div "Slot_2" at bounding box center [632, 225] width 56 height 10
type input "Slot_2"
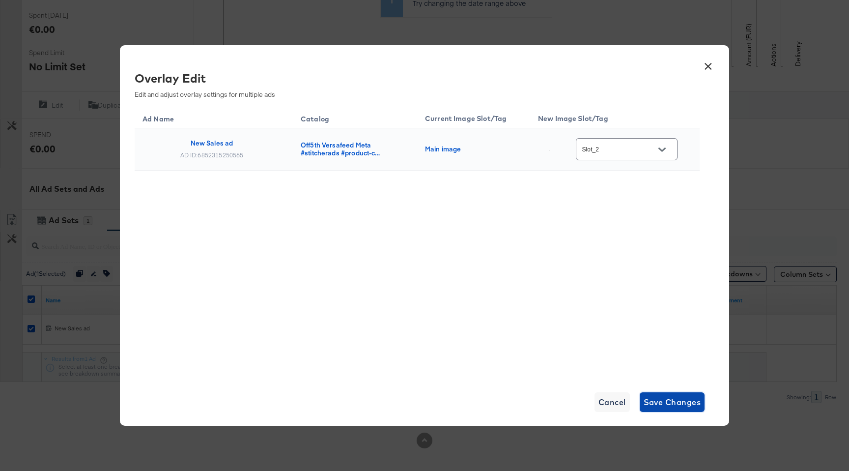
click at [680, 403] on span "Save Changes" at bounding box center [671, 402] width 57 height 14
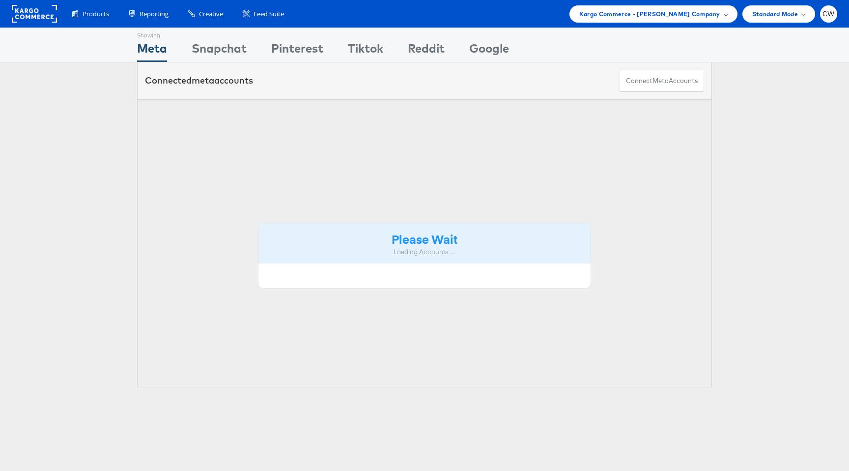
click at [650, 9] on span "Kargo Commerce - [PERSON_NAME] Company" at bounding box center [649, 14] width 141 height 10
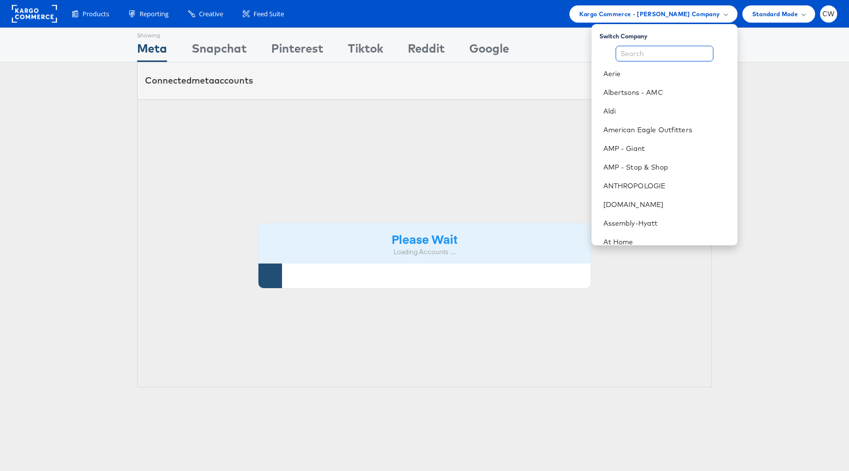
click at [646, 57] on input "text" at bounding box center [664, 54] width 98 height 16
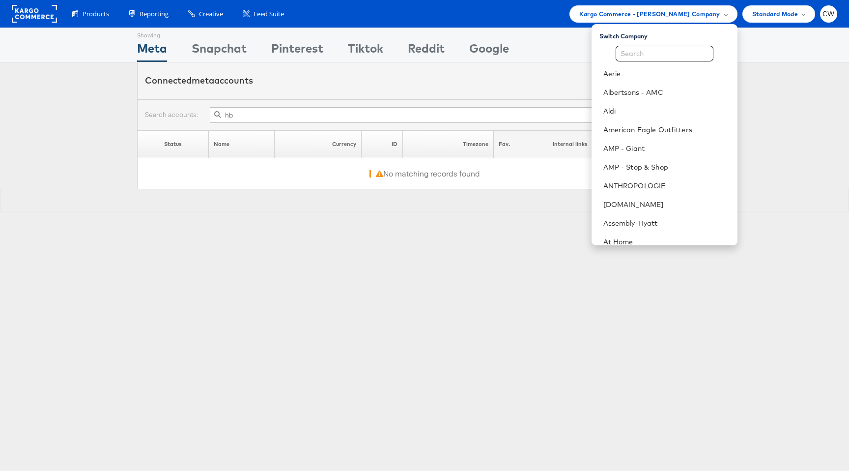
type input "hb"
click at [666, 59] on input "text" at bounding box center [664, 54] width 98 height 16
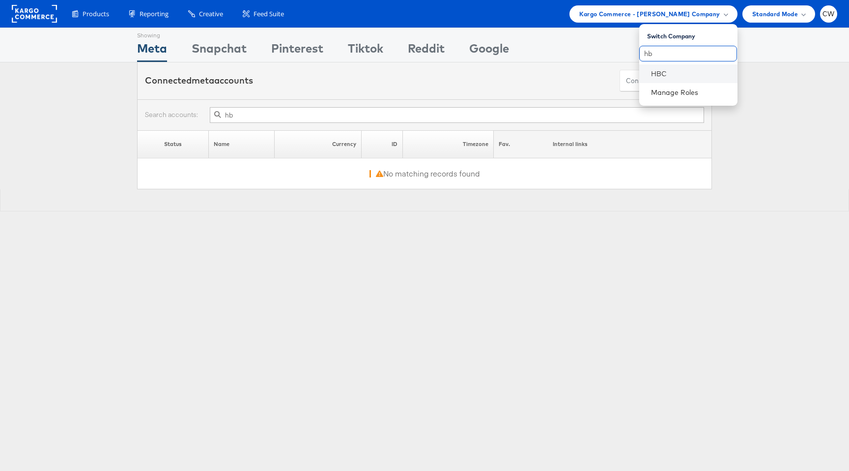
type input "hb"
click at [684, 80] on li "HBC" at bounding box center [688, 73] width 98 height 19
click at [663, 77] on link "HBC" at bounding box center [690, 74] width 79 height 10
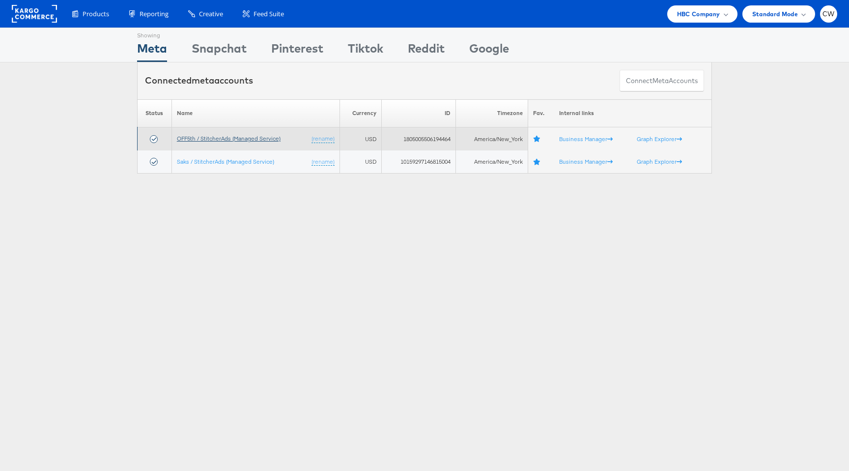
click at [255, 137] on link "OFF5th / StitcherAds (Managed Service)" at bounding box center [229, 138] width 104 height 7
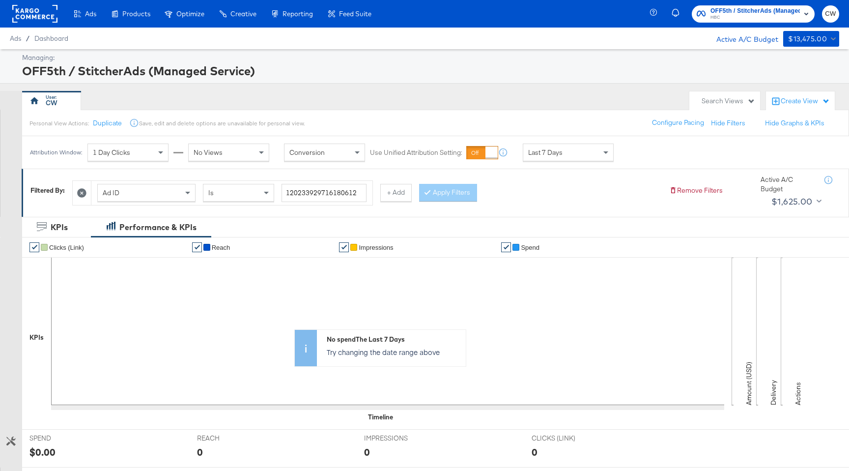
scroll to position [238, 0]
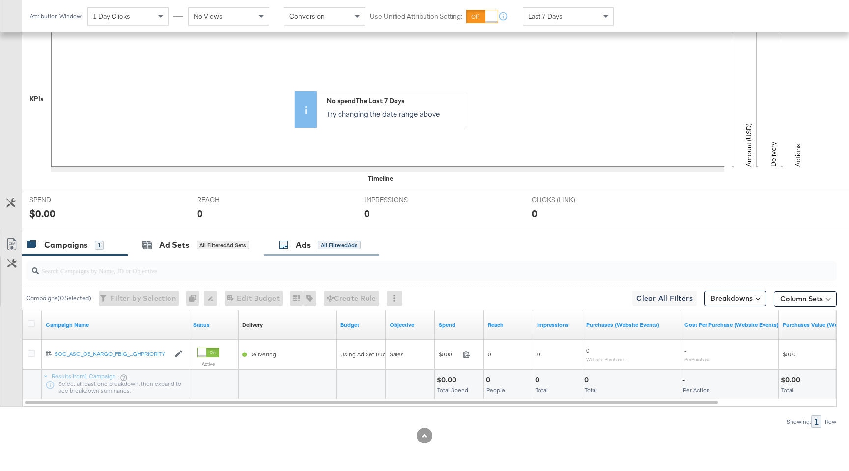
click at [319, 248] on div "All Filtered Ads" at bounding box center [339, 245] width 43 height 9
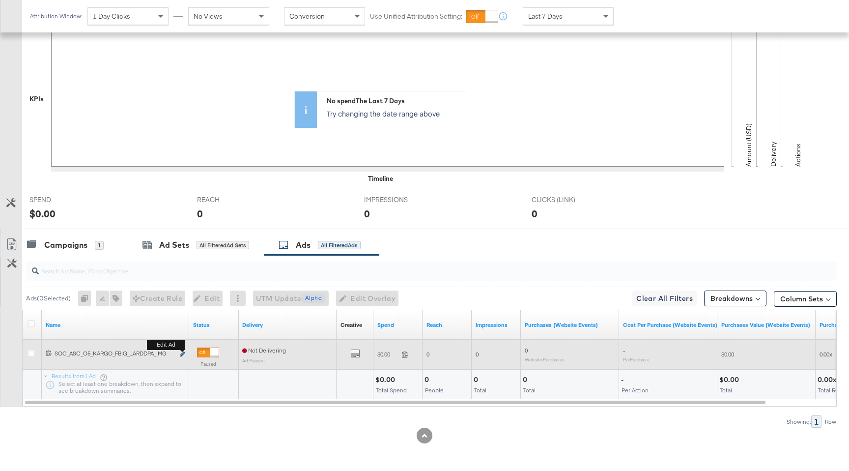
click at [182, 356] on icon "link" at bounding box center [182, 353] width 5 height 5
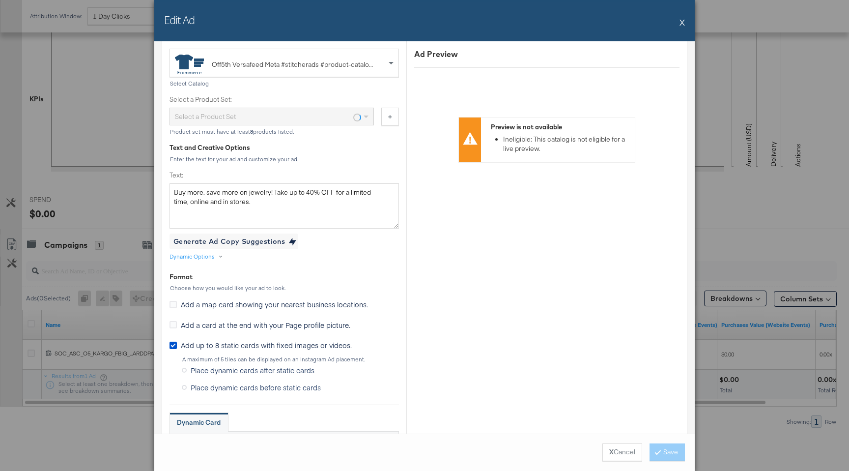
scroll to position [437, 0]
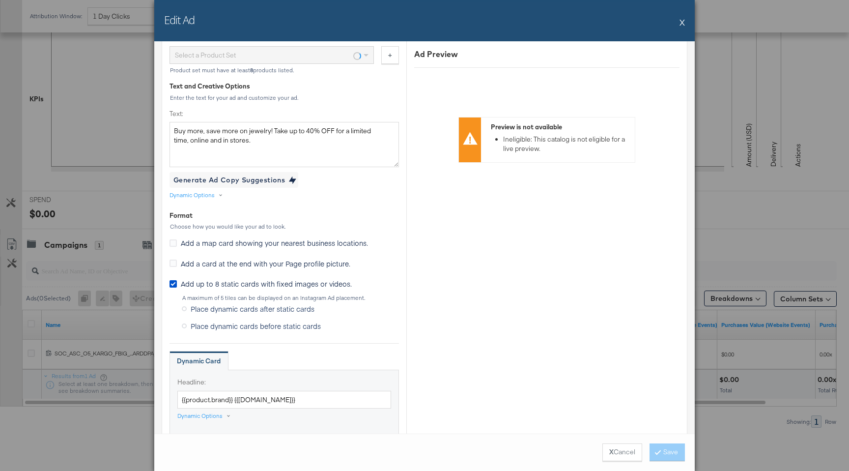
click at [683, 26] on button "X" at bounding box center [681, 22] width 5 height 20
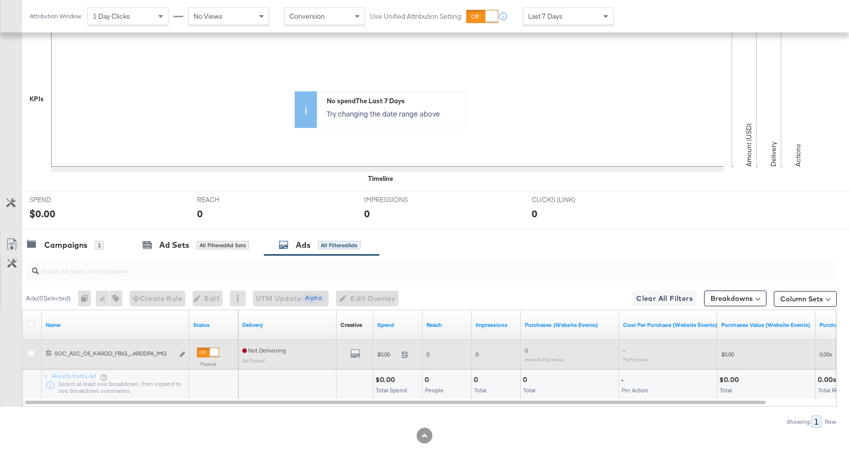
click at [32, 348] on div at bounding box center [33, 354] width 18 height 18
click at [29, 356] on icon at bounding box center [31, 352] width 7 height 7
click at [0, 0] on input "checkbox" at bounding box center [0, 0] width 0 height 0
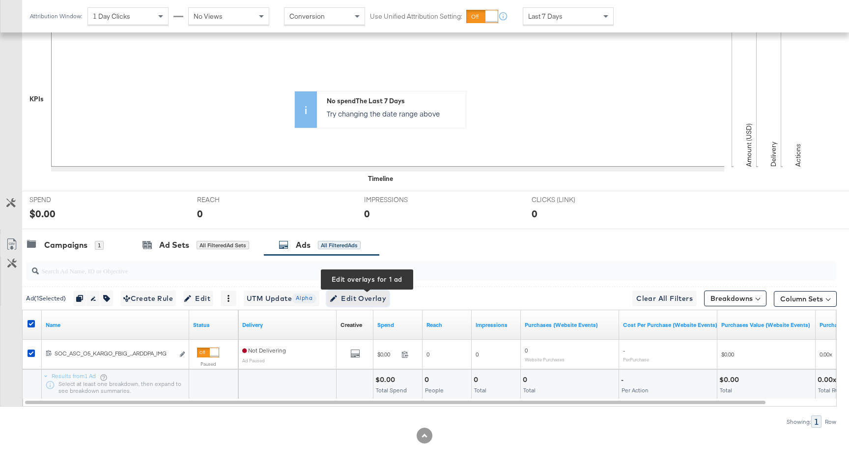
click at [367, 293] on span "Edit Overlay Edit overlays for 1 ad" at bounding box center [358, 298] width 56 height 12
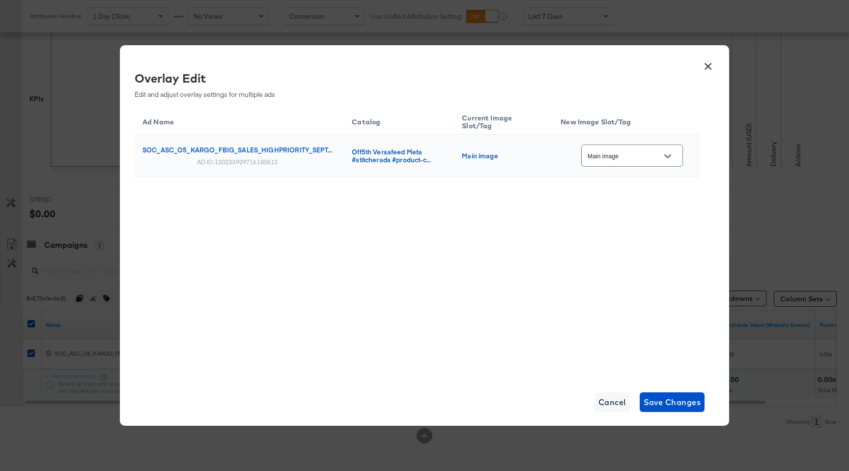
click at [642, 164] on div "Main image" at bounding box center [632, 155] width 102 height 22
click at [672, 152] on button "Open" at bounding box center [667, 156] width 15 height 15
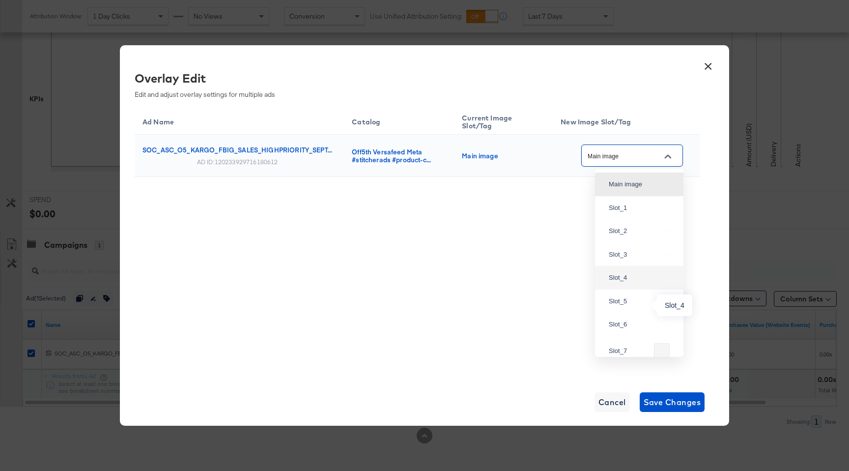
click at [624, 282] on div "Slot_4" at bounding box center [637, 278] width 56 height 10
type input "Slot_4"
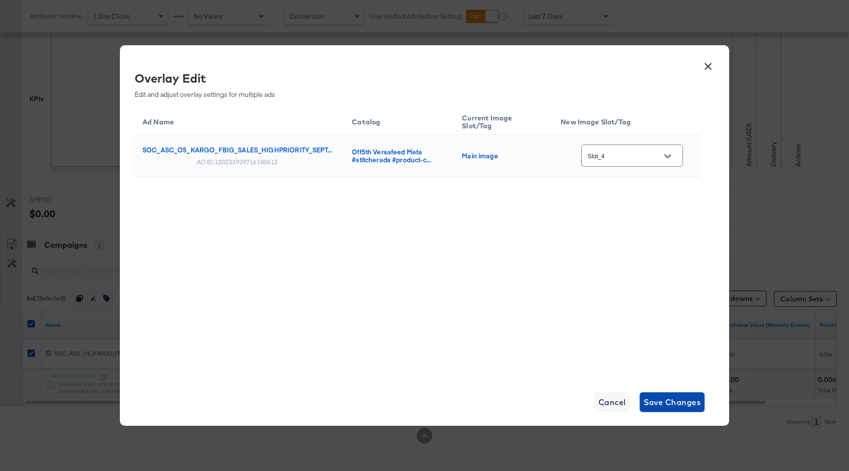
click at [679, 398] on span "Save Changes" at bounding box center [671, 402] width 57 height 14
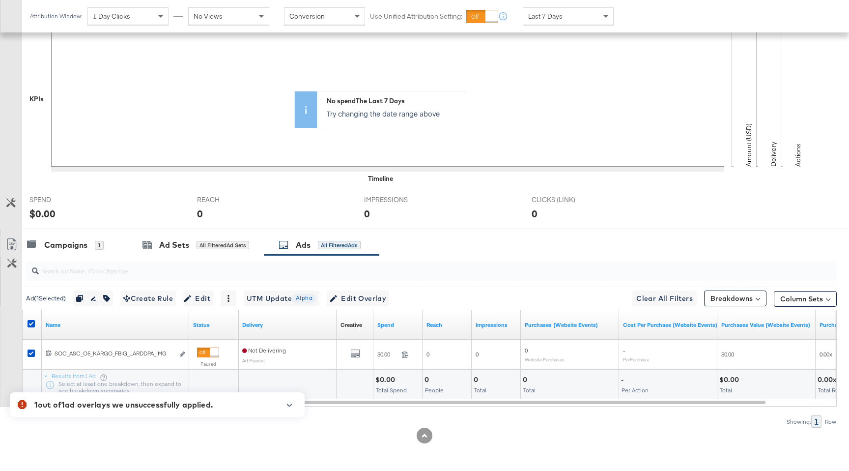
click at [288, 404] on icon "button" at bounding box center [289, 404] width 5 height 3
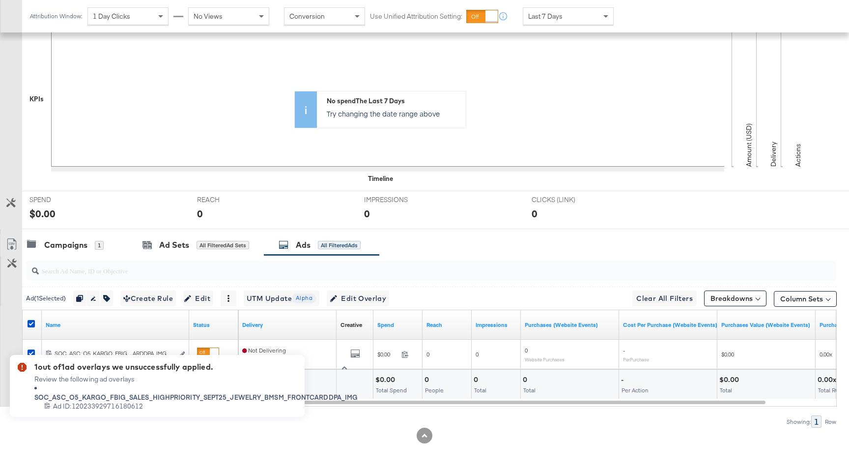
click at [325, 441] on div at bounding box center [424, 435] width 849 height 16
click at [436, 218] on div "0" at bounding box center [440, 213] width 153 height 14
click at [183, 350] on div "1 out of 1 ad overlays we unsuccessfully applied. Review the following ad overl…" at bounding box center [157, 386] width 314 height 82
click at [183, 354] on div "1 out of 1 ad overlays we unsuccessfully applied. Review the following ad overl…" at bounding box center [157, 386] width 314 height 82
click at [183, 353] on div "1 out of 1 ad overlays we unsuccessfully applied. Review the following ad overl…" at bounding box center [157, 386] width 314 height 82
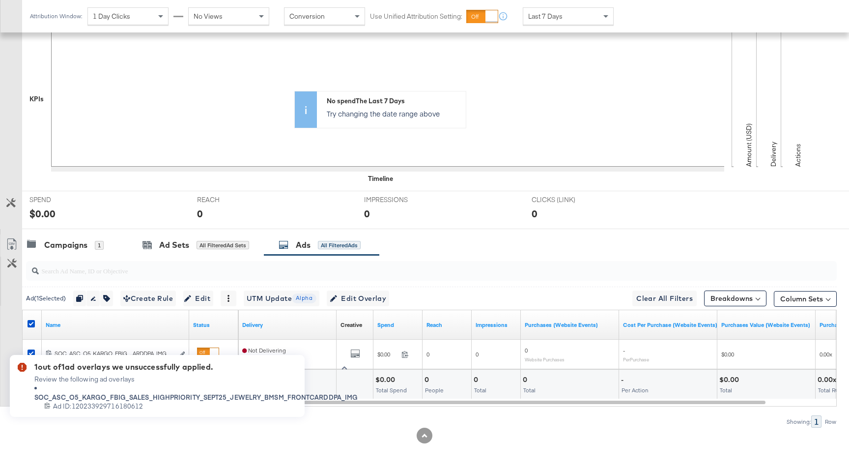
scroll to position [0, 0]
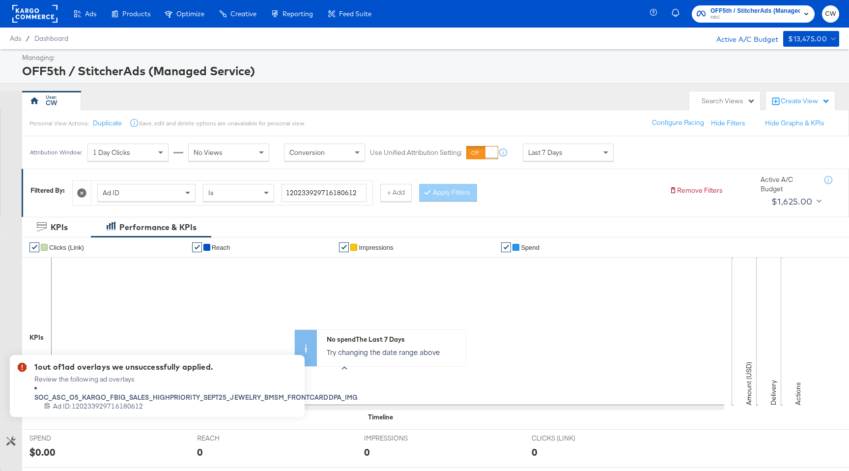
click at [342, 368] on icon "button" at bounding box center [344, 367] width 5 height 3
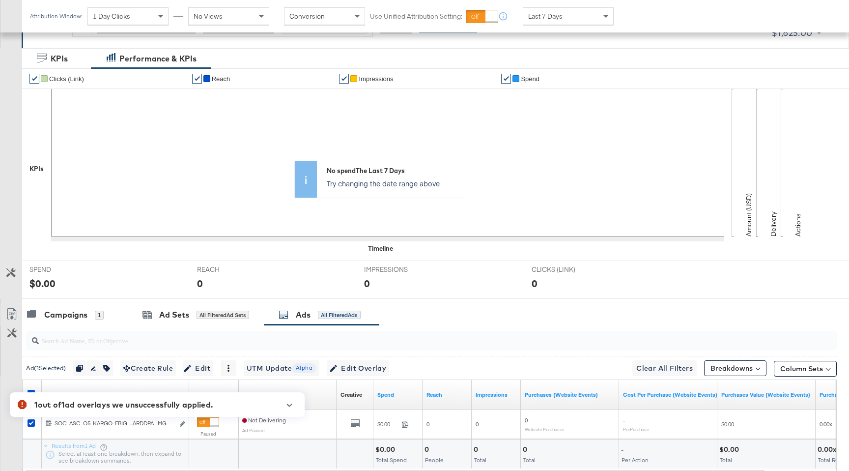
scroll to position [238, 0]
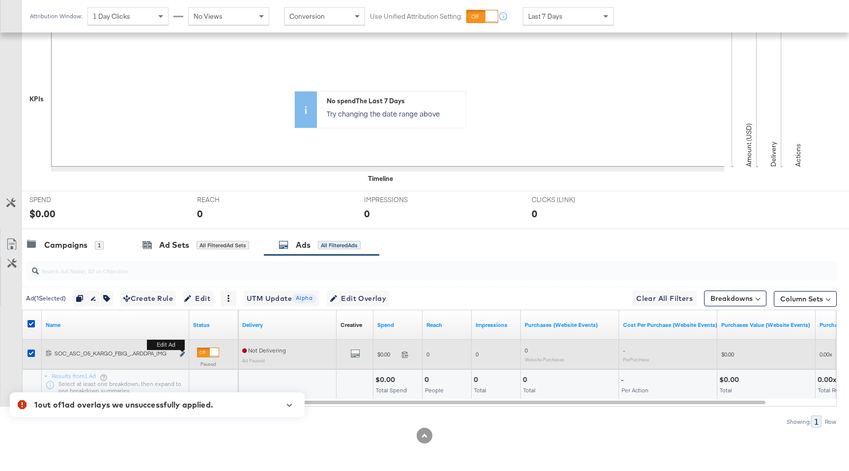
click at [182, 352] on icon "link" at bounding box center [182, 353] width 5 height 5
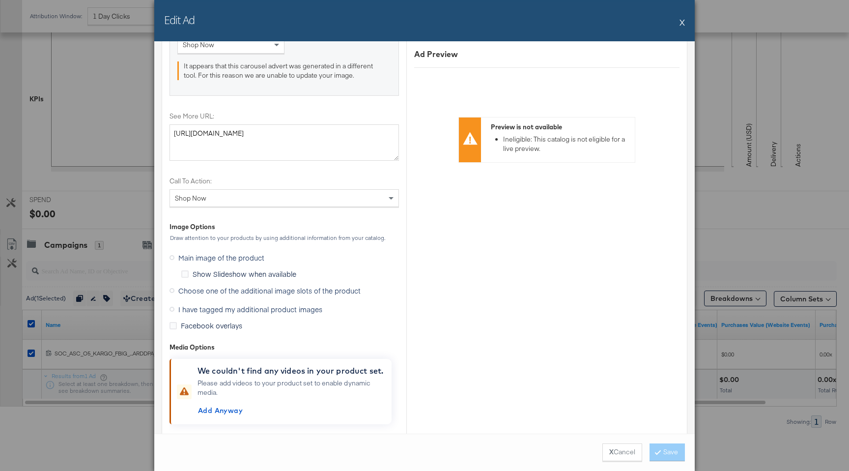
scroll to position [1116, 0]
click at [243, 292] on span "Choose one of the additional image slots of the product" at bounding box center [269, 290] width 182 height 10
click at [0, 0] on input "Choose one of the additional image slots of the product" at bounding box center [0, 0] width 0 height 0
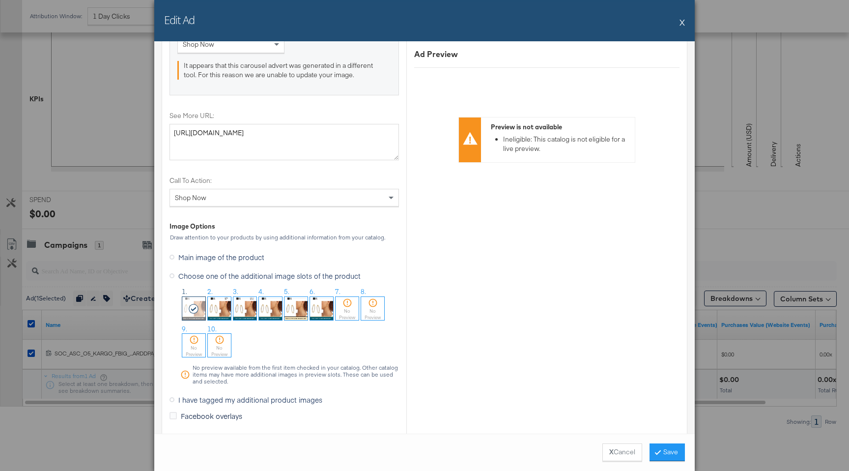
click at [267, 314] on img at bounding box center [270, 308] width 23 height 23
click at [670, 452] on button "Save" at bounding box center [666, 452] width 35 height 18
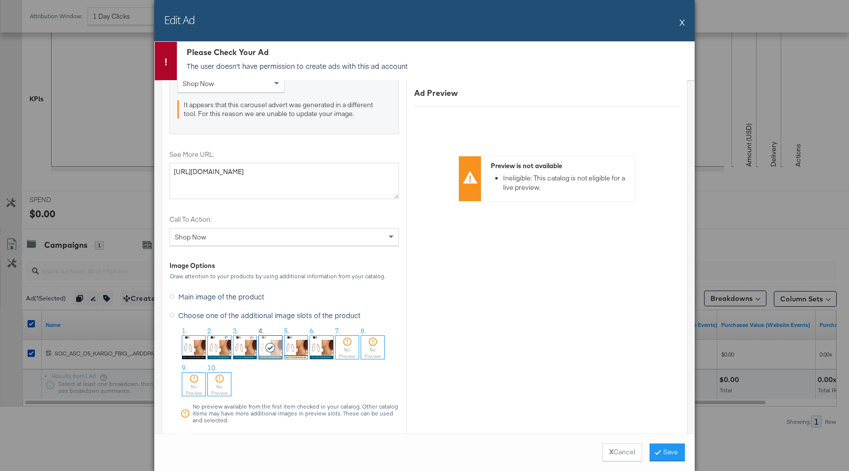
click at [681, 20] on button "X" at bounding box center [681, 22] width 5 height 20
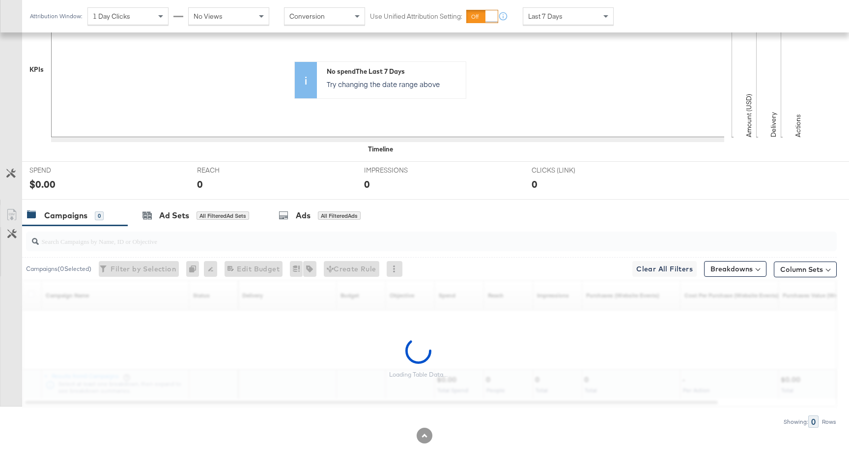
scroll to position [238, 0]
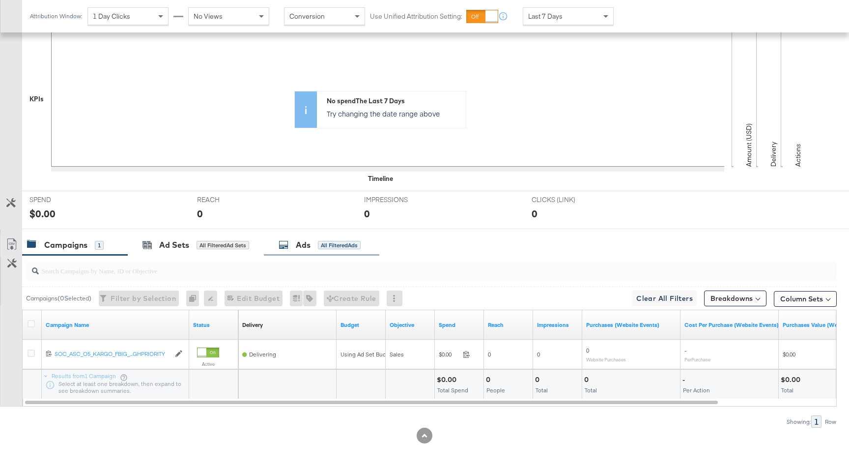
click at [307, 246] on div "Ads" at bounding box center [303, 244] width 15 height 11
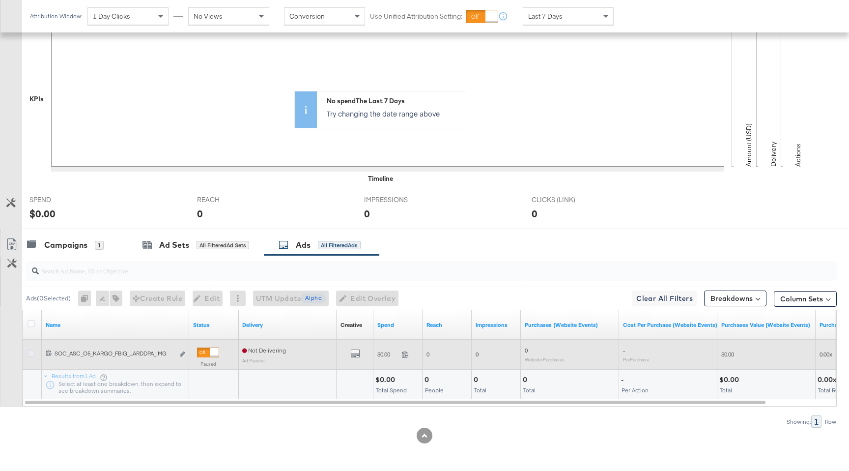
click at [33, 352] on icon at bounding box center [31, 352] width 7 height 7
click at [0, 0] on input "checkbox" at bounding box center [0, 0] width 0 height 0
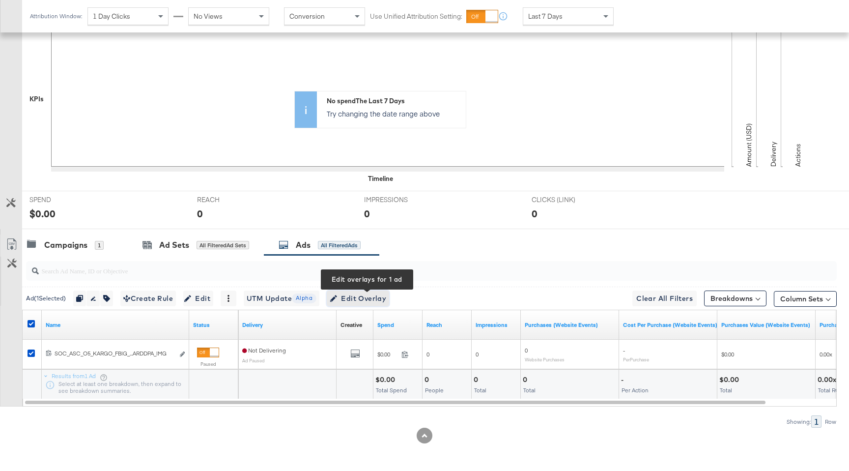
click at [382, 296] on span "Edit Overlay Edit overlays for 1 ad" at bounding box center [358, 298] width 56 height 12
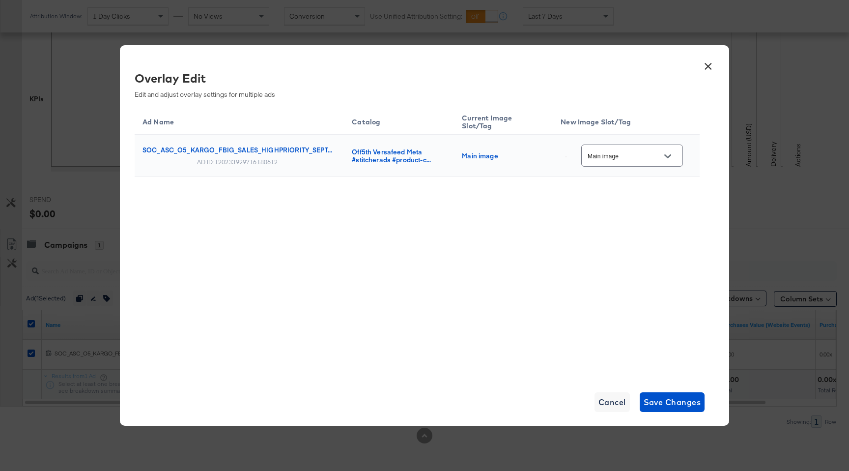
click at [624, 150] on div "Main image" at bounding box center [632, 155] width 102 height 22
click at [669, 162] on button "Open" at bounding box center [667, 156] width 15 height 15
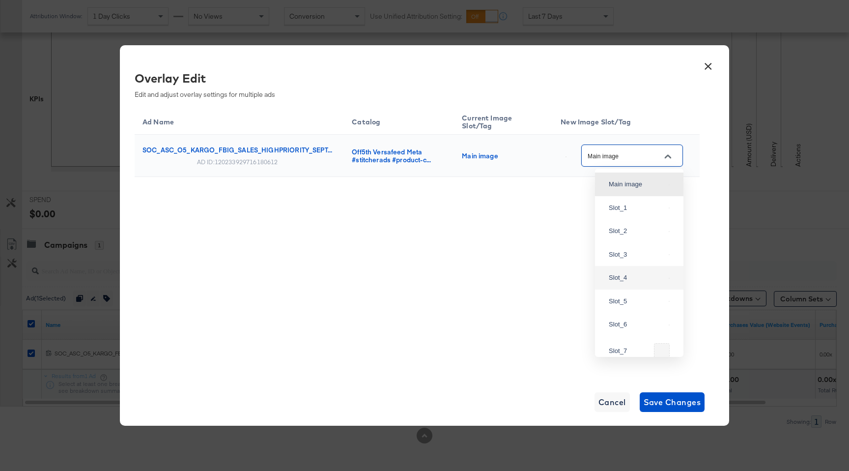
click at [628, 282] on div "Slot_4" at bounding box center [637, 278] width 56 height 10
type input "Slot_4"
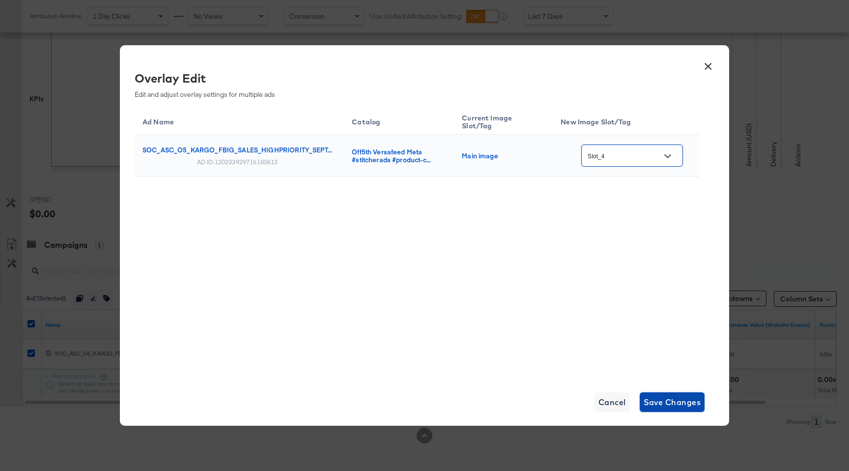
click at [655, 398] on span "Save Changes" at bounding box center [671, 402] width 57 height 14
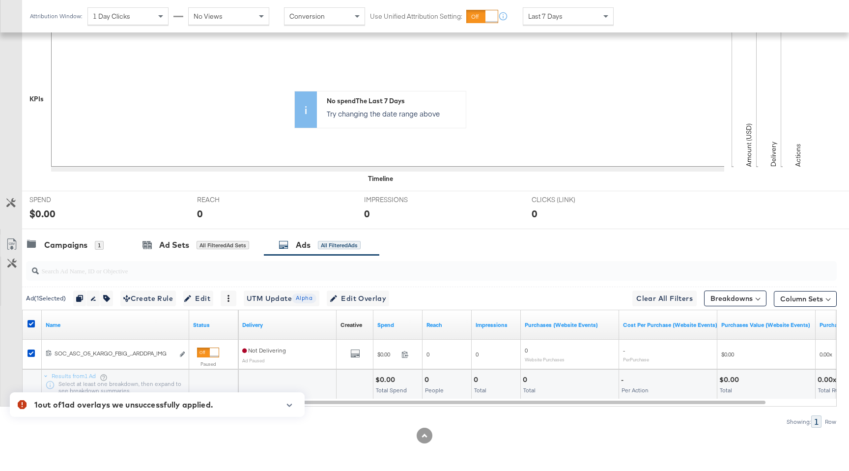
click at [289, 406] on icon "button" at bounding box center [289, 404] width 5 height 3
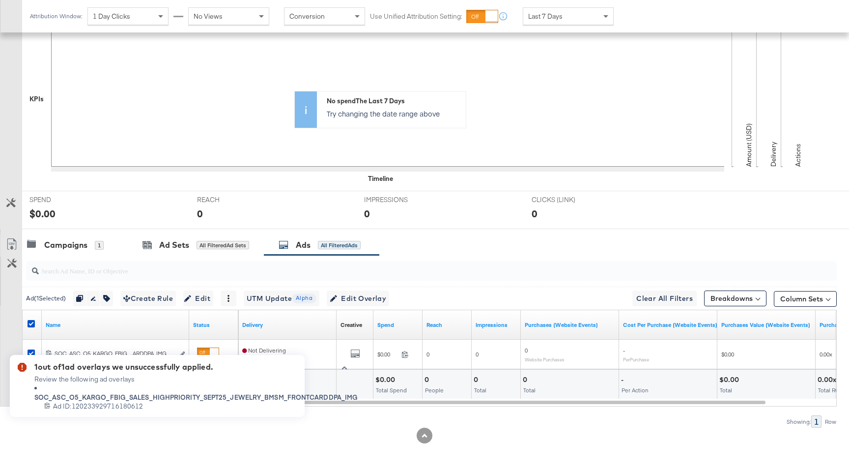
click at [344, 366] on icon "button" at bounding box center [344, 367] width 5 height 3
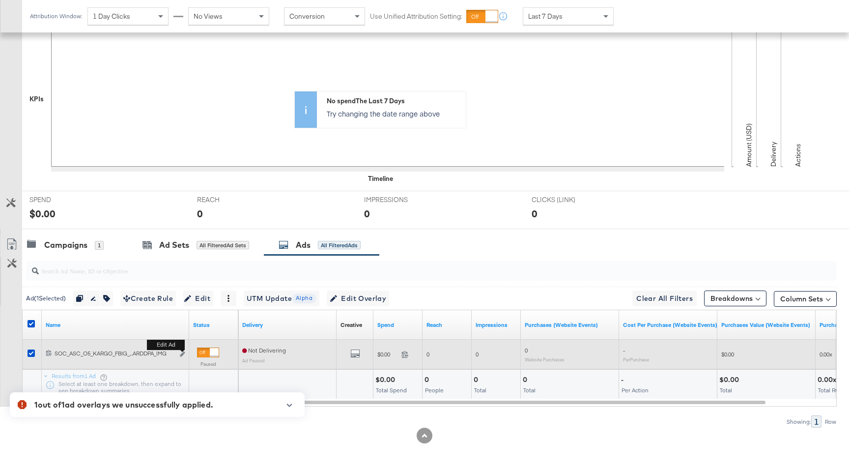
click at [185, 352] on button "Edit ad" at bounding box center [182, 354] width 6 height 10
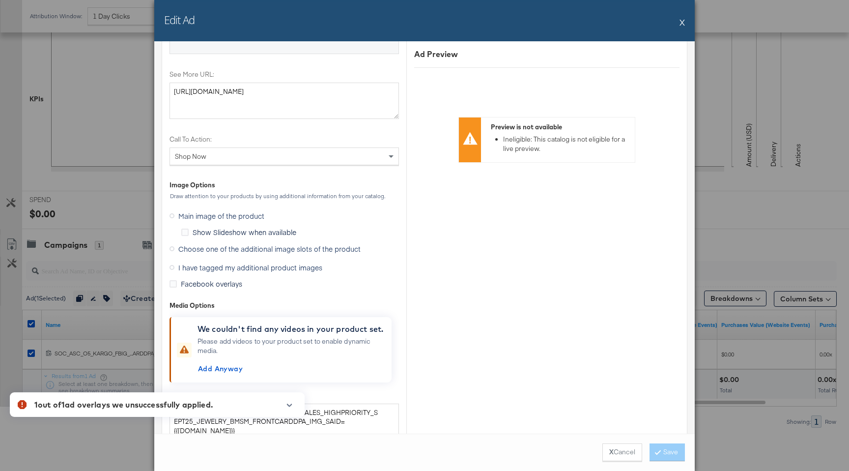
scroll to position [1159, 0]
click at [197, 247] on span "Choose one of the additional image slots of the product" at bounding box center [269, 247] width 182 height 10
click at [0, 0] on input "Choose one of the additional image slots of the product" at bounding box center [0, 0] width 0 height 0
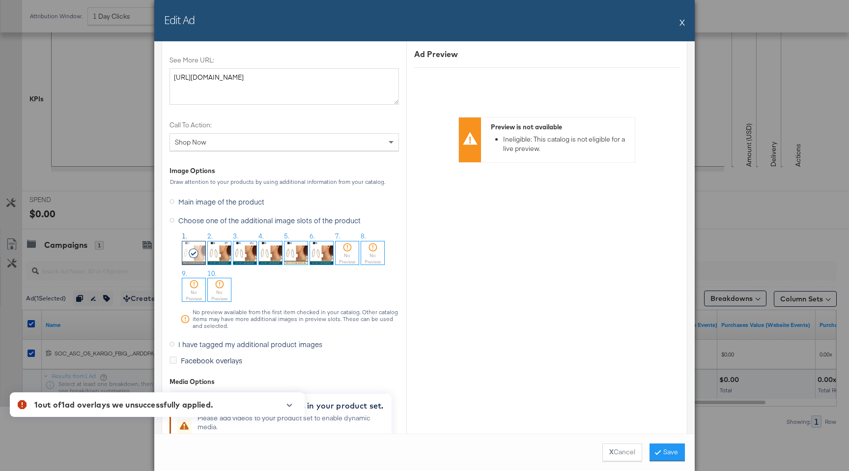
scroll to position [1173, 0]
click at [270, 258] on img at bounding box center [270, 251] width 23 height 23
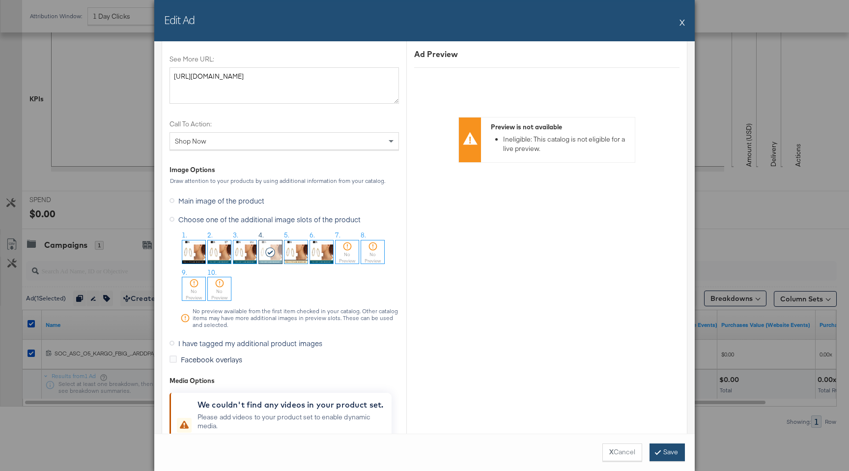
click at [664, 454] on button "Save" at bounding box center [666, 452] width 35 height 18
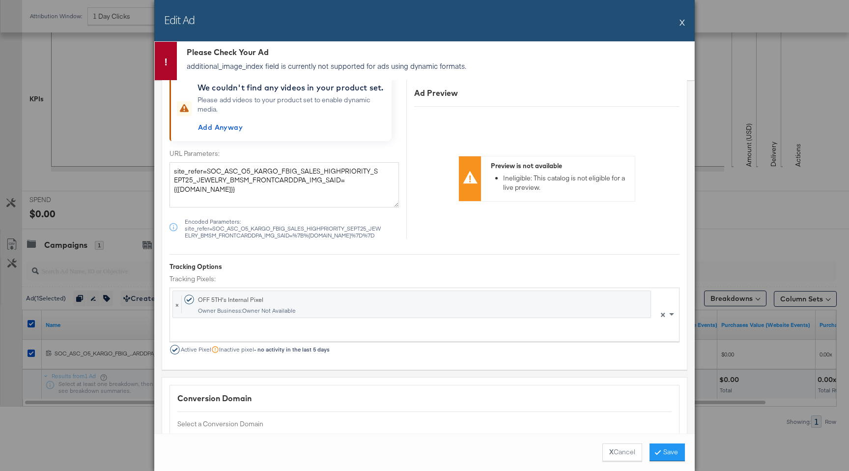
scroll to position [1642, 0]
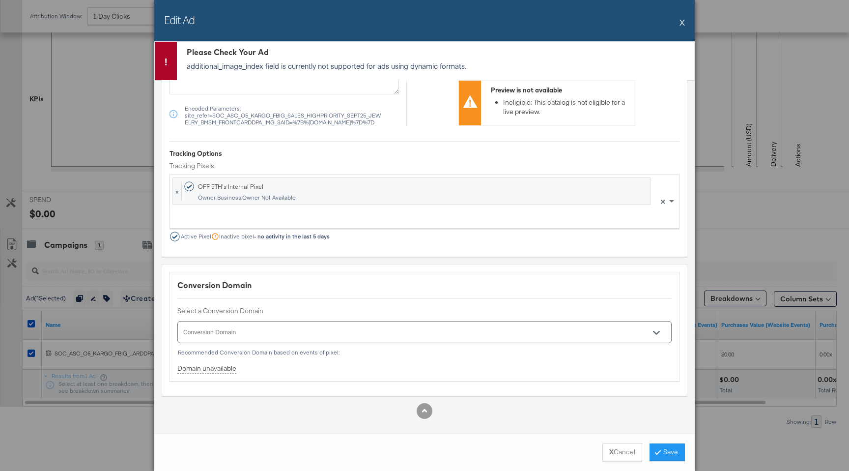
click at [682, 26] on button "X" at bounding box center [681, 22] width 5 height 20
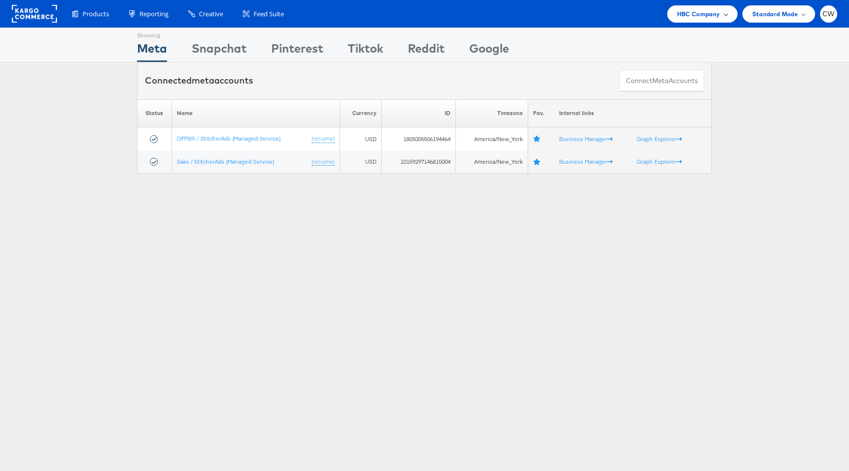
click at [686, 19] on div "HBC Company" at bounding box center [702, 13] width 70 height 17
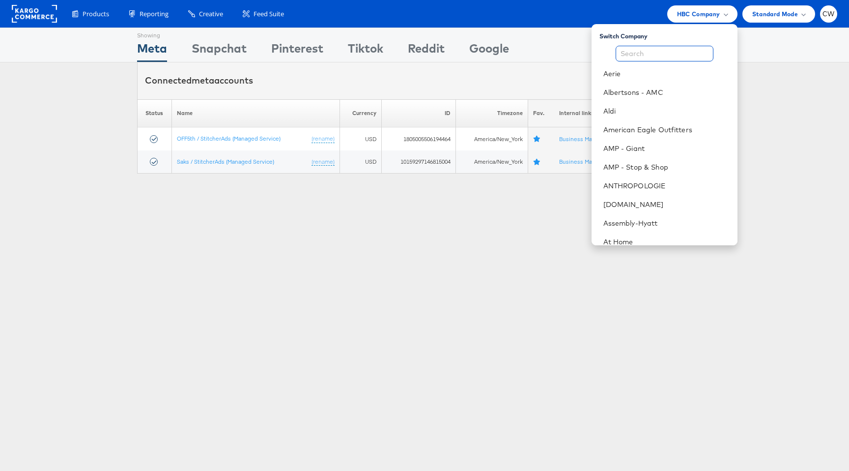
click at [653, 46] on input "text" at bounding box center [664, 54] width 98 height 16
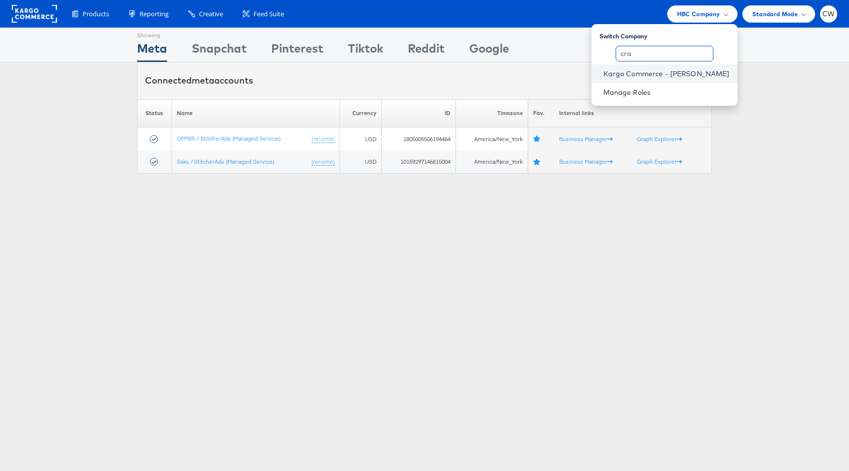
type input "cra"
click at [665, 73] on link "Kargo Commerce - Craig Wilmott" at bounding box center [666, 74] width 126 height 10
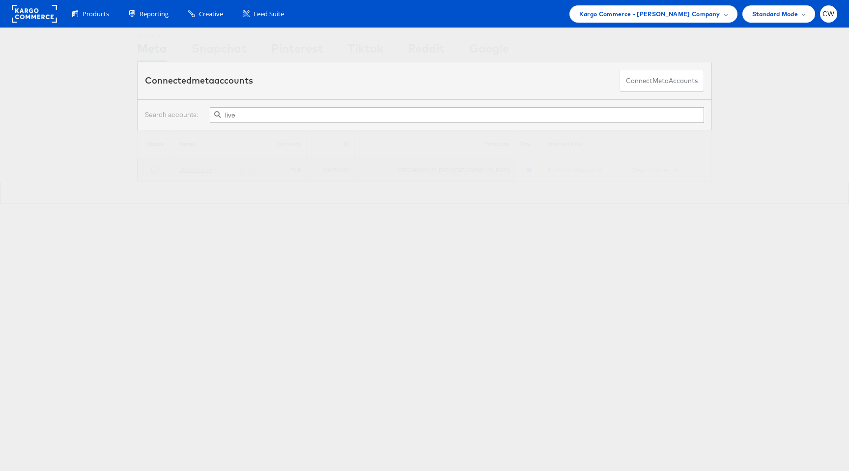
type input "live"
click at [198, 171] on link "Stitcher Live" at bounding box center [195, 169] width 33 height 7
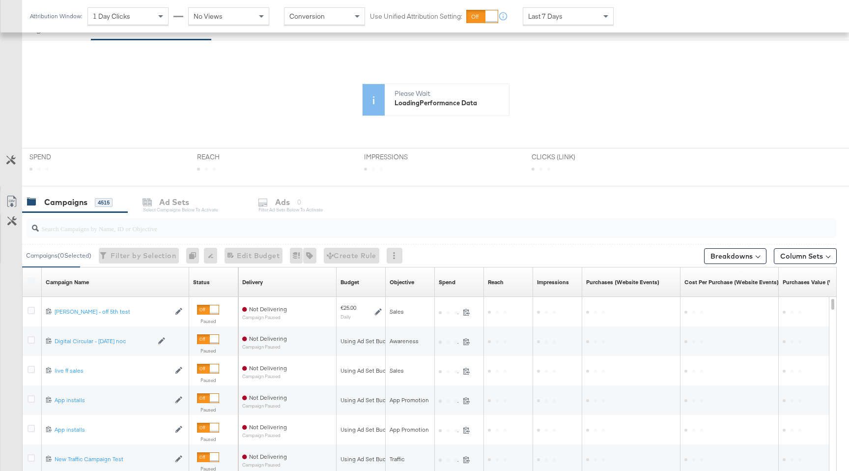
scroll to position [175, 0]
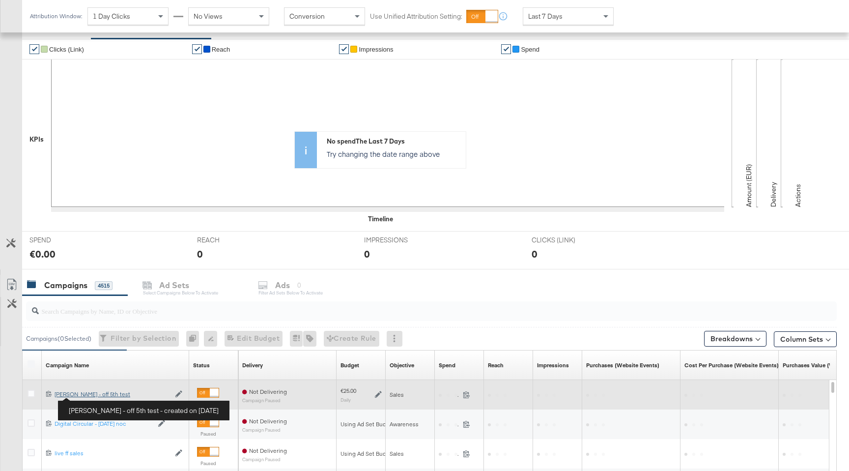
click at [88, 395] on div "[PERSON_NAME] - off 5th test [PERSON_NAME] - off 5th test" at bounding box center [112, 394] width 115 height 8
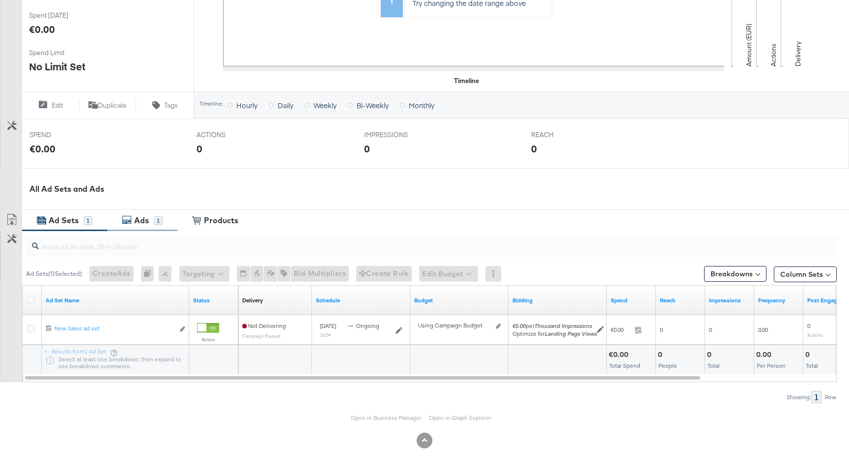
click at [145, 228] on div "Ads 1" at bounding box center [142, 220] width 70 height 21
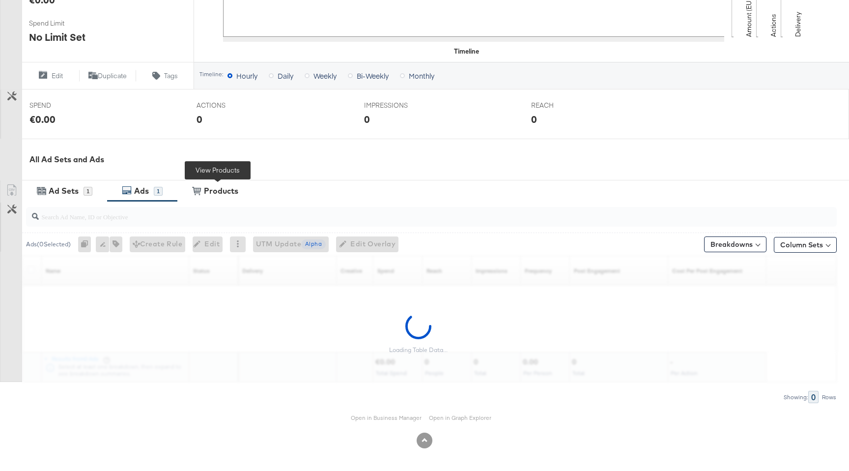
scroll to position [279, 0]
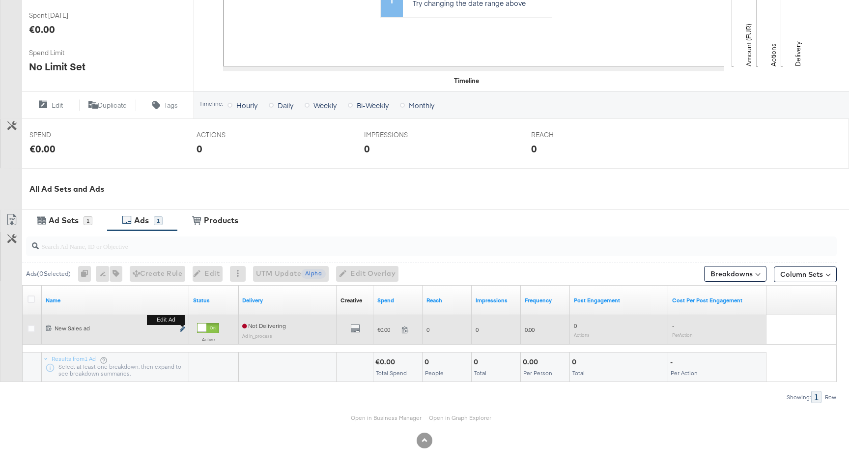
click at [183, 331] on icon "link" at bounding box center [182, 328] width 5 height 5
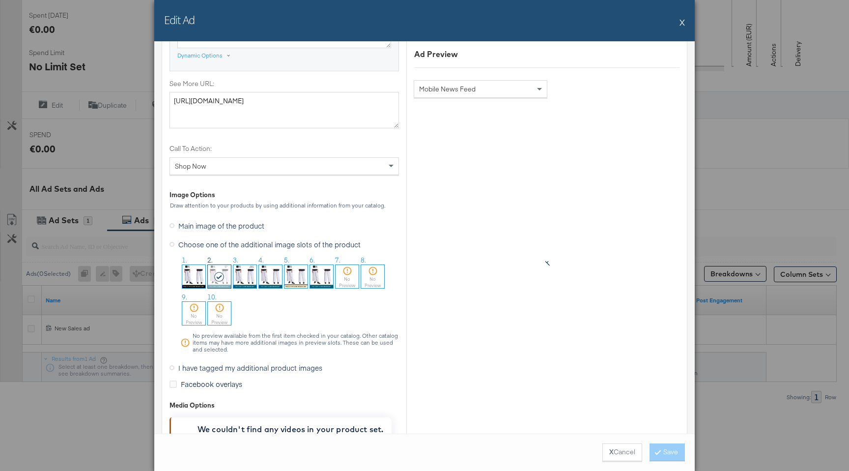
scroll to position [885, 0]
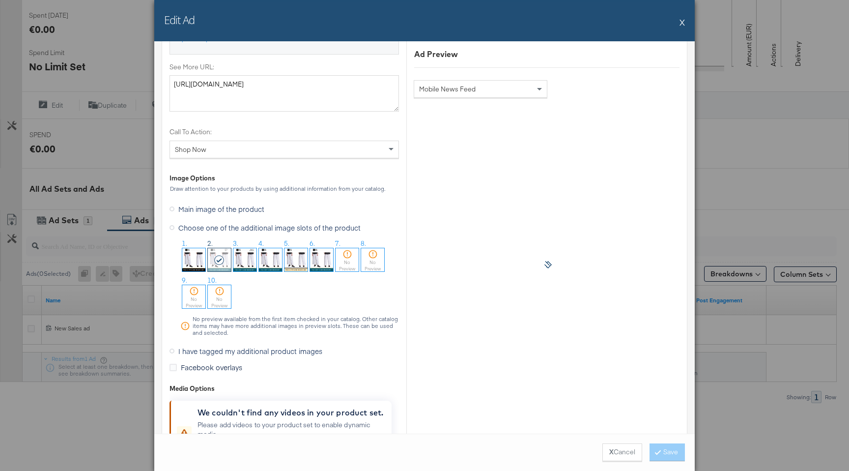
click at [249, 258] on img at bounding box center [244, 259] width 23 height 23
click at [669, 449] on button "Save" at bounding box center [666, 452] width 35 height 18
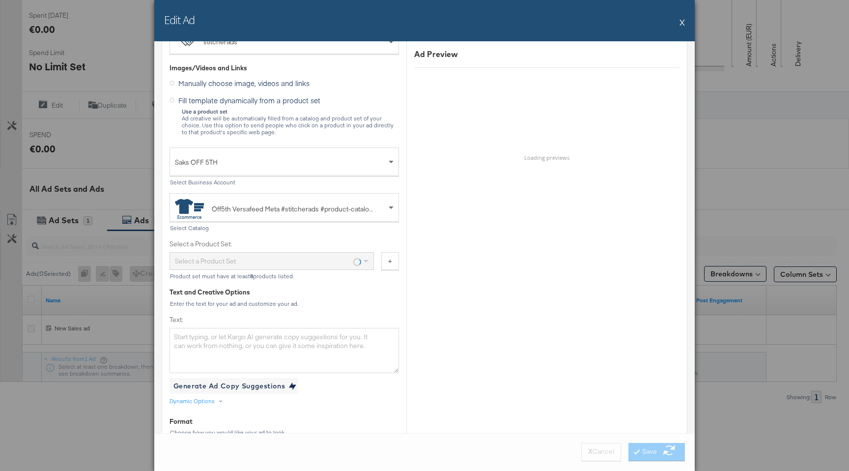
scroll to position [0, 0]
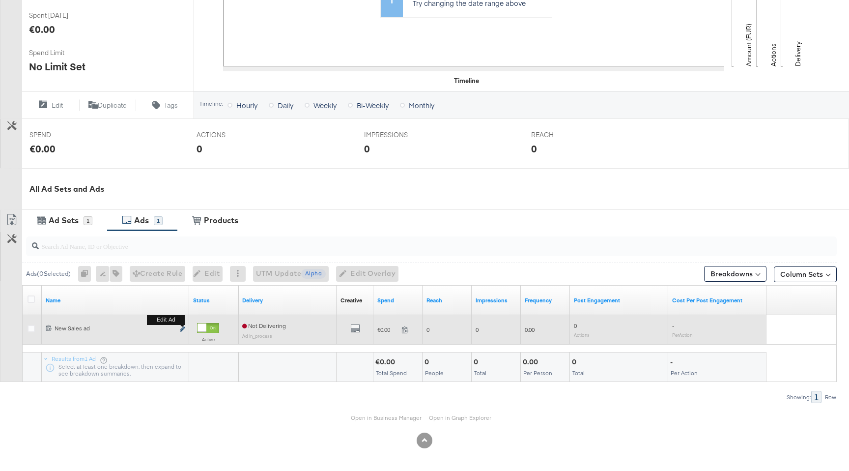
click at [182, 330] on icon "link" at bounding box center [182, 328] width 5 height 5
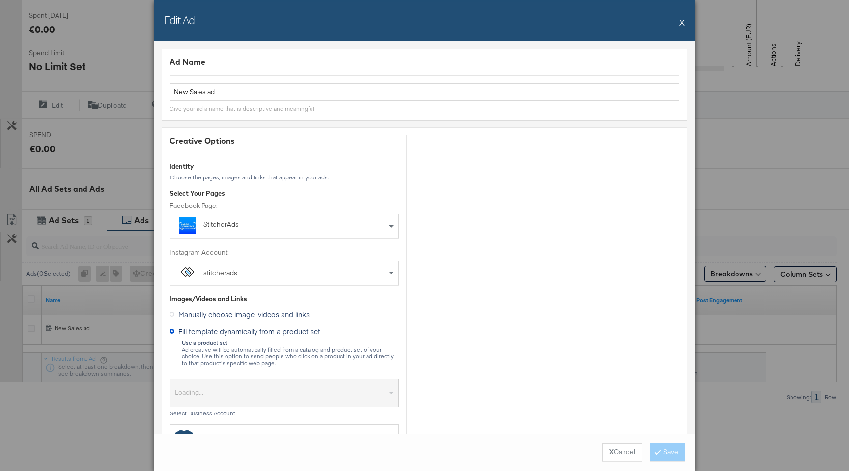
click at [684, 23] on button "X" at bounding box center [681, 22] width 5 height 20
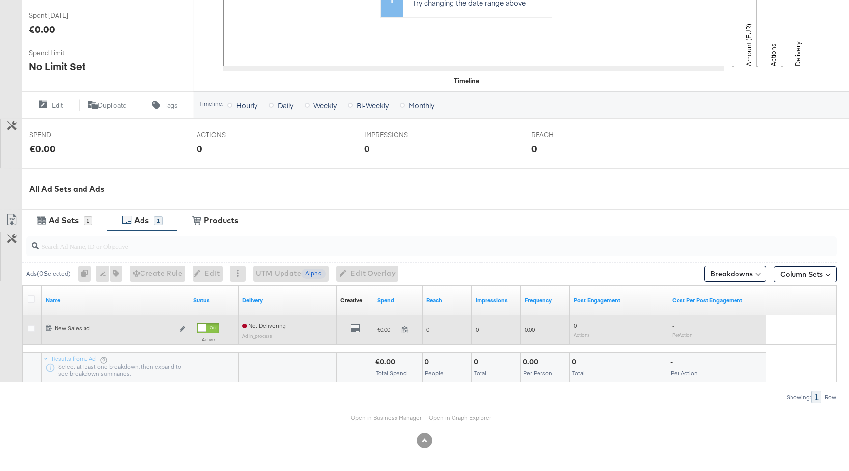
click at [186, 328] on div "6852315250565 New Sales ad New Sales ad Edit ad" at bounding box center [115, 329] width 147 height 18
click at [182, 329] on icon "link" at bounding box center [182, 328] width 5 height 5
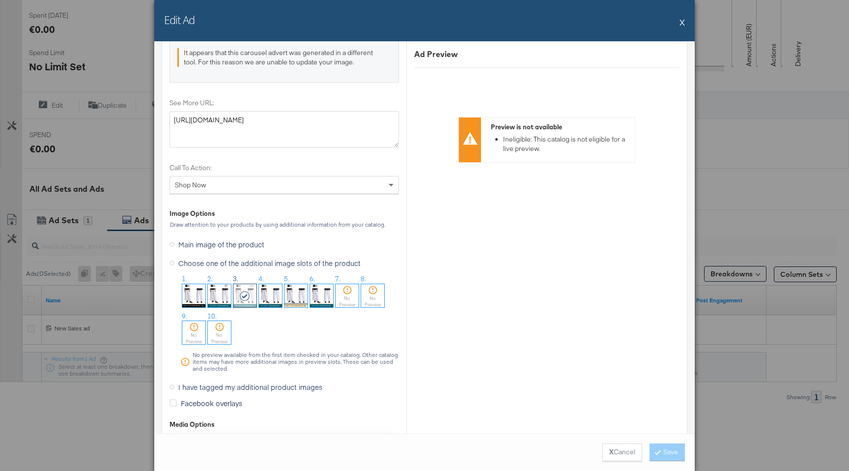
scroll to position [1140, 0]
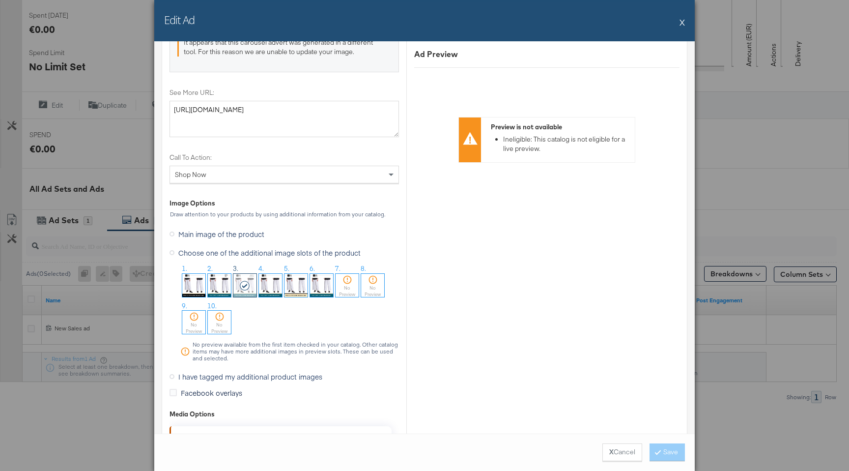
click at [221, 289] on img at bounding box center [219, 285] width 23 height 23
click at [660, 445] on button "Save" at bounding box center [666, 452] width 35 height 18
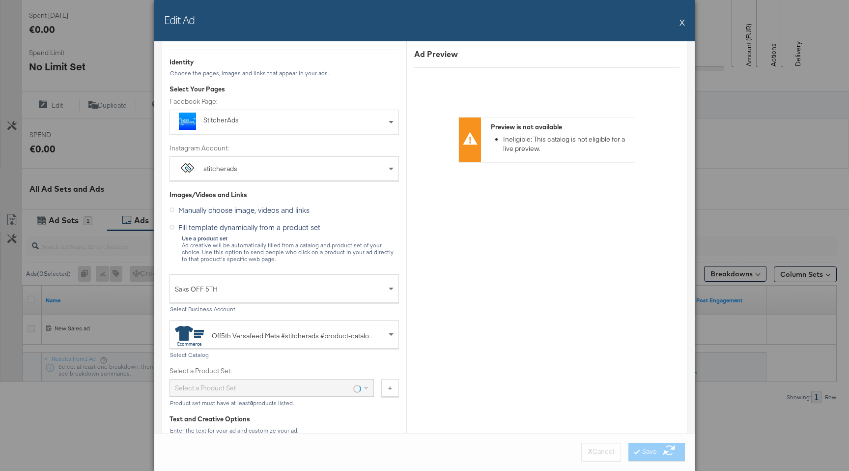
scroll to position [0, 0]
